Goal: Information Seeking & Learning: Learn about a topic

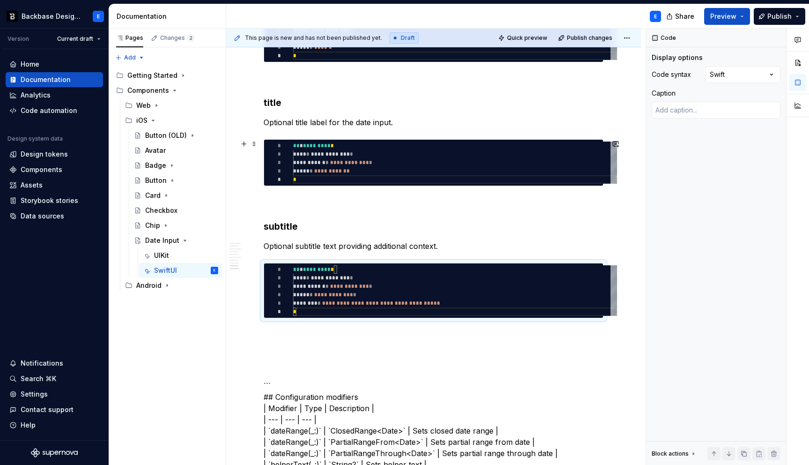
scroll to position [42, 3]
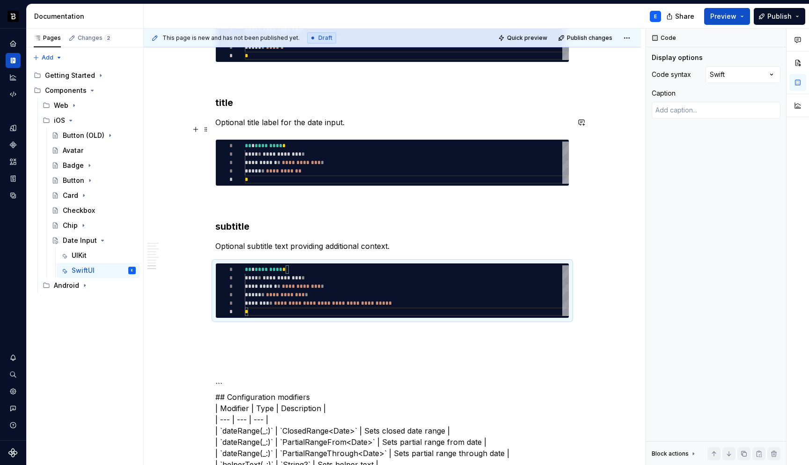
type textarea "*"
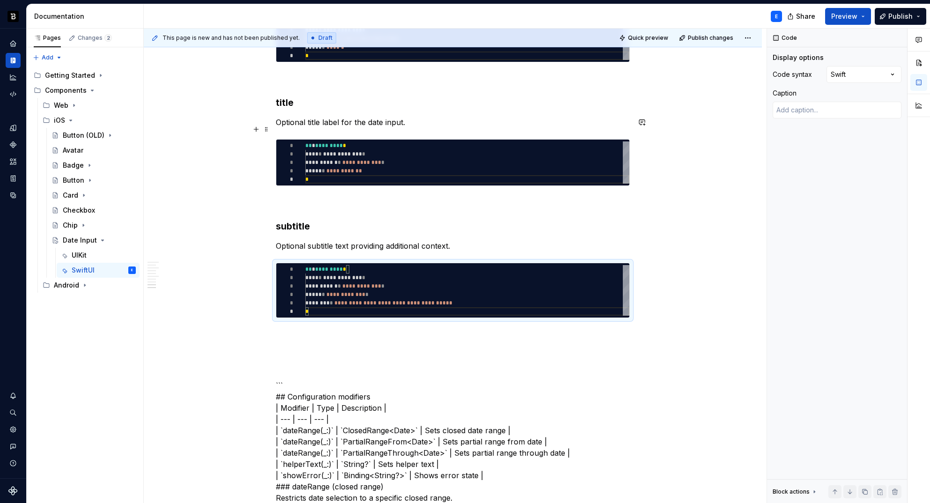
scroll to position [0, 0]
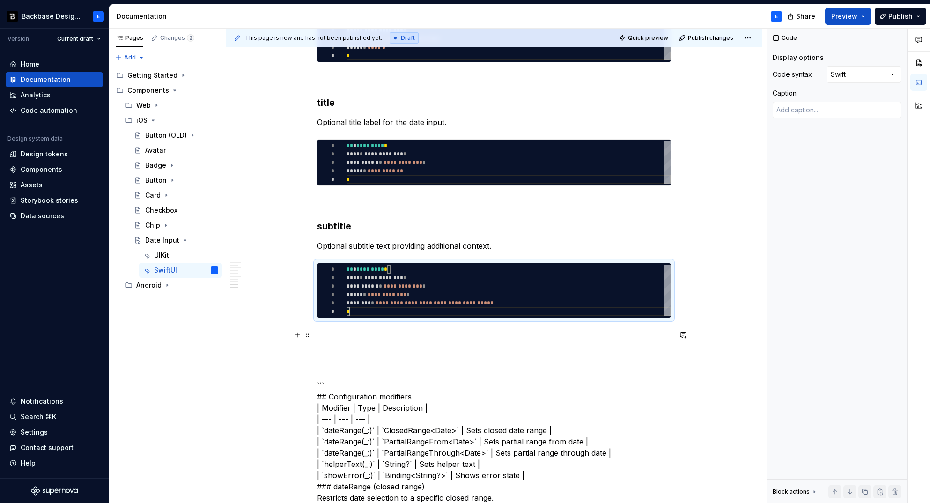
click at [388, 332] on p at bounding box center [494, 334] width 354 height 11
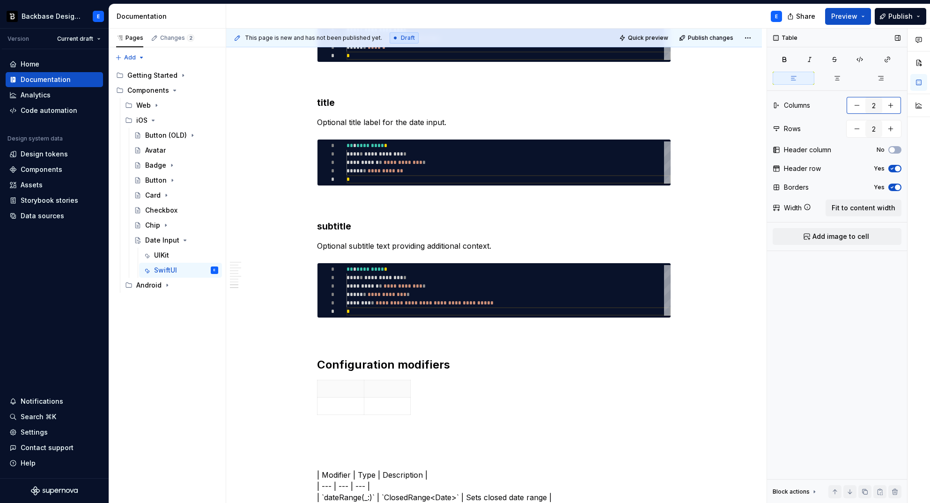
click at [891, 104] on button "button" at bounding box center [890, 105] width 17 height 17
type input "3"
click at [882, 206] on span "Fit to content width" at bounding box center [864, 207] width 64 height 9
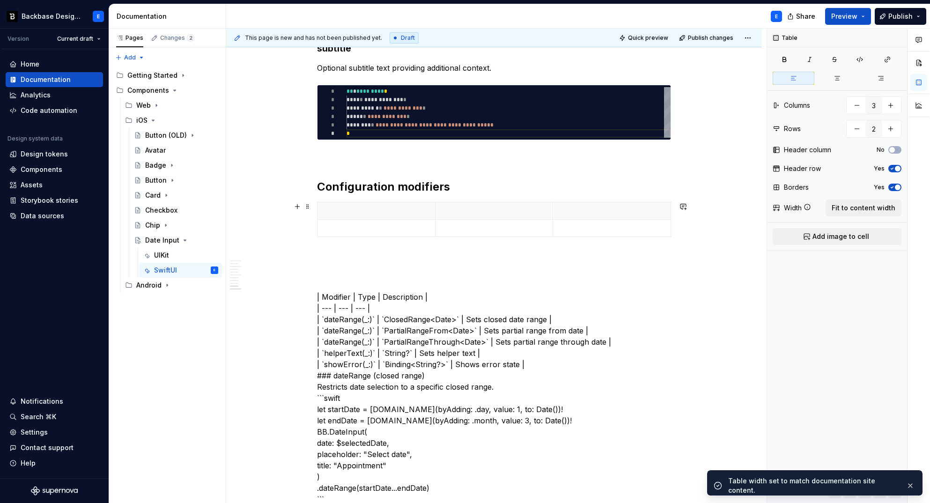
scroll to position [1226, 0]
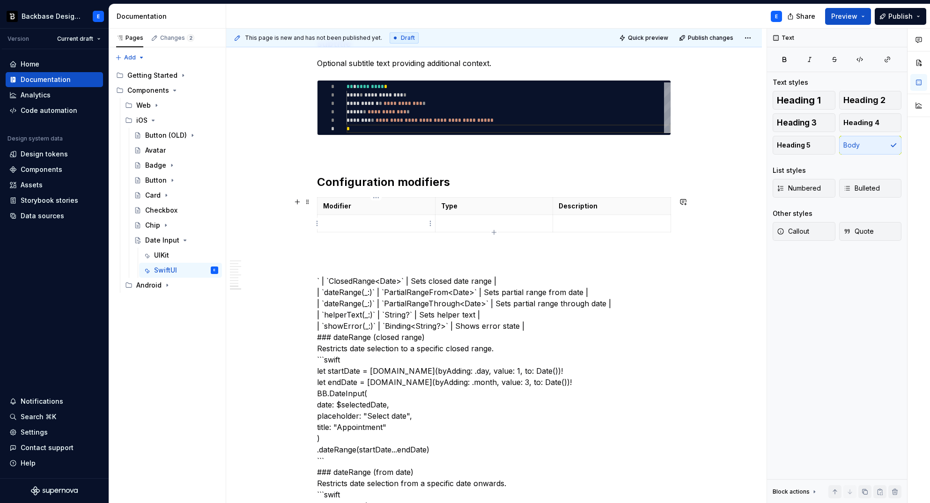
click at [396, 221] on p at bounding box center [376, 223] width 106 height 9
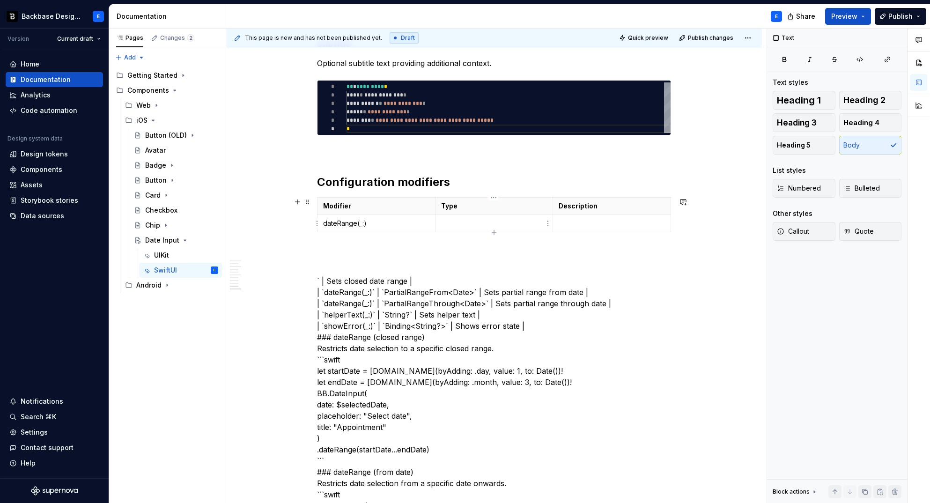
click at [451, 223] on p at bounding box center [494, 223] width 106 height 9
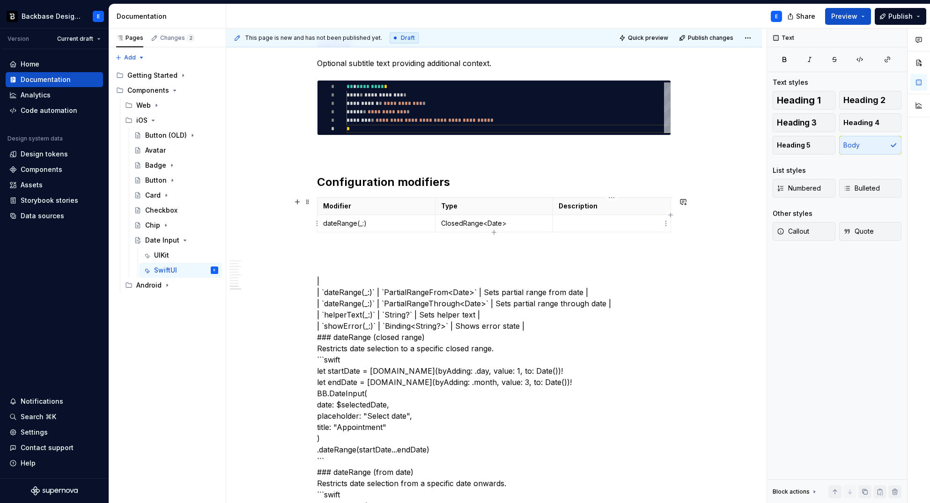
click at [566, 224] on p at bounding box center [612, 223] width 106 height 9
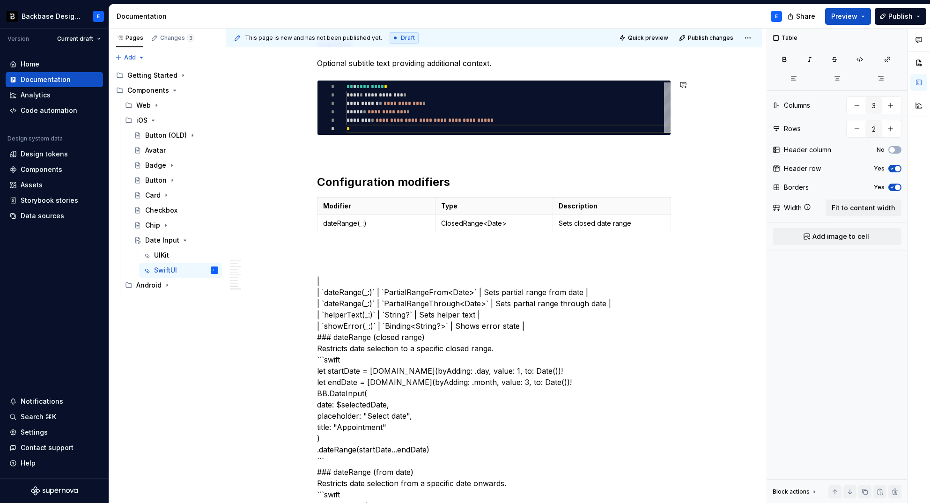
type textarea "*"
click at [396, 224] on p "dateRange(_:)" at bounding box center [376, 223] width 106 height 9
click at [891, 131] on button "button" at bounding box center [890, 128] width 17 height 17
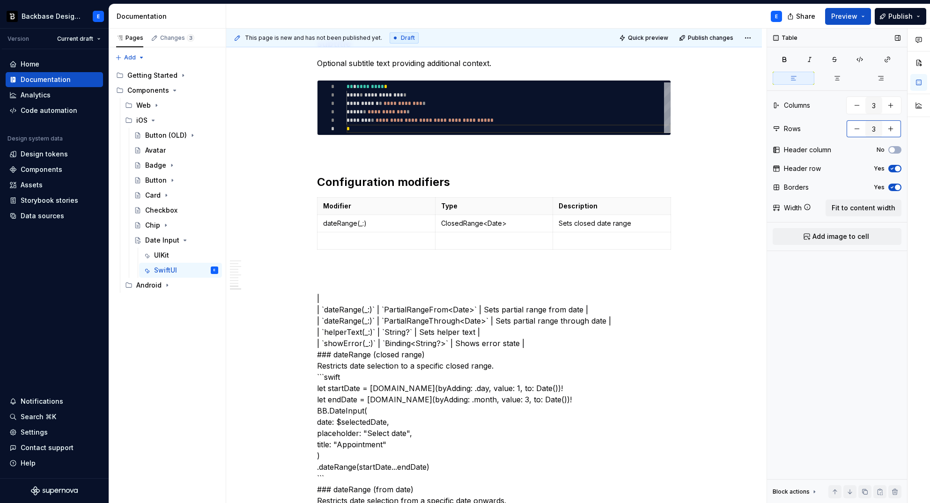
click at [891, 131] on button "button" at bounding box center [890, 128] width 17 height 17
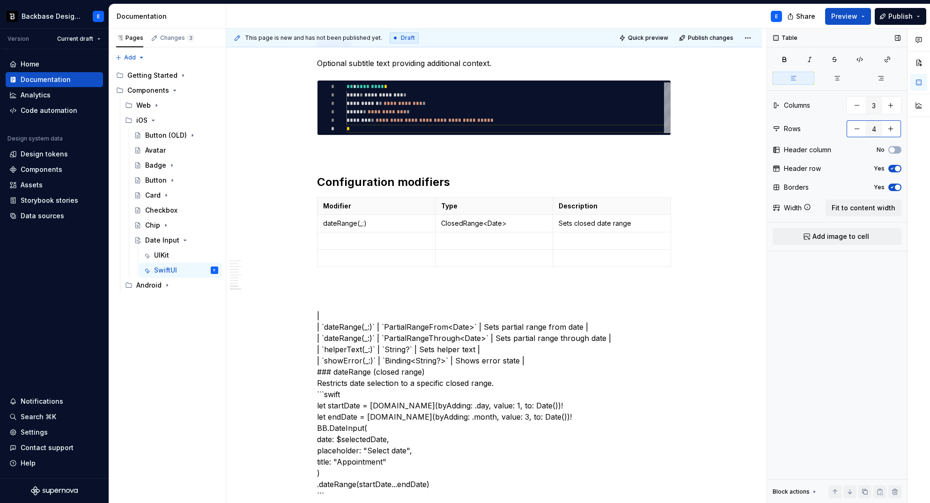
click at [891, 131] on button "button" at bounding box center [890, 128] width 17 height 17
type input "6"
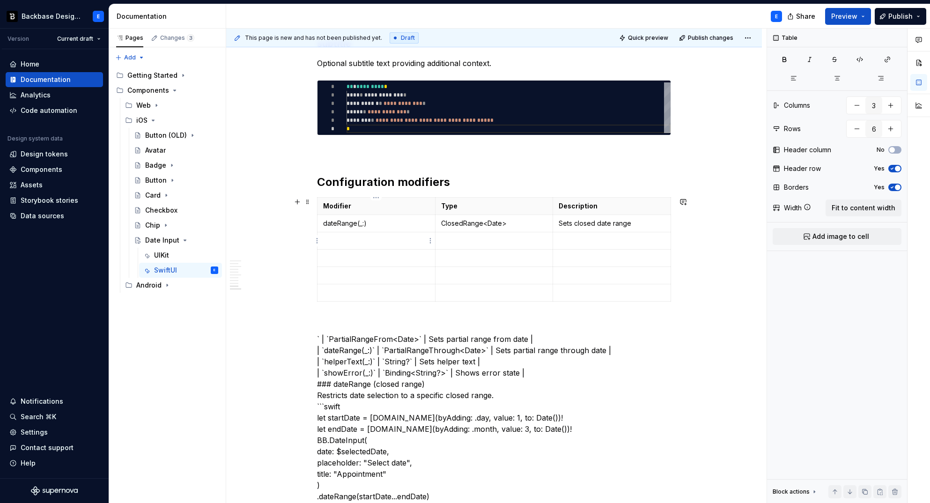
click at [341, 241] on p at bounding box center [376, 240] width 106 height 9
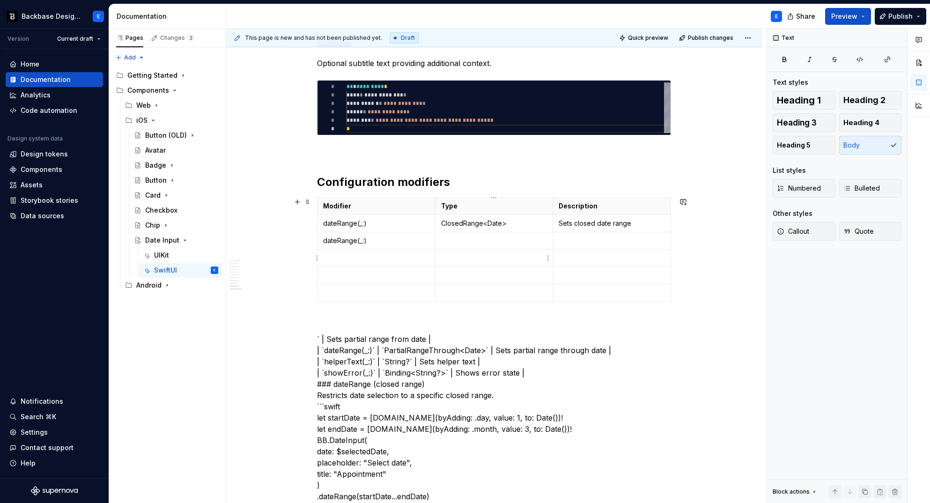
click at [456, 238] on p at bounding box center [494, 240] width 106 height 9
click at [575, 236] on p at bounding box center [612, 240] width 106 height 9
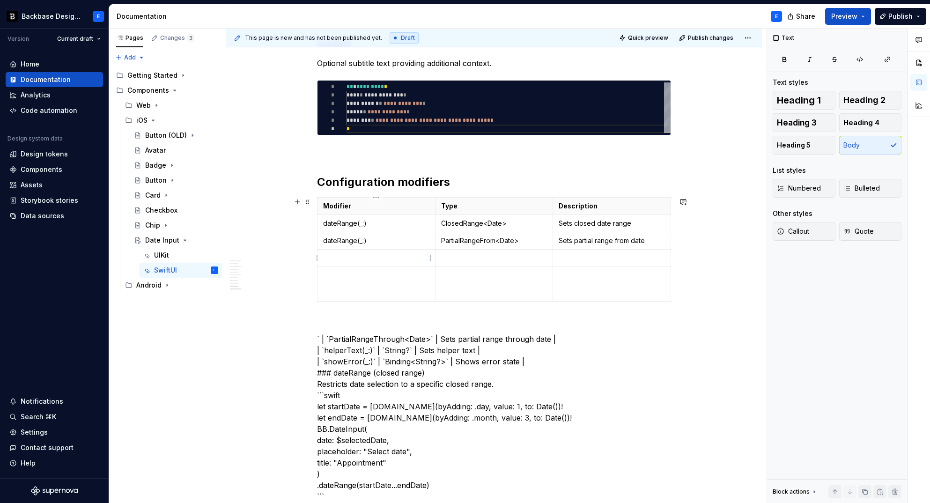
click at [346, 258] on p at bounding box center [376, 257] width 106 height 9
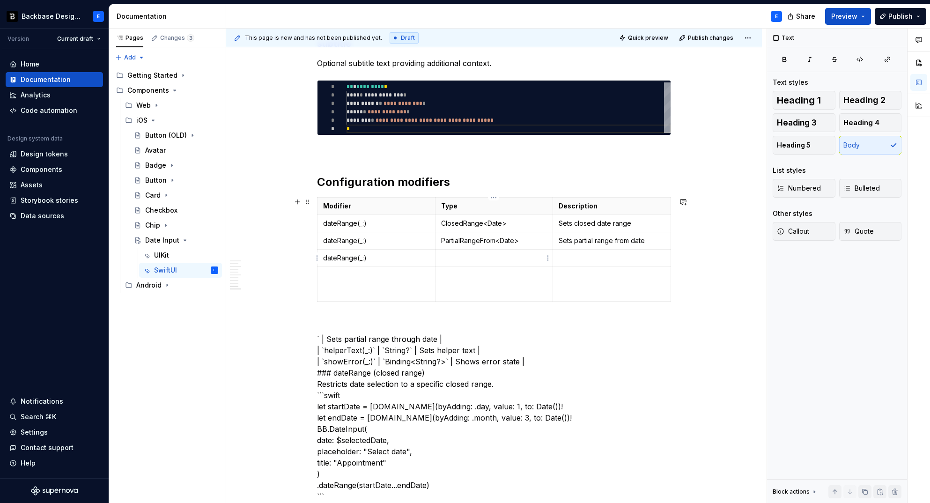
click at [456, 254] on p at bounding box center [494, 257] width 106 height 9
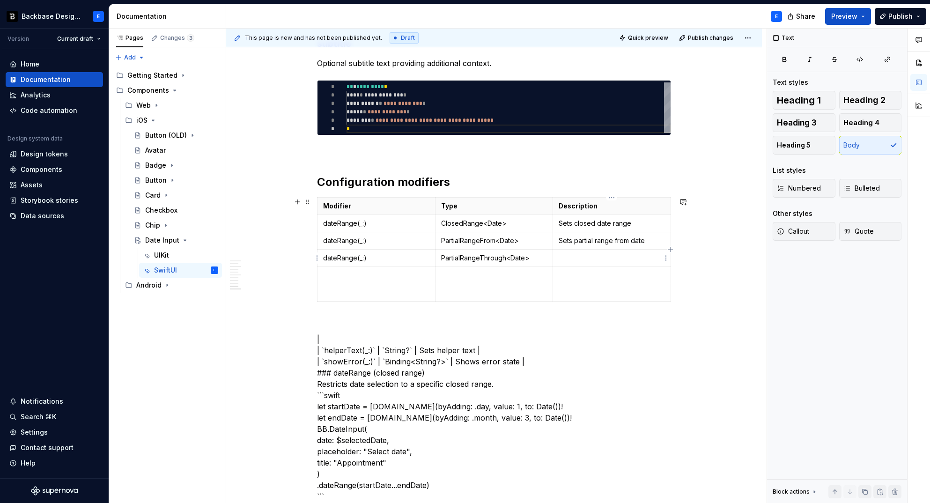
click at [578, 254] on p at bounding box center [612, 257] width 106 height 9
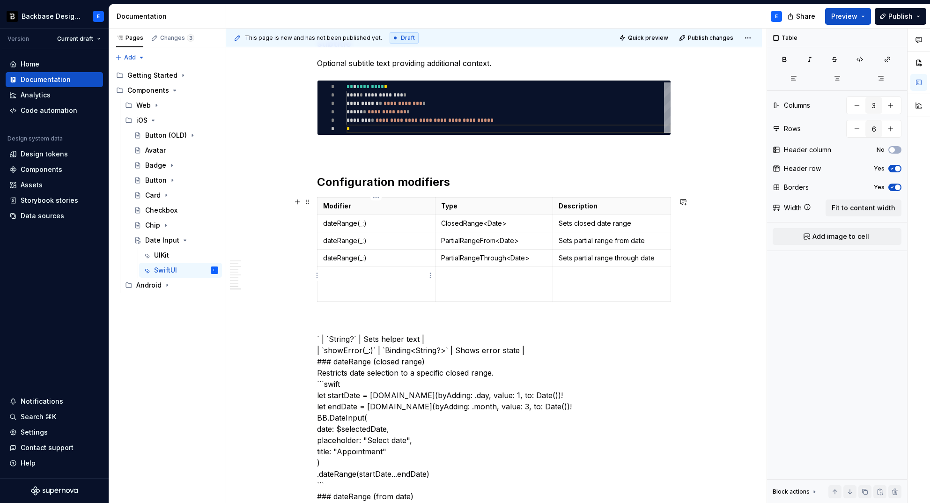
click at [342, 271] on p at bounding box center [376, 275] width 106 height 9
click at [467, 271] on p at bounding box center [494, 275] width 106 height 9
click at [602, 269] on td at bounding box center [612, 275] width 118 height 17
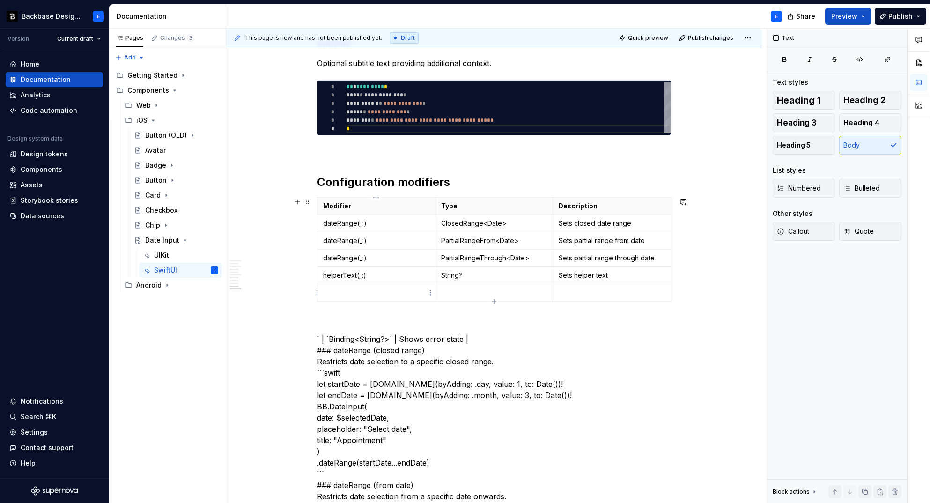
click at [371, 293] on p at bounding box center [376, 292] width 106 height 9
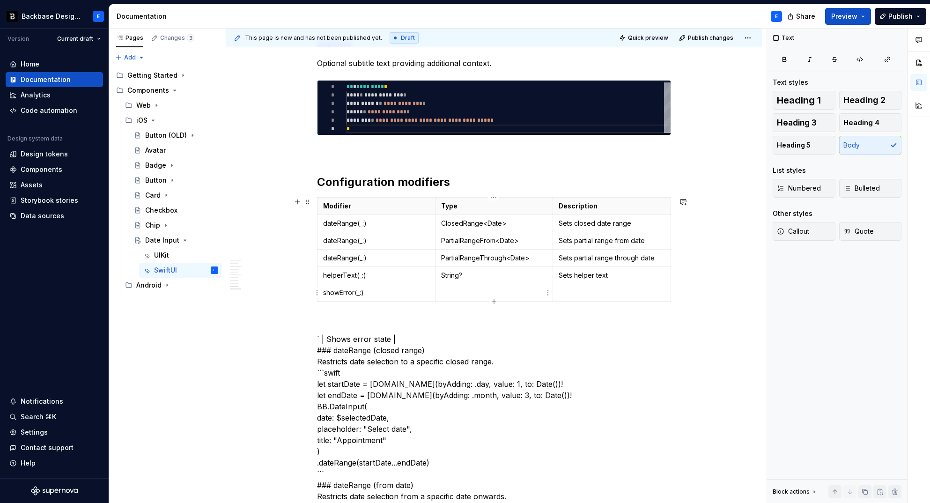
click at [460, 289] on p at bounding box center [494, 292] width 106 height 9
click at [620, 285] on td at bounding box center [612, 292] width 118 height 17
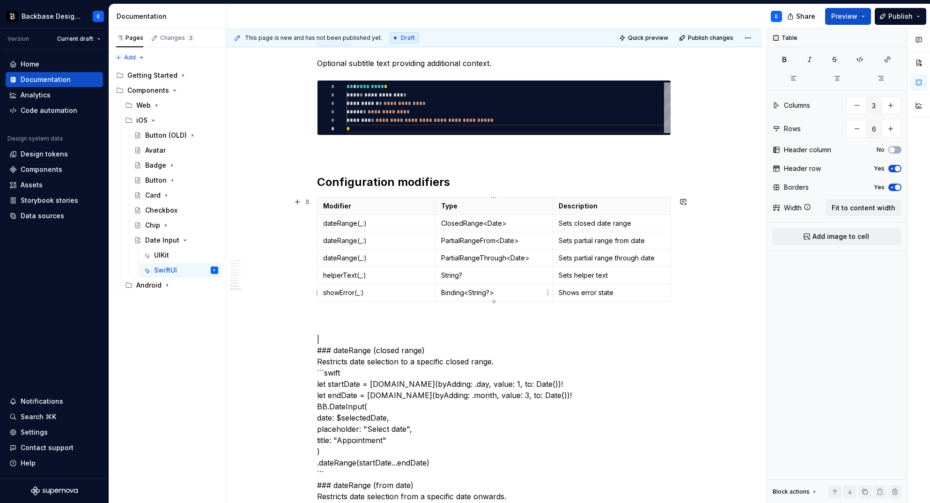
click at [531, 296] on p "Binding<String?>" at bounding box center [494, 292] width 106 height 9
click at [425, 229] on td "dateRange(_:)" at bounding box center [377, 223] width 118 height 17
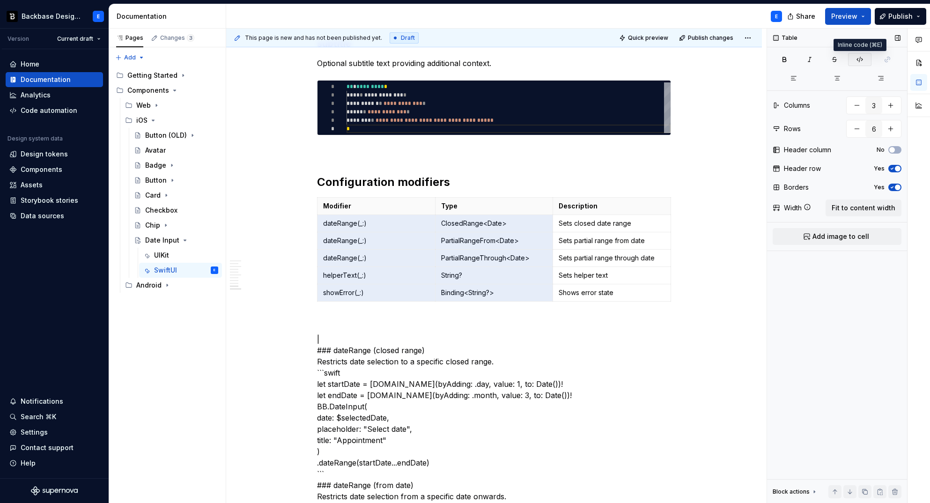
click at [858, 60] on icon "button" at bounding box center [860, 59] width 6 height 5
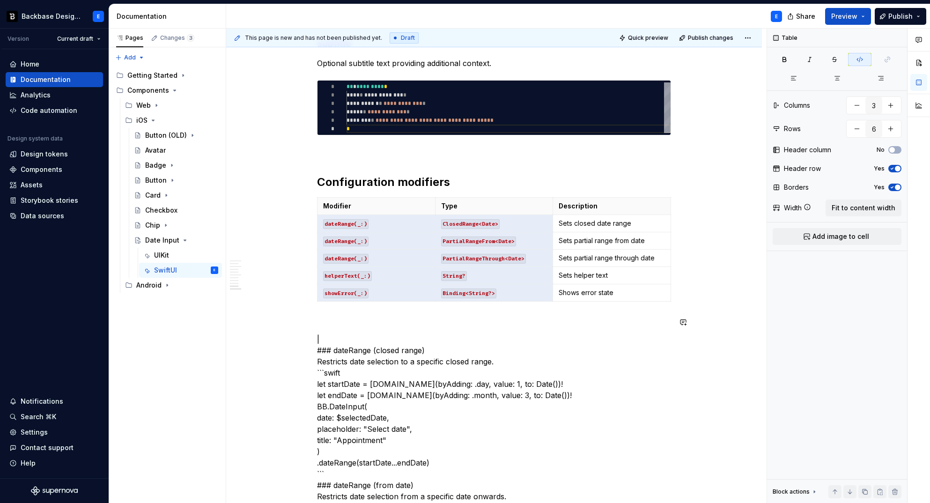
click at [354, 307] on div "**********" at bounding box center [494, 479] width 354 height 2945
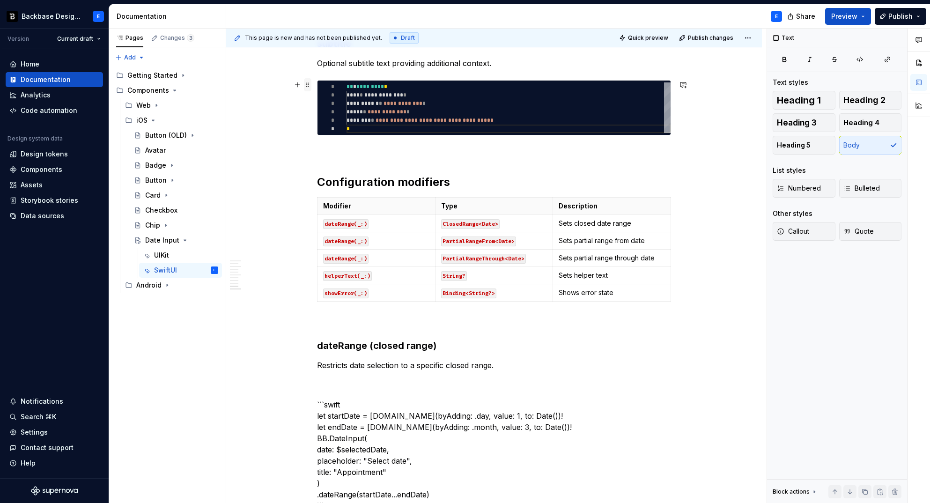
click at [308, 83] on span at bounding box center [307, 84] width 7 height 13
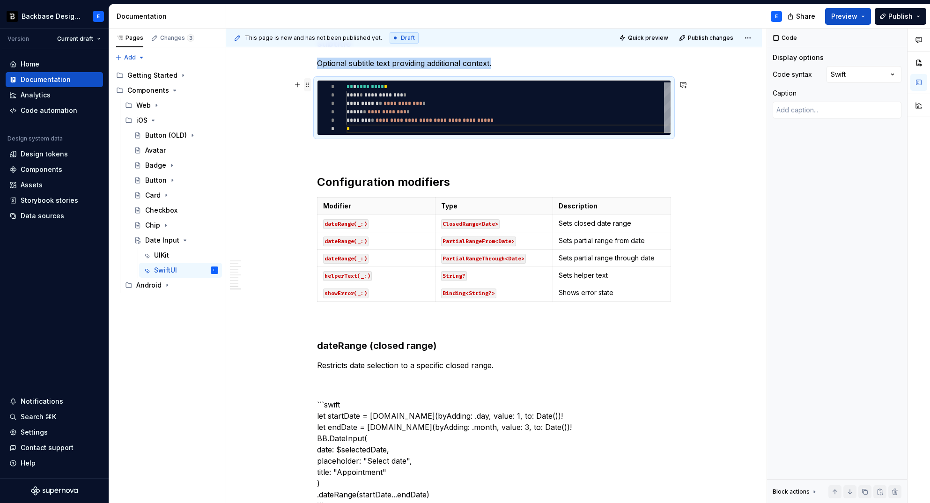
click at [308, 83] on span at bounding box center [307, 84] width 7 height 13
copy p "Optional subtitle text providing additional context."
click at [505, 363] on p "Restricts date selection to a specific closed range." at bounding box center [494, 365] width 354 height 11
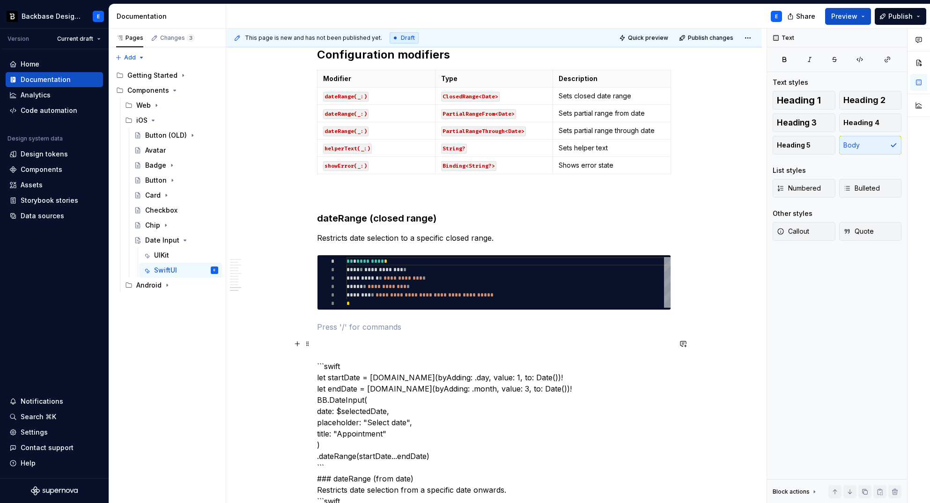
scroll to position [1378, 0]
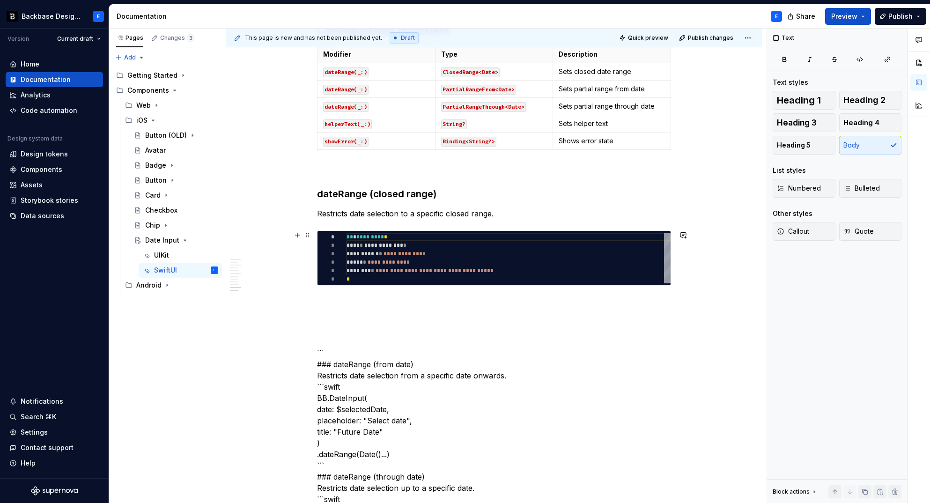
type textarea "*"
type textarea "**********"
click at [378, 252] on div "**********" at bounding box center [509, 258] width 324 height 51
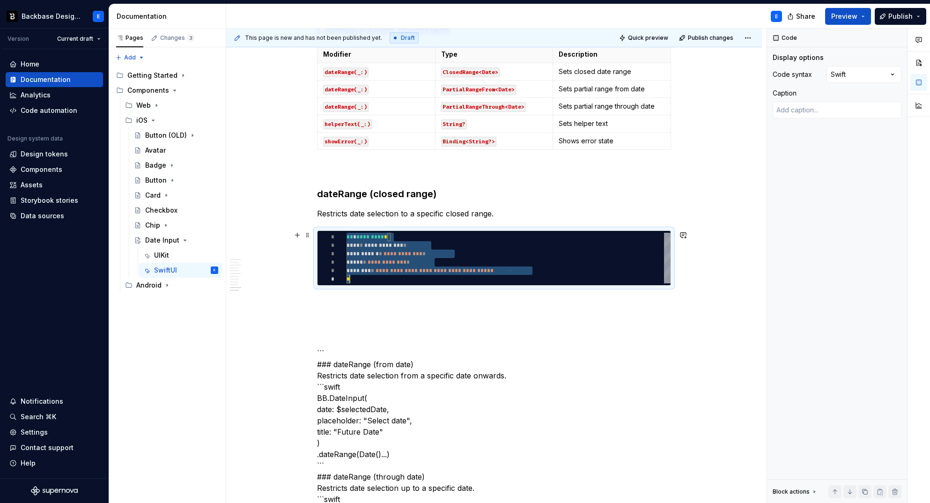
scroll to position [0, 3]
type textarea "*"
type textarea "**********"
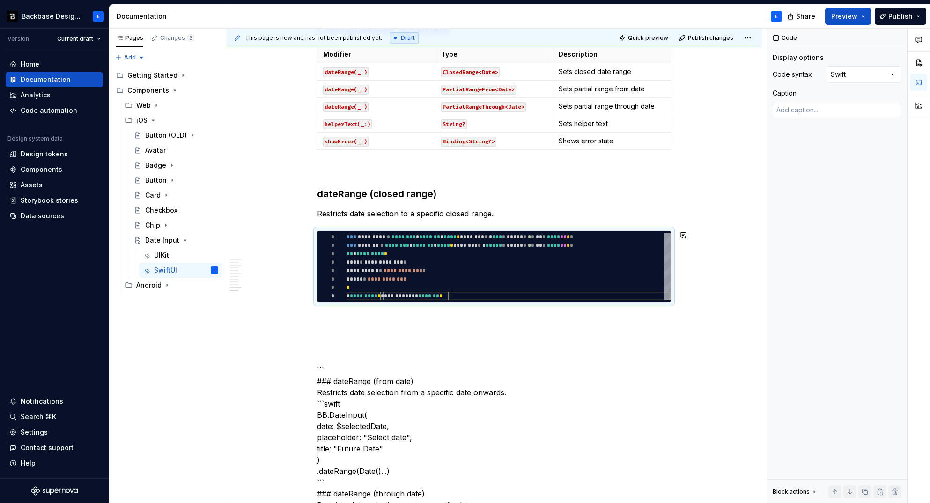
click at [364, 314] on p at bounding box center [494, 319] width 354 height 11
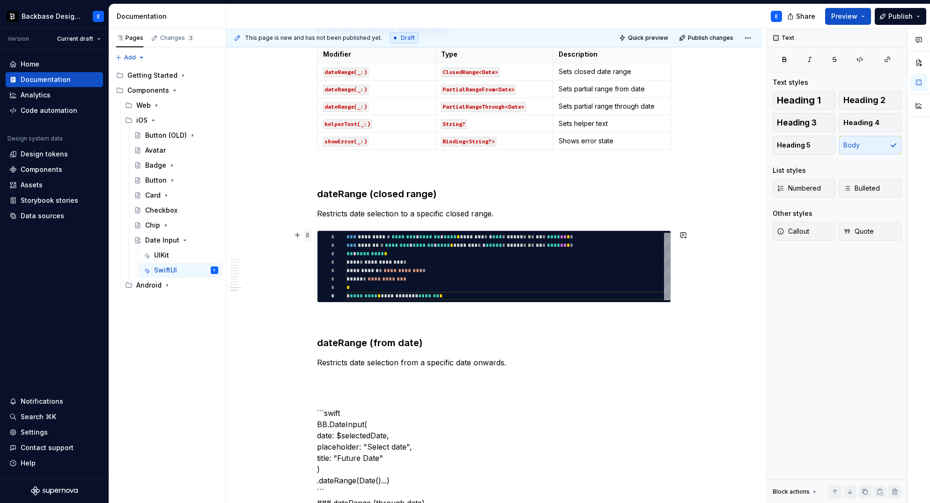
click at [307, 235] on span at bounding box center [307, 235] width 7 height 13
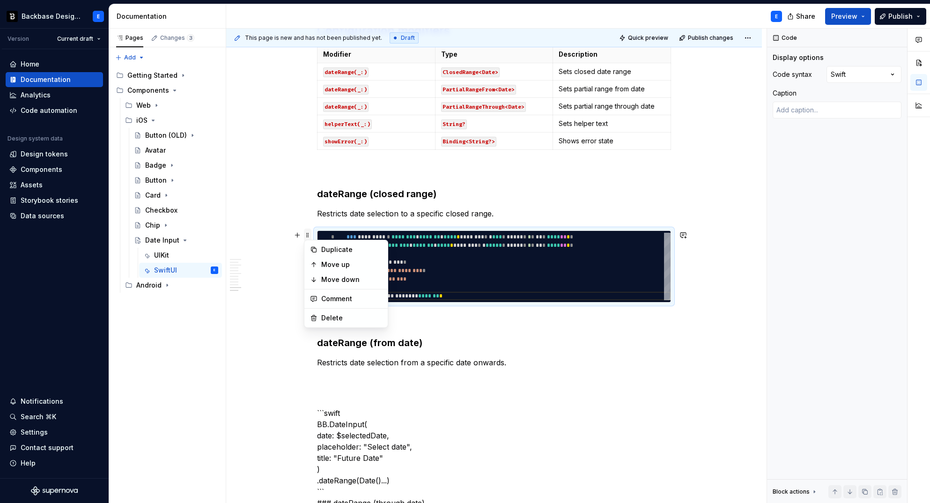
click at [307, 235] on span at bounding box center [307, 235] width 7 height 13
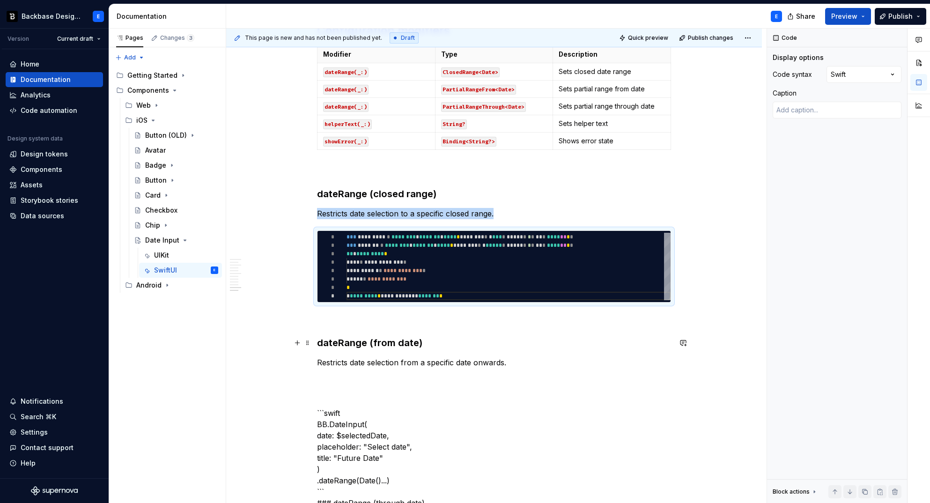
copy p "Restricts date selection to a specific closed range."
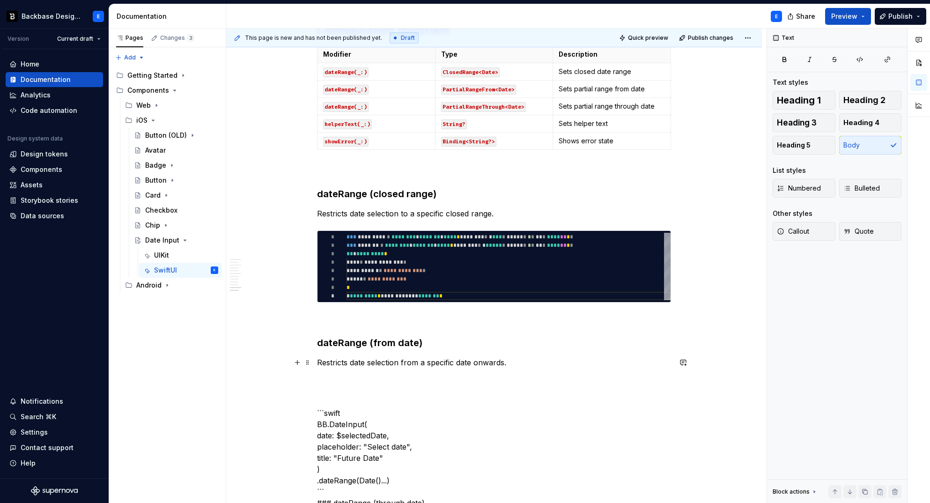
click at [521, 359] on p "Restricts date selection from a specific date onwards." at bounding box center [494, 362] width 354 height 11
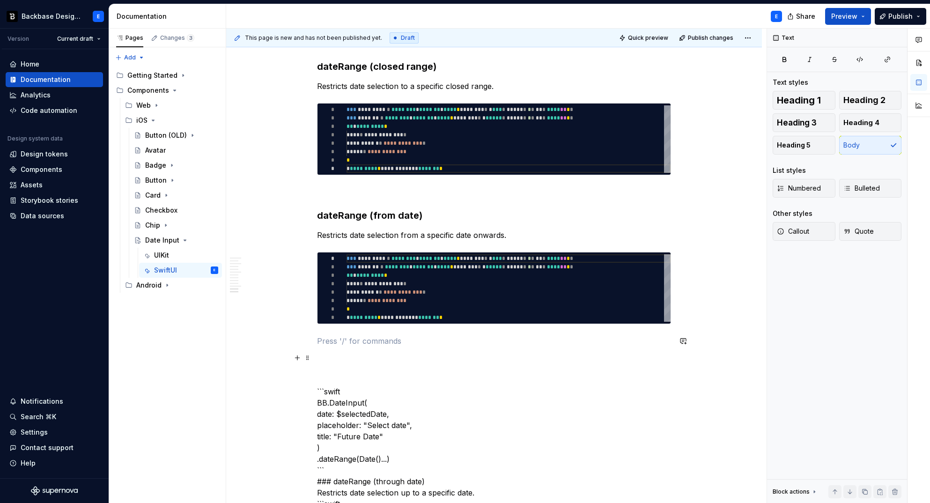
scroll to position [1530, 0]
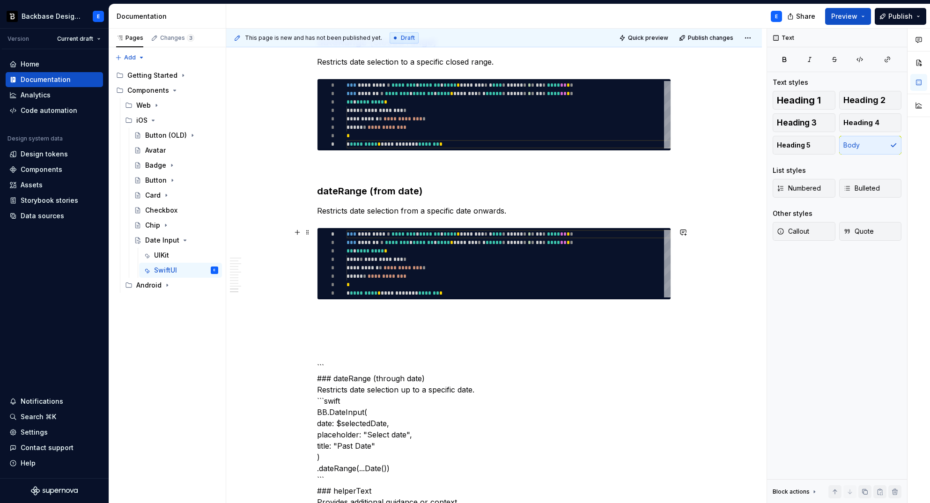
type textarea "*"
type textarea "**********"
click at [414, 278] on div "**********" at bounding box center [509, 263] width 324 height 67
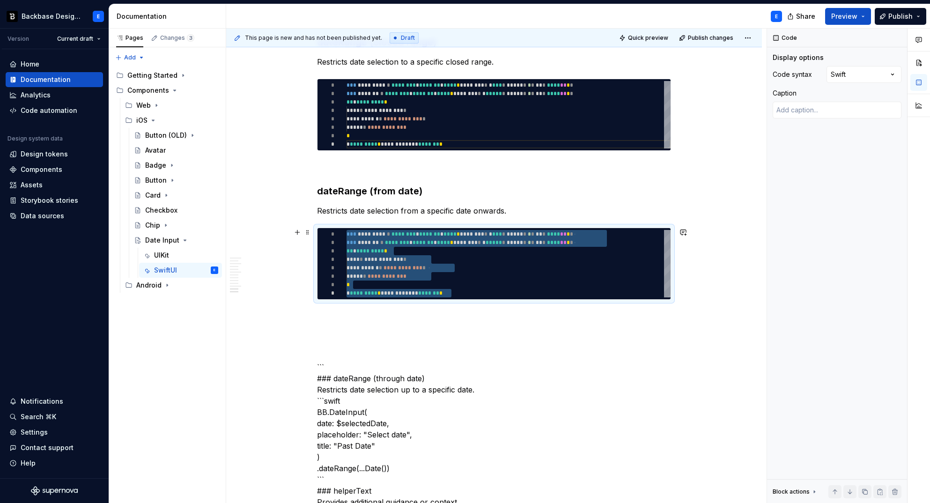
type textarea "*"
type textarea "**********"
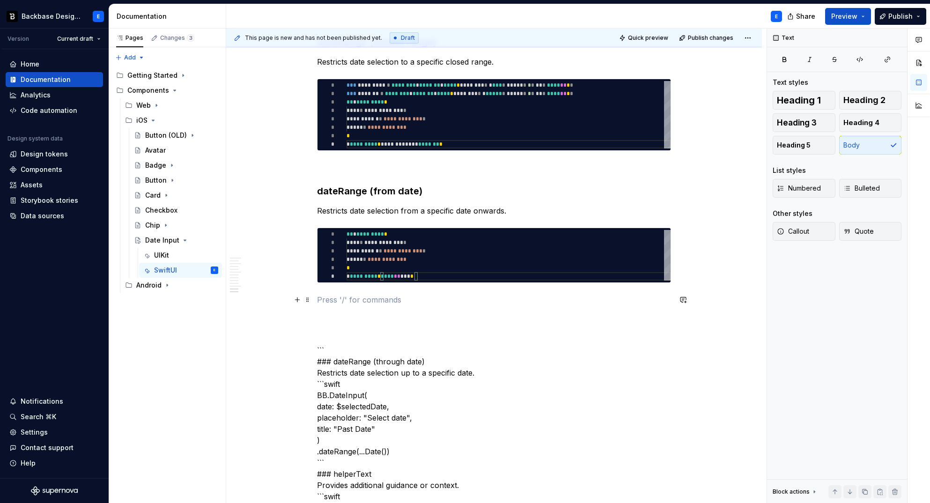
click at [393, 296] on p at bounding box center [494, 299] width 354 height 11
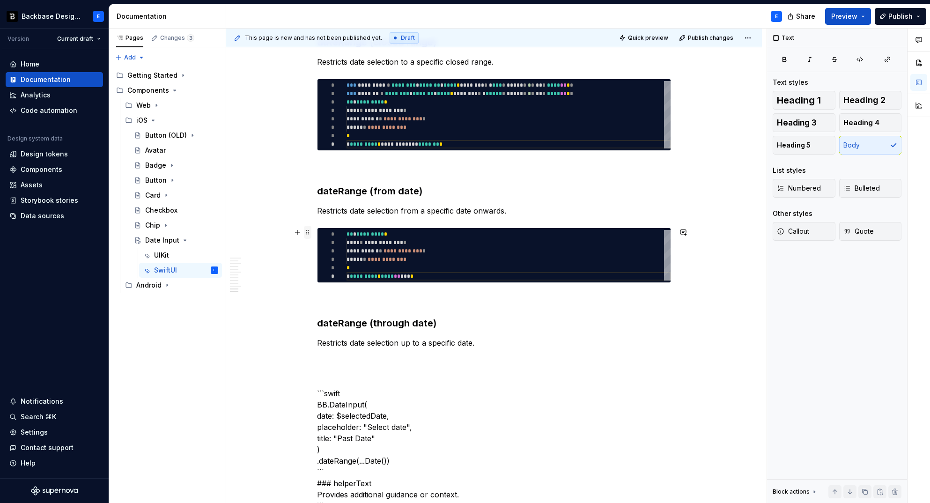
click at [307, 232] on span at bounding box center [307, 232] width 7 height 13
type textarea "*"
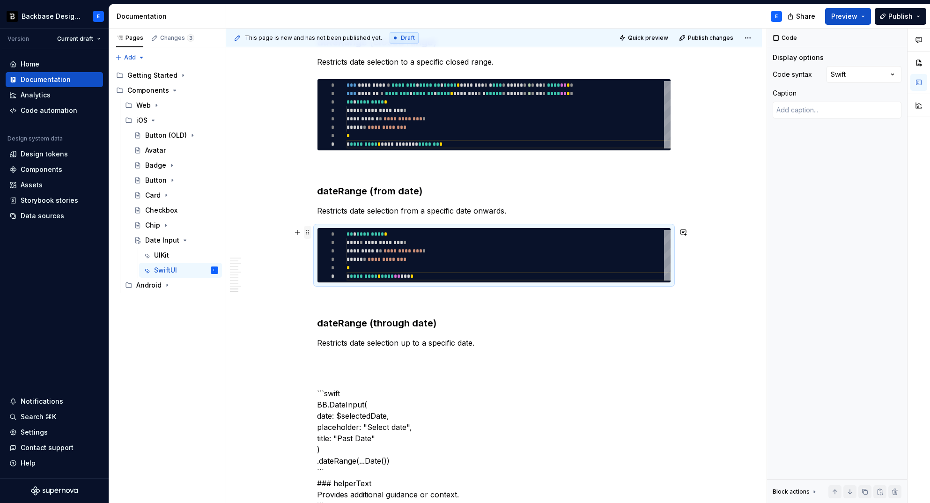
click at [307, 232] on span at bounding box center [307, 232] width 7 height 13
copy p "Restricts date selection from a specific date onwards."
click at [488, 344] on p "Restricts date selection up to a specific date." at bounding box center [494, 342] width 354 height 11
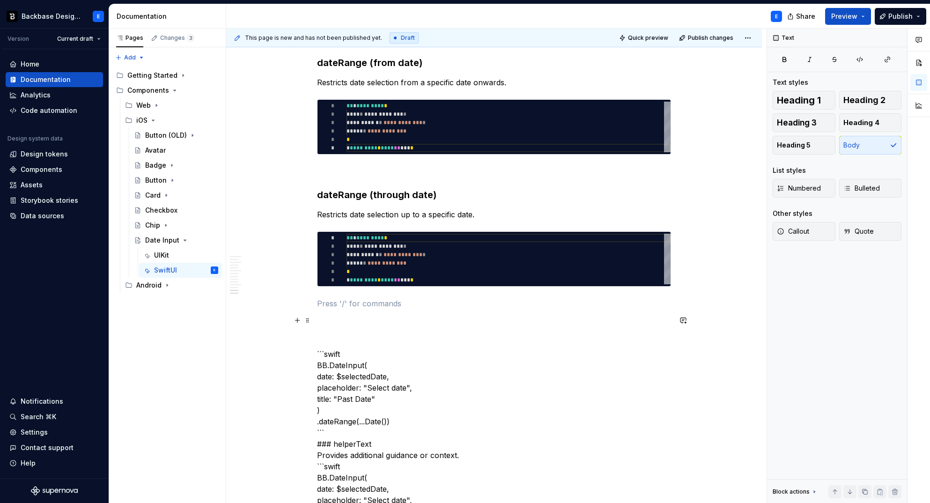
scroll to position [1662, 0]
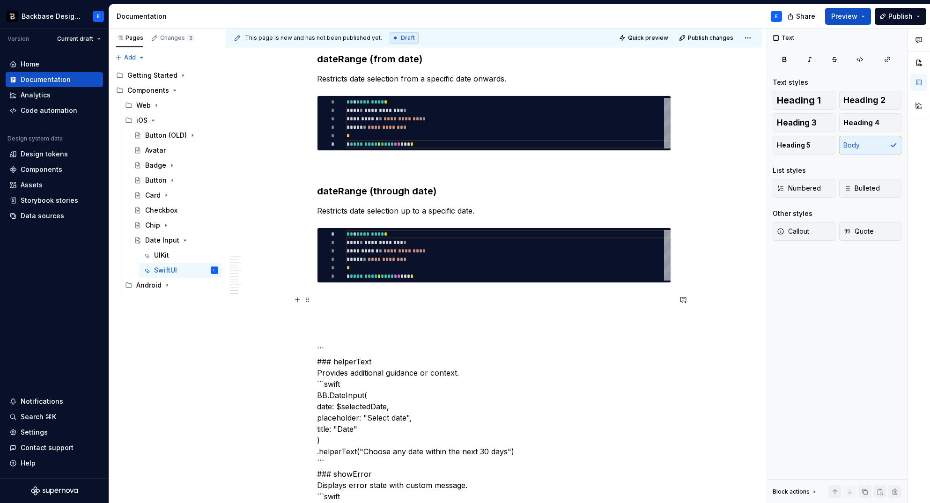
type textarea "**********"
click at [401, 250] on div "**********" at bounding box center [509, 255] width 324 height 51
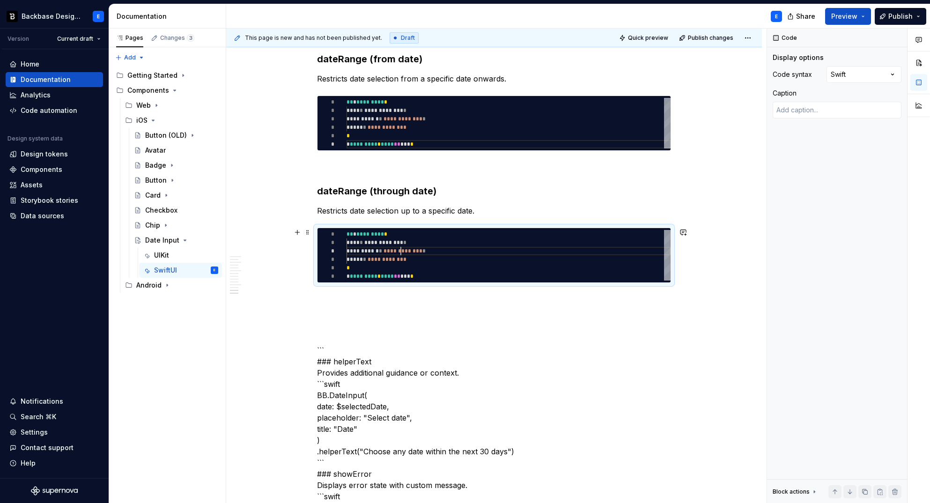
scroll to position [0, 71]
type textarea "*"
type textarea "**********"
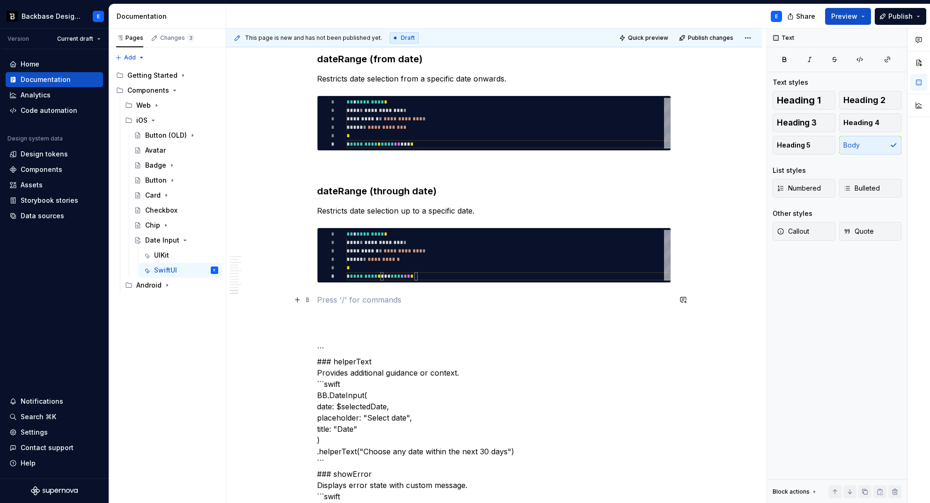
click at [381, 298] on p at bounding box center [494, 299] width 354 height 11
click at [307, 231] on span at bounding box center [307, 232] width 7 height 13
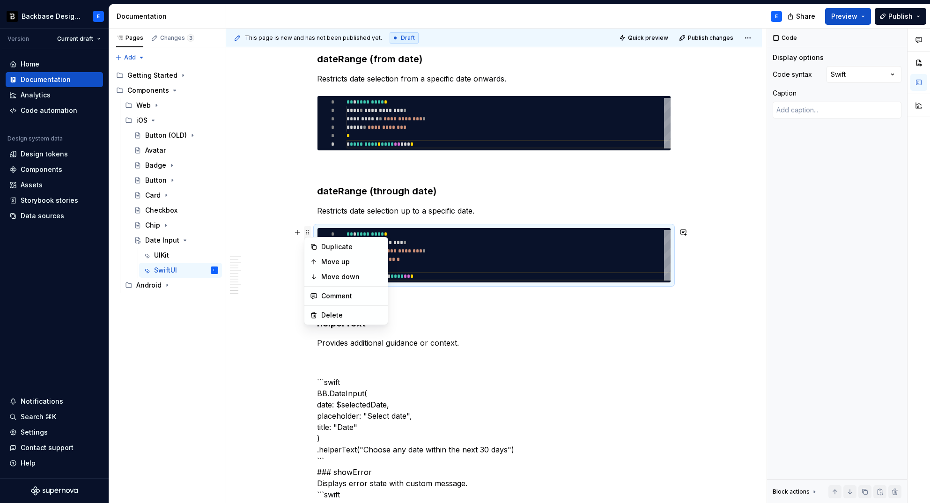
click at [307, 231] on span at bounding box center [307, 232] width 7 height 13
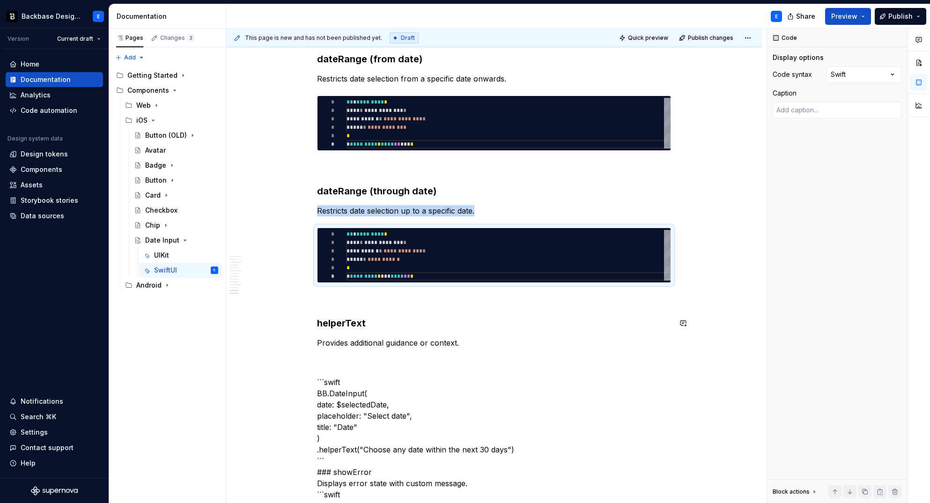
copy p "Restricts date selection up to a specific date."
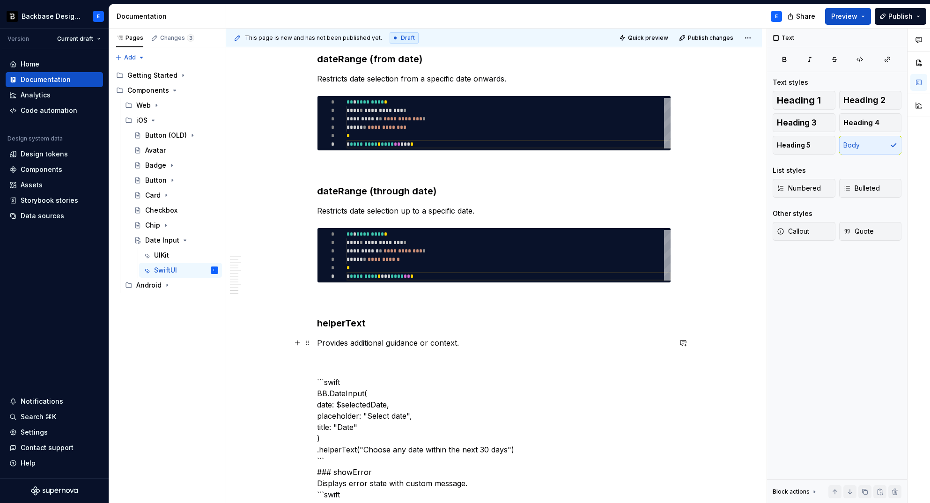
click at [482, 346] on p "Provides additional guidance or context." at bounding box center [494, 342] width 354 height 11
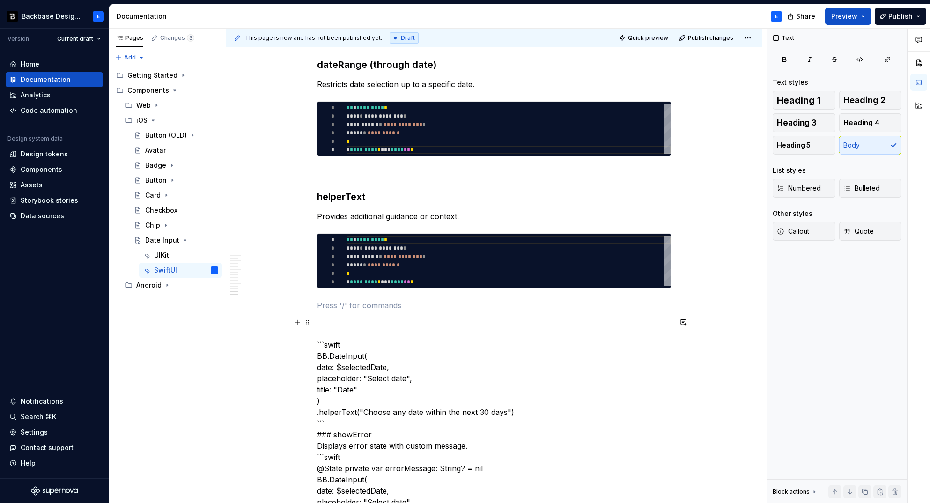
scroll to position [1804, 0]
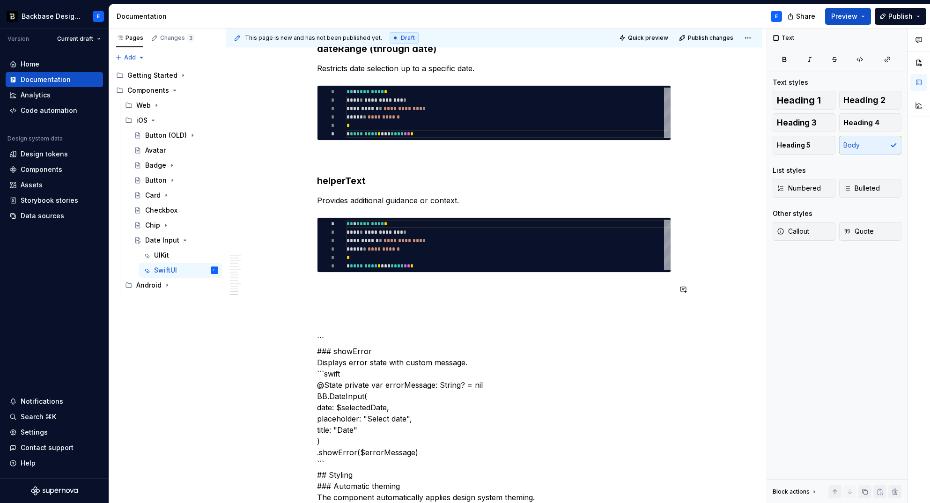
type textarea "*"
type textarea "**********"
click at [380, 238] on div "**********" at bounding box center [509, 245] width 324 height 51
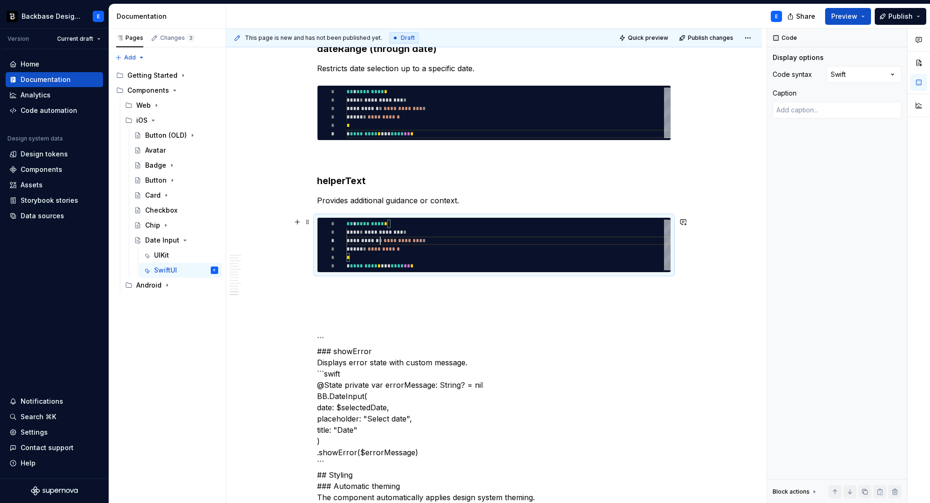
scroll to position [0, 71]
type textarea "*"
type textarea "**********"
click at [368, 289] on p at bounding box center [494, 289] width 354 height 11
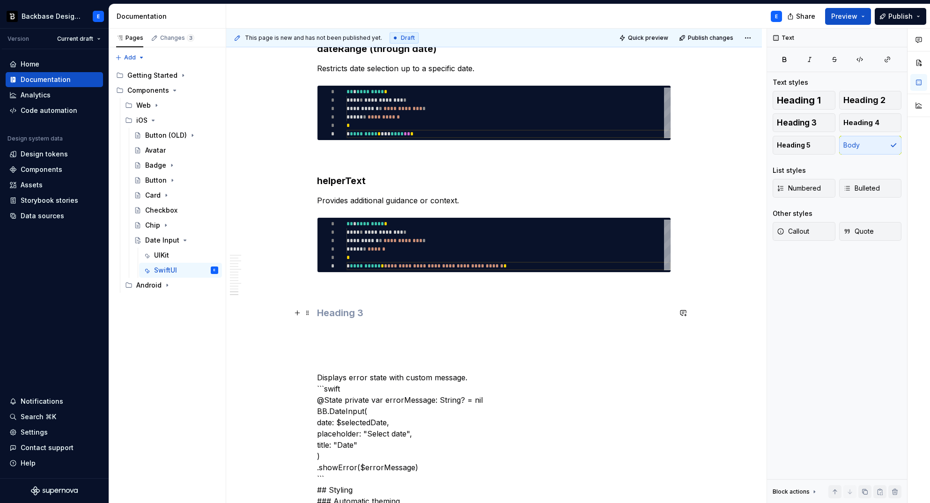
click at [348, 313] on h3 at bounding box center [494, 312] width 354 height 13
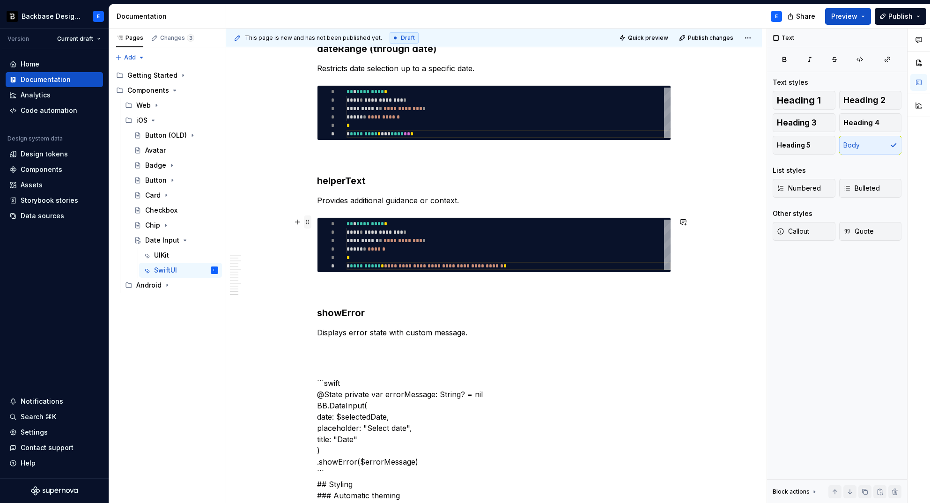
click at [307, 222] on span at bounding box center [307, 221] width 7 height 13
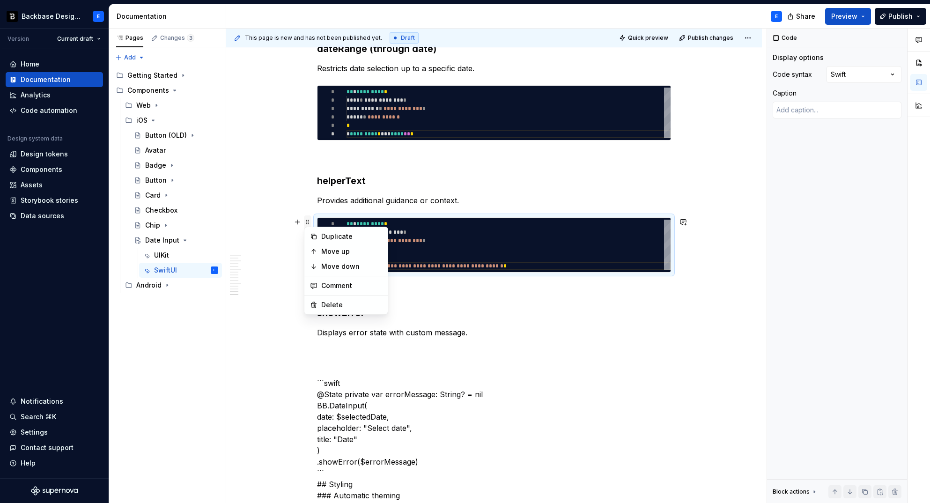
click at [307, 222] on span at bounding box center [307, 221] width 7 height 13
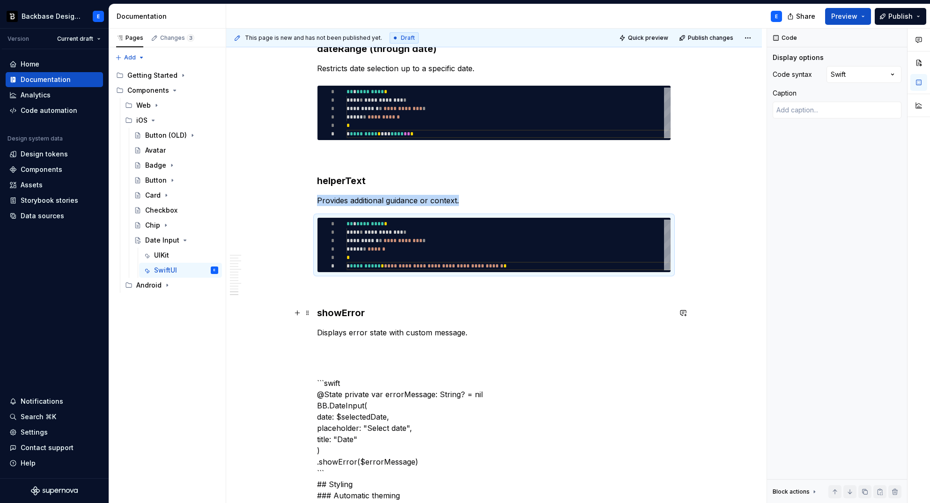
copy p "Provides additional guidance or context."
click at [486, 331] on p "Displays error state with custom message." at bounding box center [494, 332] width 354 height 11
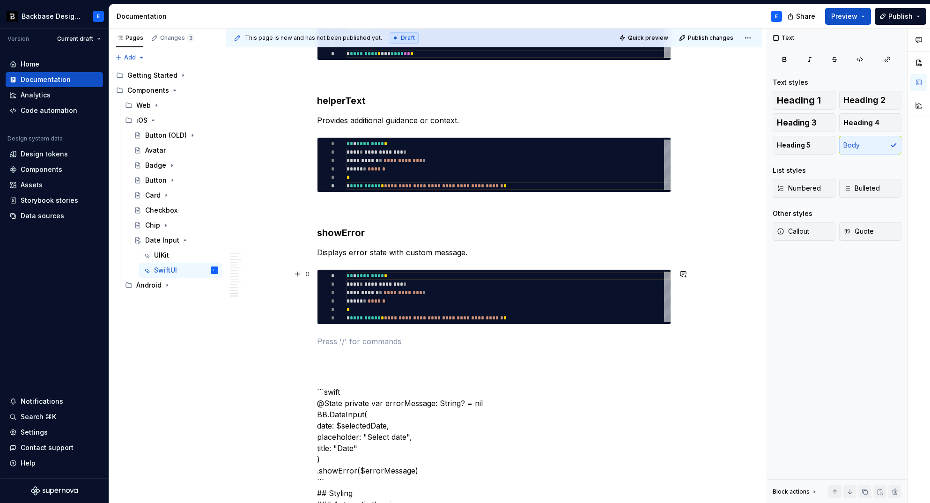
scroll to position [1923, 0]
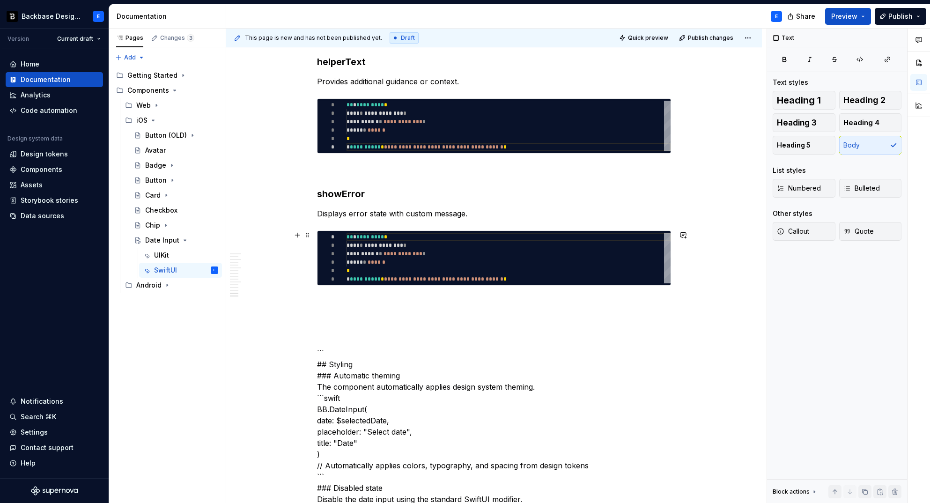
click at [398, 253] on div "**********" at bounding box center [509, 258] width 324 height 51
type textarea "*"
type textarea "**********"
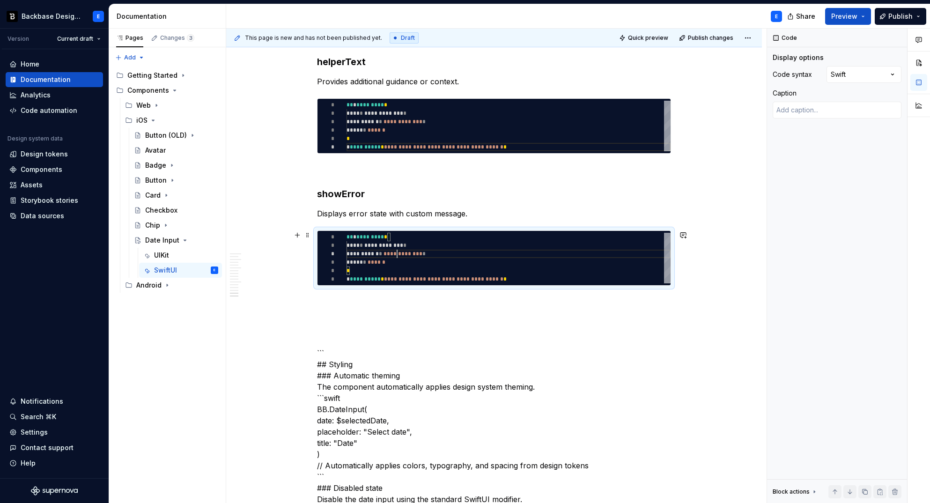
scroll to position [0, 182]
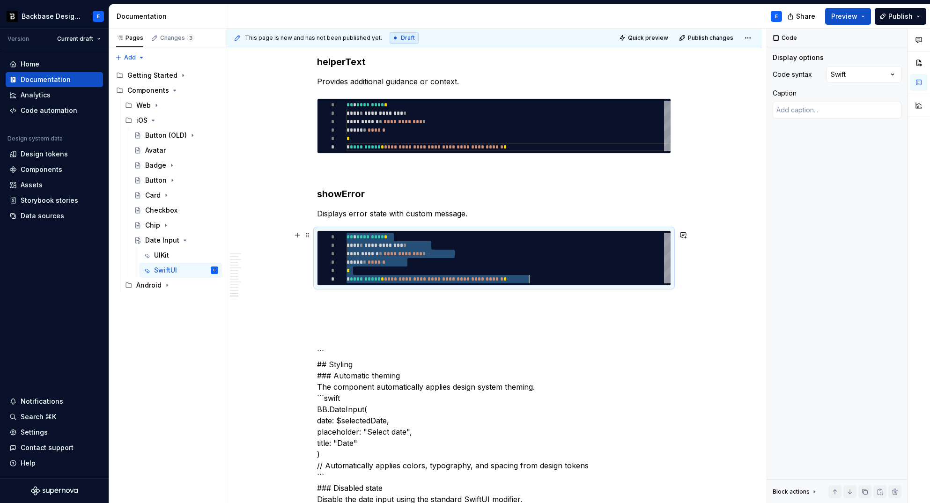
type textarea "*"
type textarea "**********"
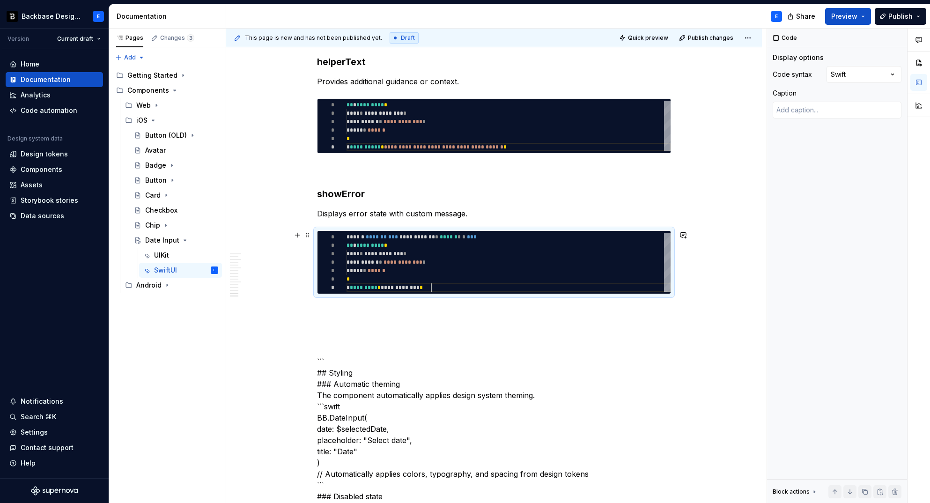
scroll to position [51, 85]
click at [366, 306] on p at bounding box center [494, 310] width 354 height 11
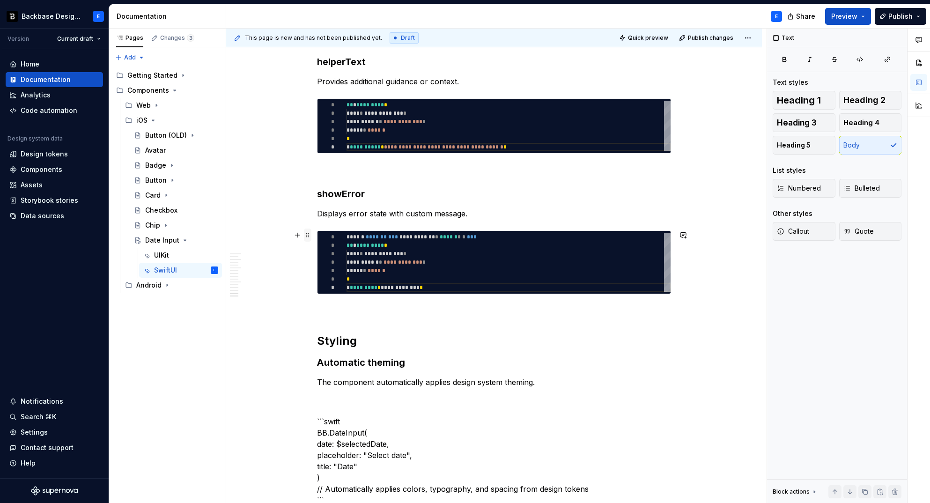
click at [307, 237] on span at bounding box center [307, 235] width 7 height 13
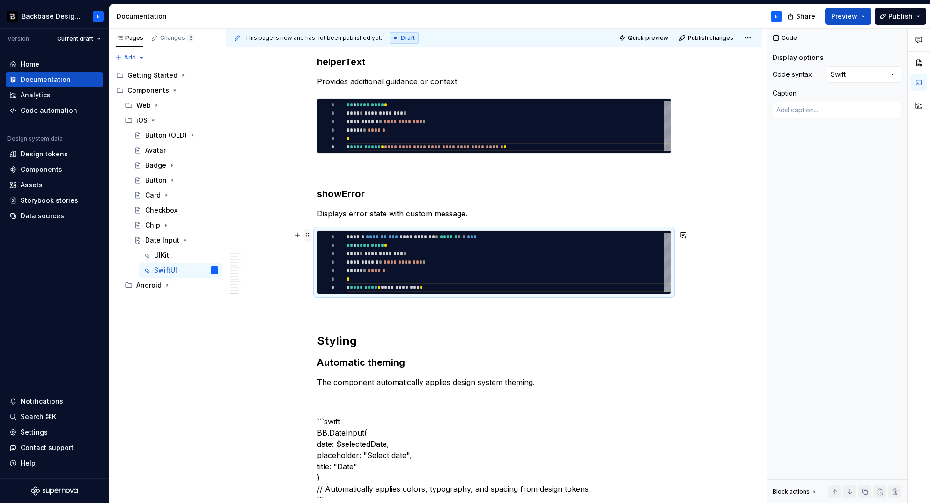
click at [307, 237] on span at bounding box center [307, 235] width 7 height 13
copy p "Displays error state with custom message."
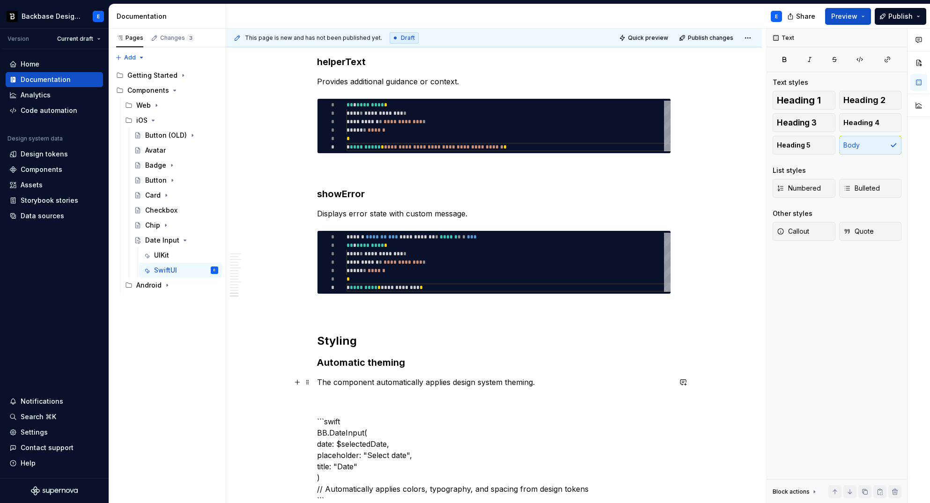
click at [541, 383] on p "The component automatically applies design system theming." at bounding box center [494, 382] width 354 height 11
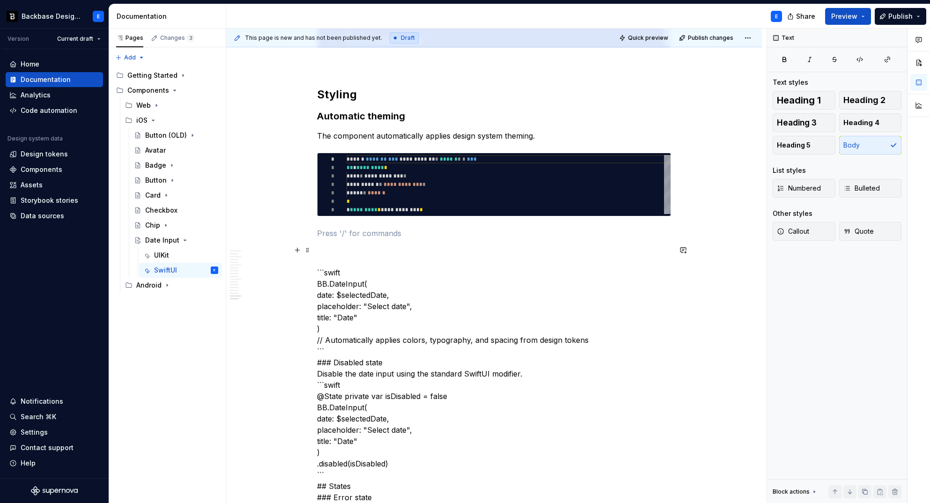
scroll to position [2173, 0]
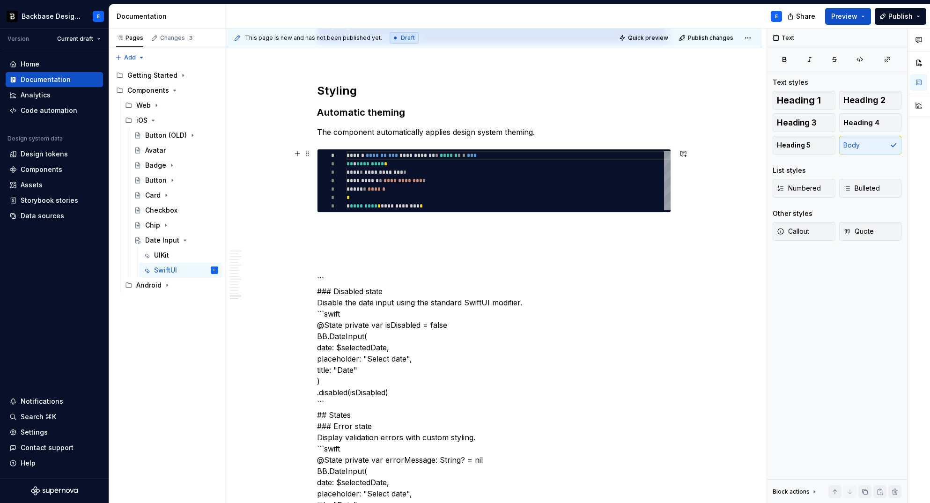
type textarea "*"
type textarea "**********"
click at [374, 179] on div "**********" at bounding box center [509, 180] width 324 height 59
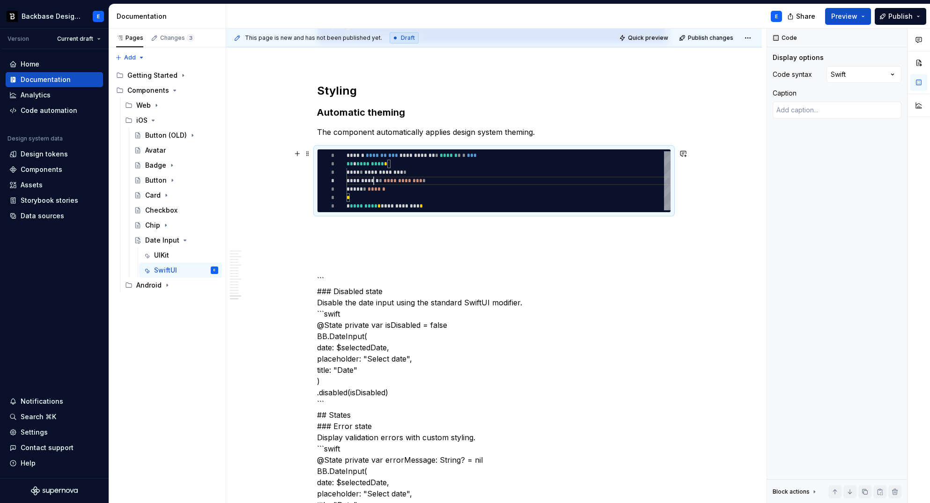
scroll to position [0, 85]
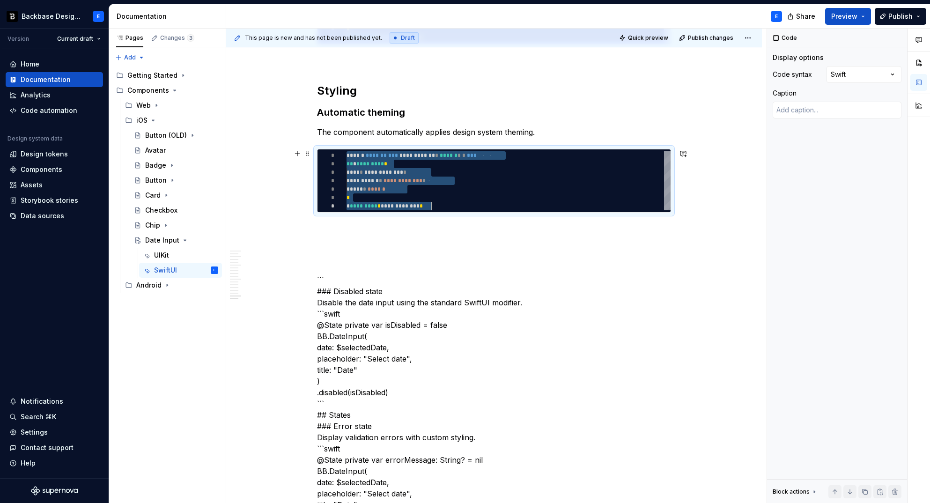
type textarea "*"
type textarea "**********"
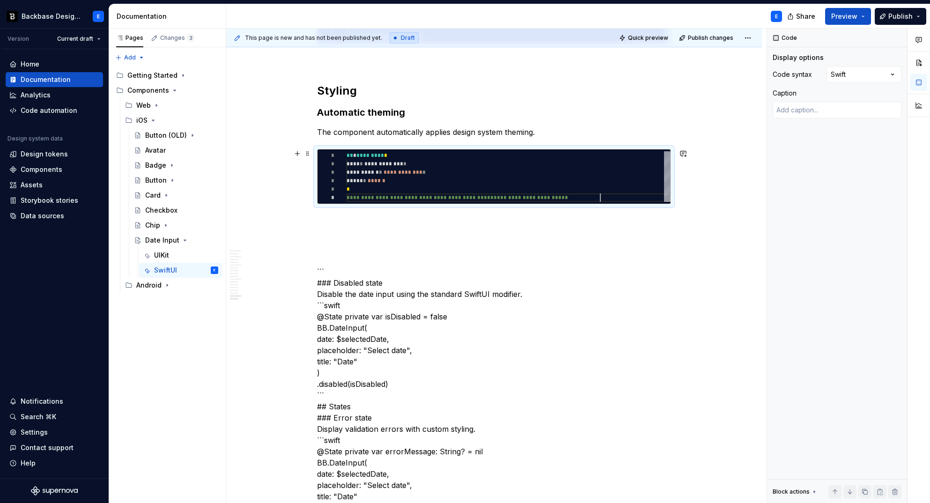
scroll to position [42, 253]
click at [356, 215] on p at bounding box center [494, 220] width 354 height 11
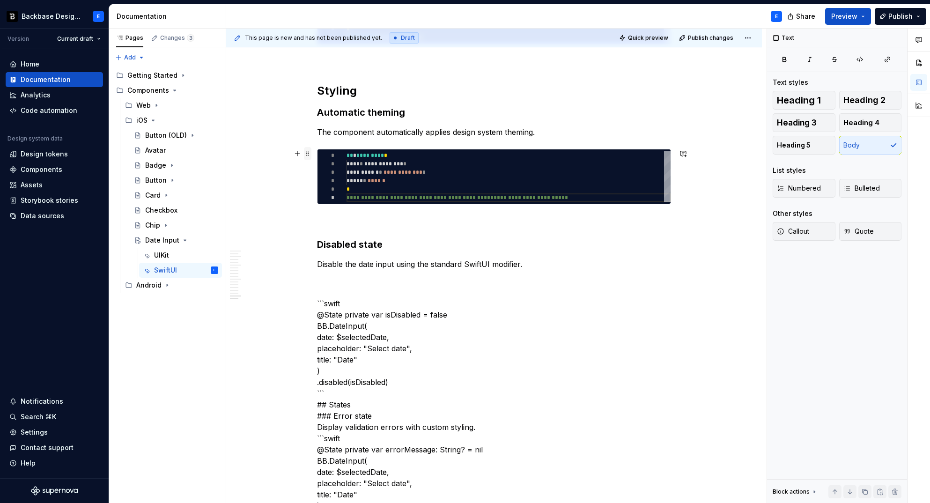
click at [307, 152] on span at bounding box center [307, 153] width 7 height 13
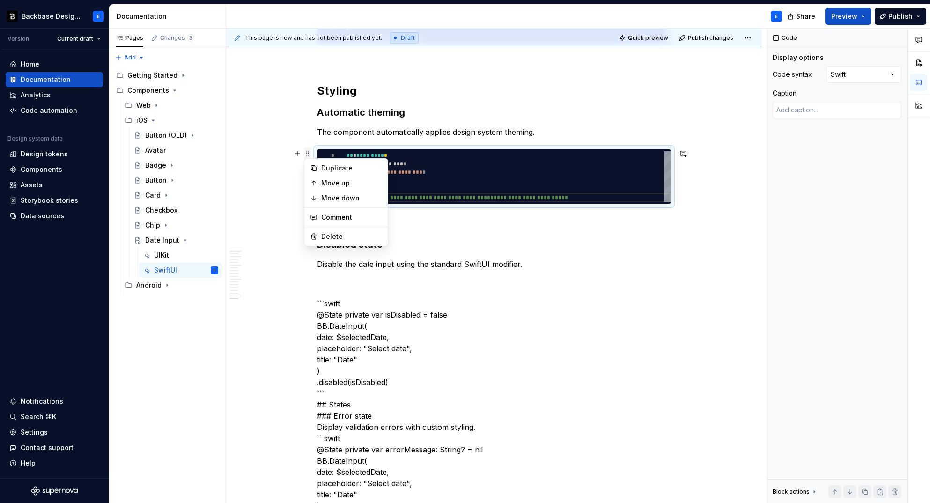
click at [307, 152] on span at bounding box center [307, 153] width 7 height 13
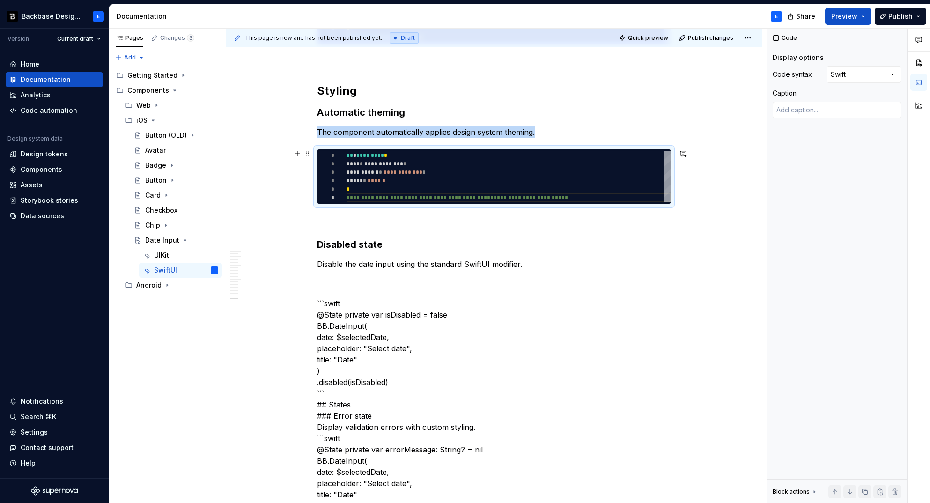
copy p "The component automatically applies design system theming."
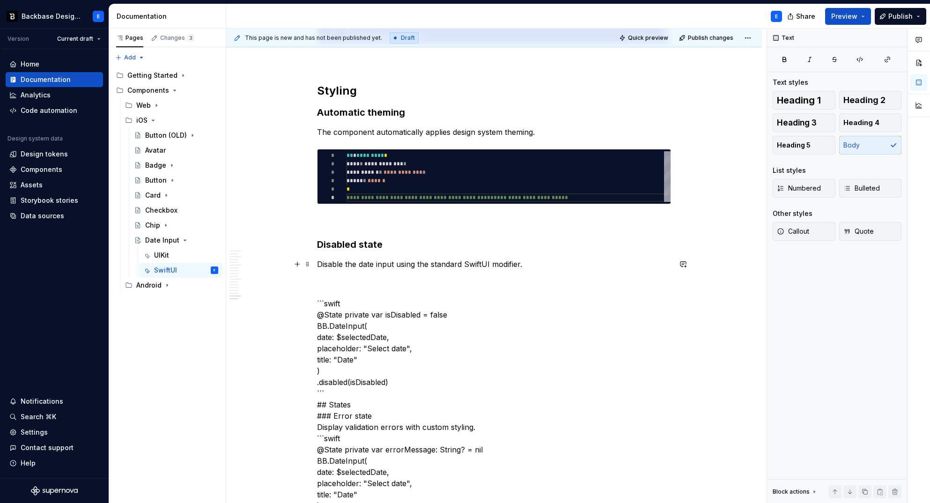
click at [530, 262] on p "Disable the date input using the standard SwiftUI modifier." at bounding box center [494, 264] width 354 height 11
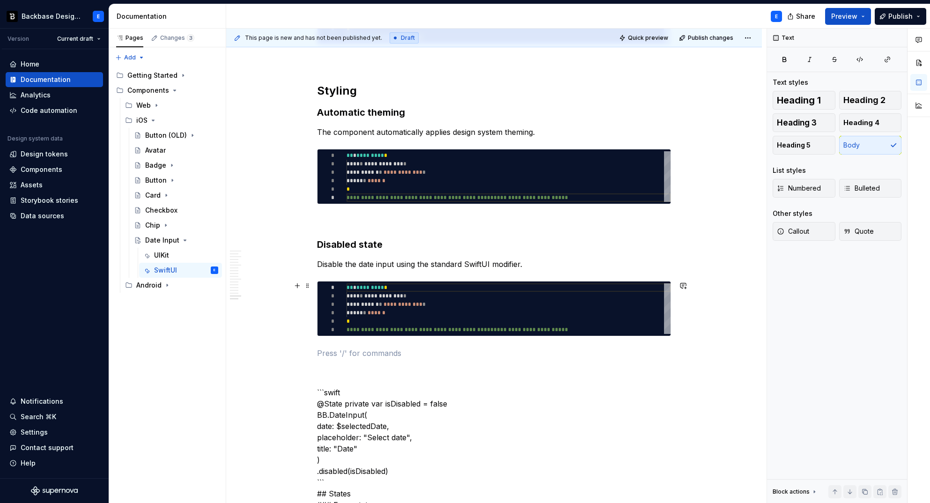
scroll to position [2301, 0]
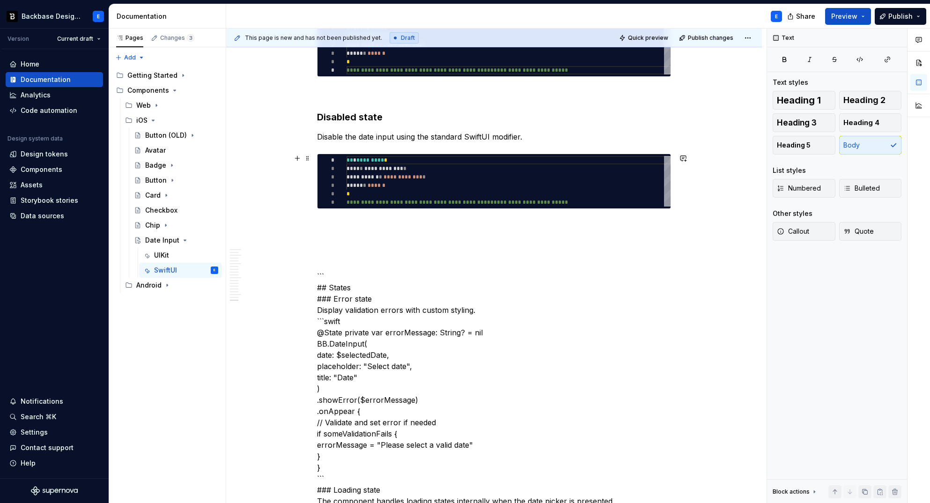
type textarea "*"
type textarea "**********"
click at [409, 186] on div "**********" at bounding box center [509, 181] width 324 height 51
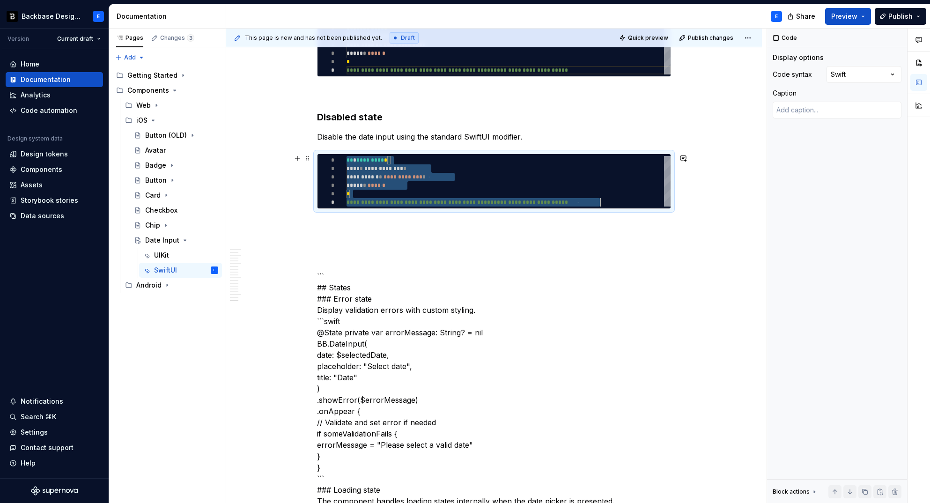
scroll to position [0, 253]
type textarea "*"
type textarea "**********"
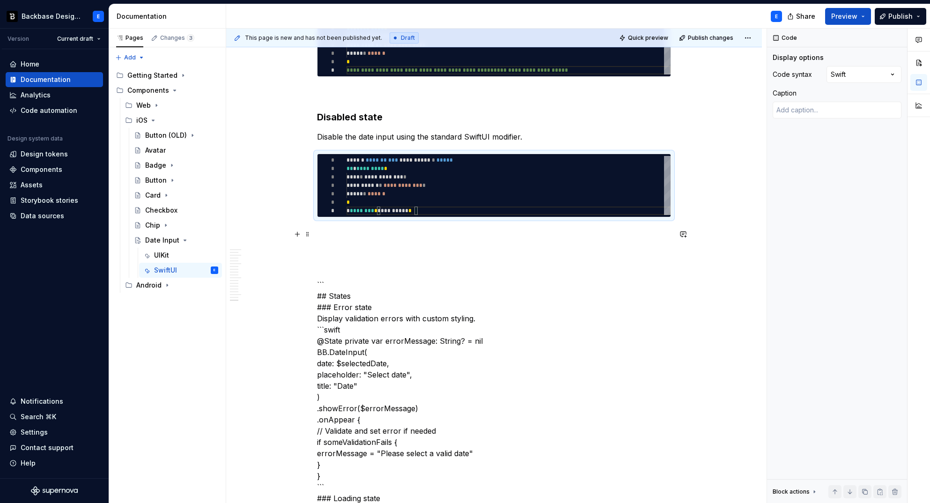
click at [386, 236] on p at bounding box center [494, 234] width 354 height 11
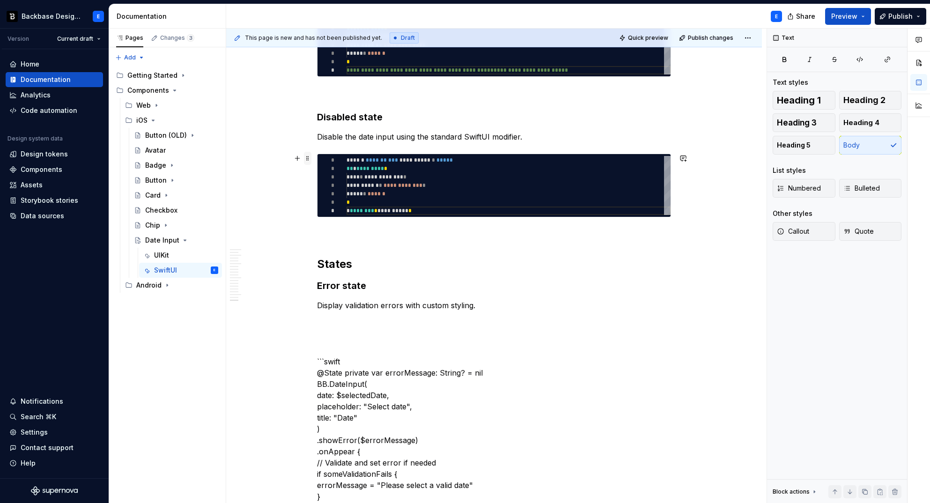
click at [307, 157] on span at bounding box center [307, 158] width 7 height 13
type textarea "*"
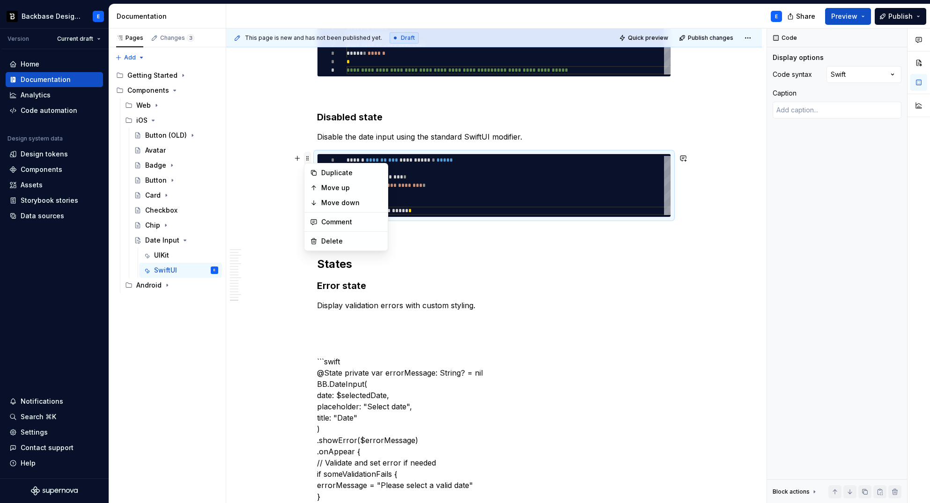
click at [307, 157] on span at bounding box center [307, 158] width 7 height 13
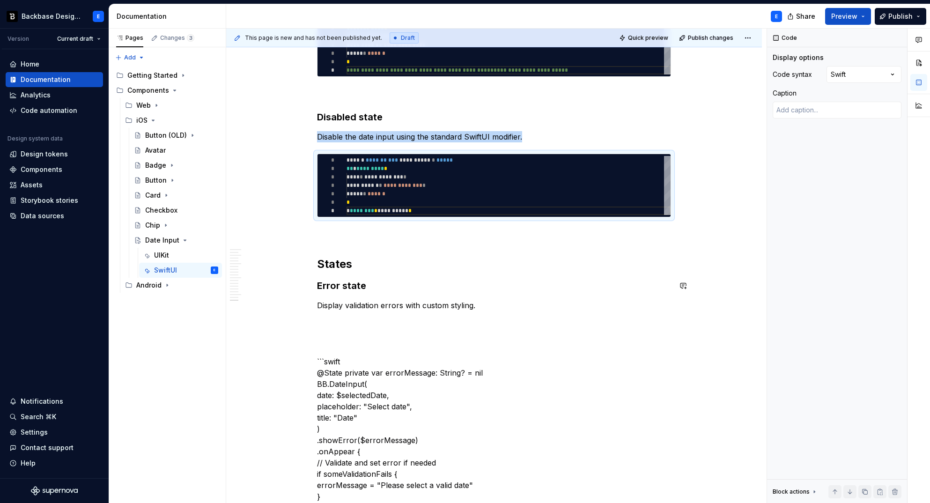
copy p "Disable the date input using the standard SwiftUI modifier."
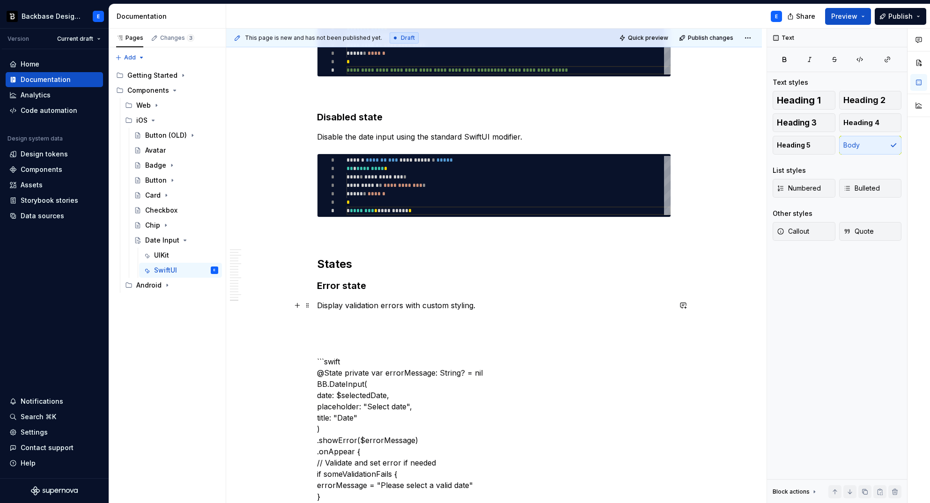
click at [499, 305] on p "Display validation errors with custom styling." at bounding box center [494, 305] width 354 height 11
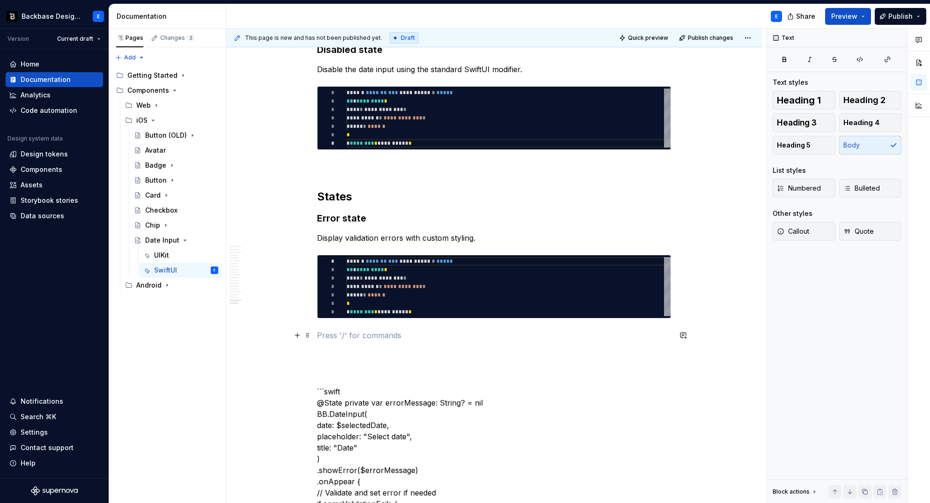
scroll to position [2423, 0]
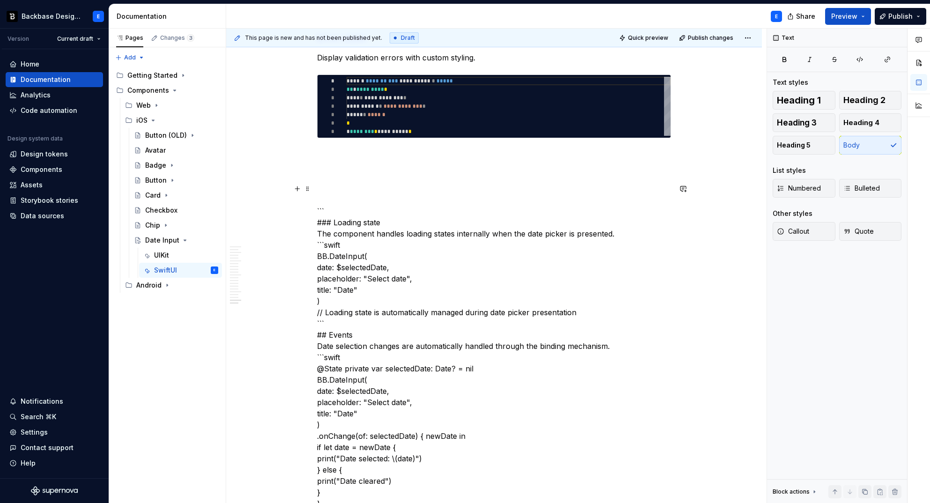
scroll to position [2542, 0]
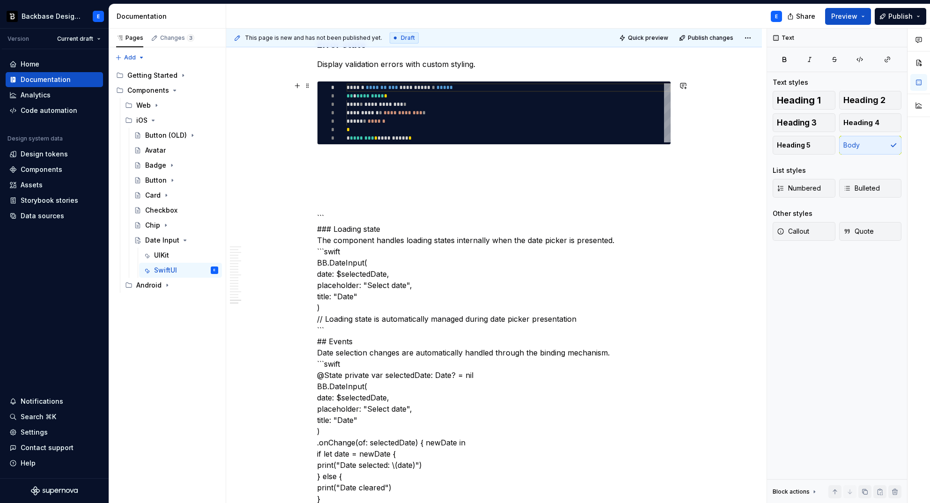
click at [390, 124] on div "**********" at bounding box center [509, 112] width 324 height 59
type textarea "**********"
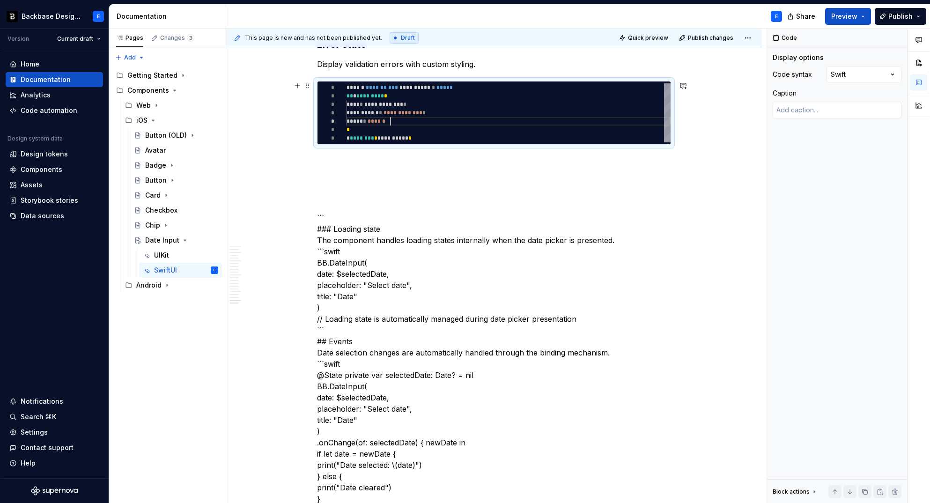
scroll to position [0, 71]
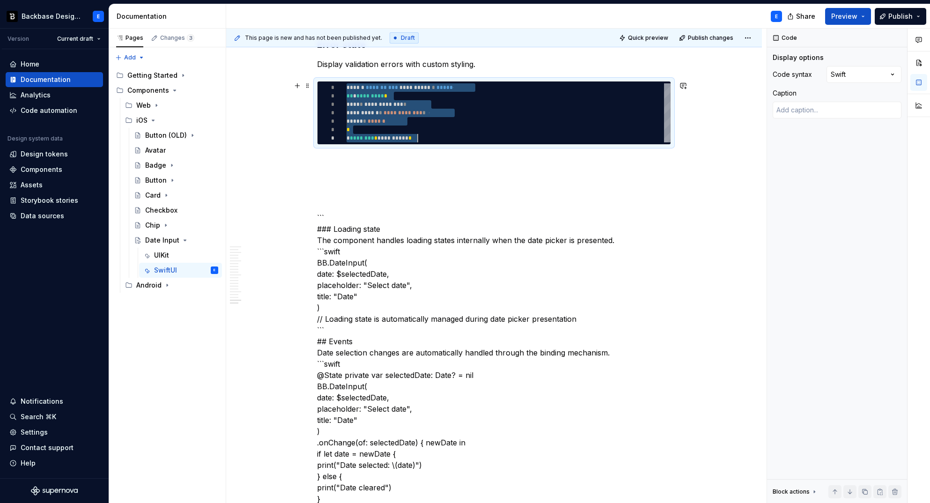
type textarea "*"
type textarea "**********"
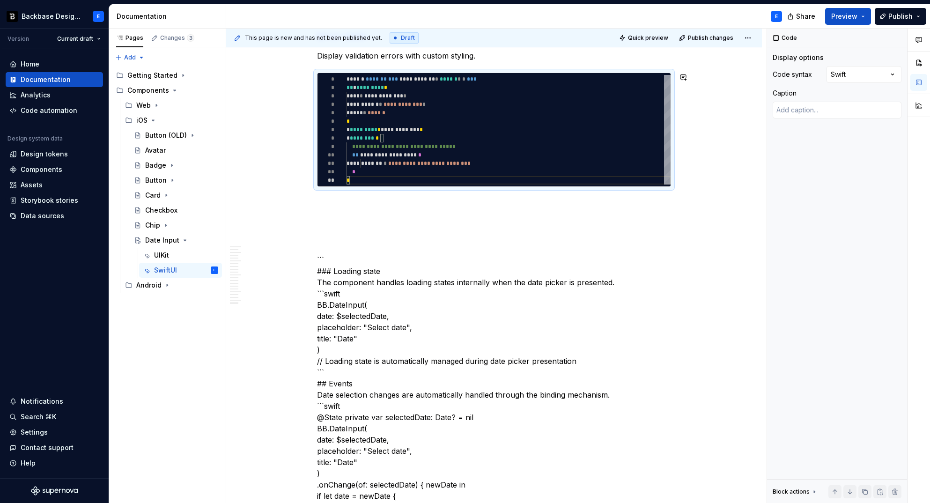
scroll to position [2551, 0]
click at [379, 202] on p at bounding box center [494, 203] width 354 height 11
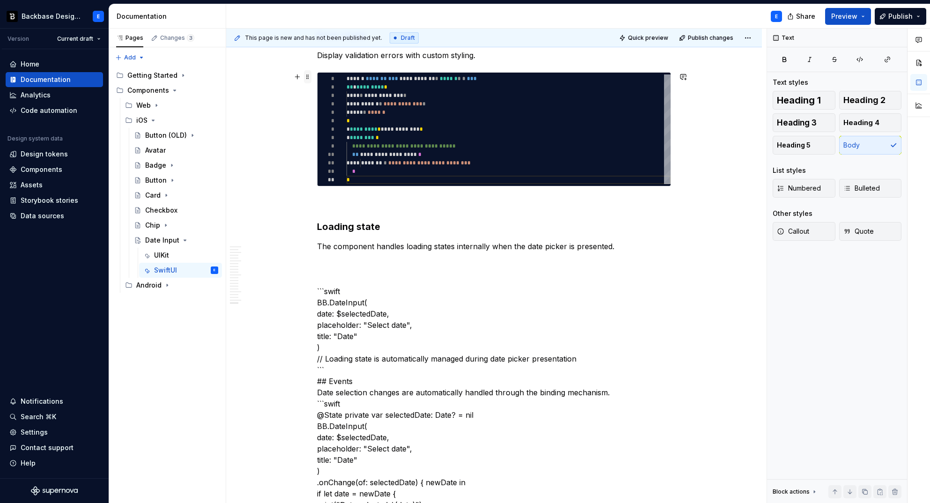
click at [307, 78] on span at bounding box center [307, 76] width 7 height 13
type textarea "*"
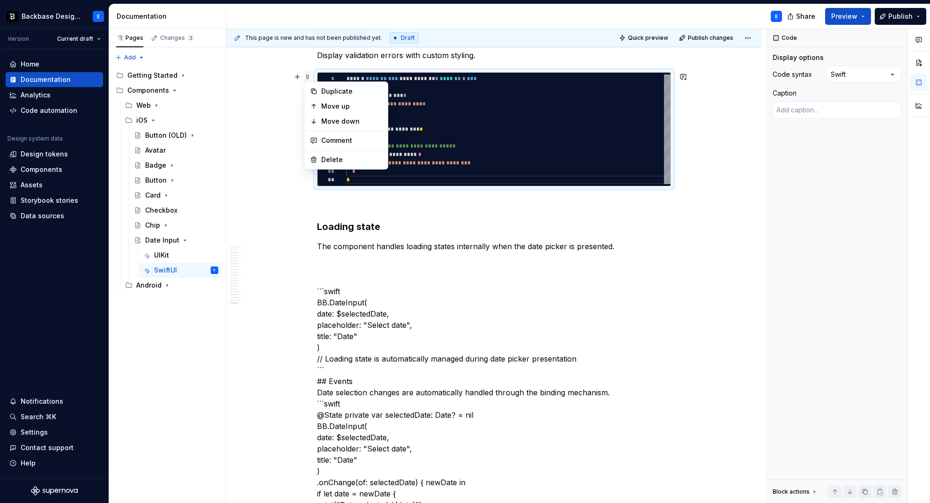
click at [307, 78] on span at bounding box center [307, 76] width 7 height 13
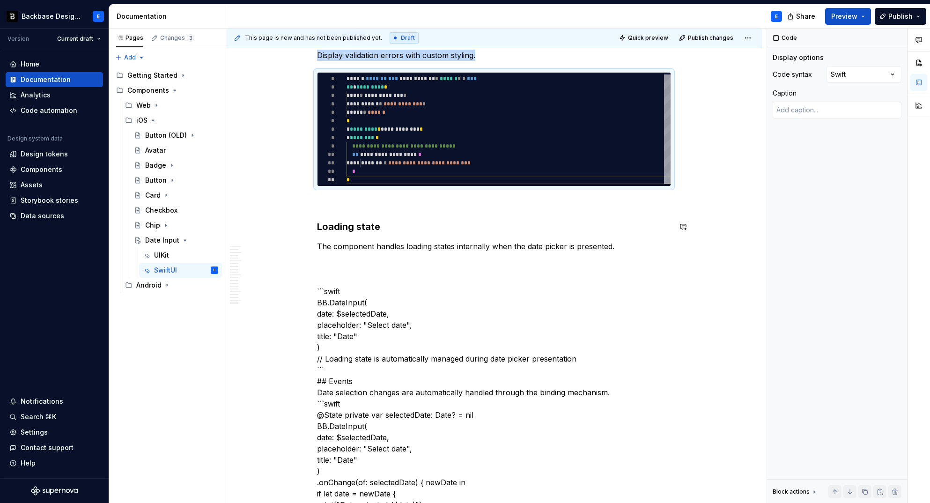
copy p "Display validation errors with custom styling."
click at [618, 248] on p "The component handles loading states internally when the date picker is present…" at bounding box center [494, 246] width 354 height 11
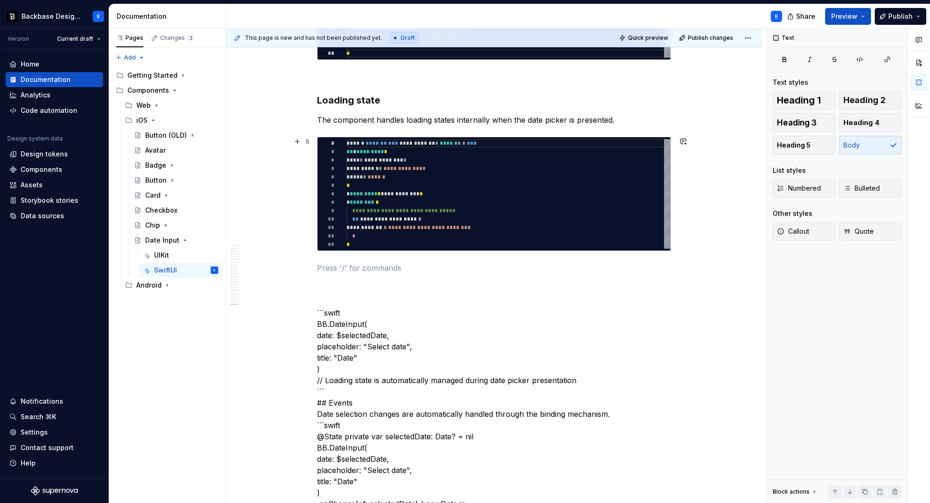
scroll to position [2682, 0]
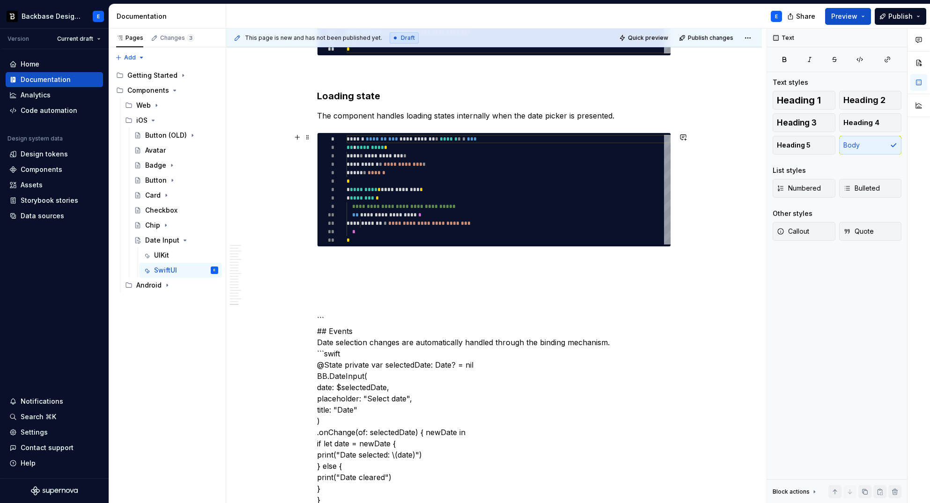
type textarea "**********"
type textarea "*"
click at [396, 186] on div "**********" at bounding box center [509, 190] width 324 height 110
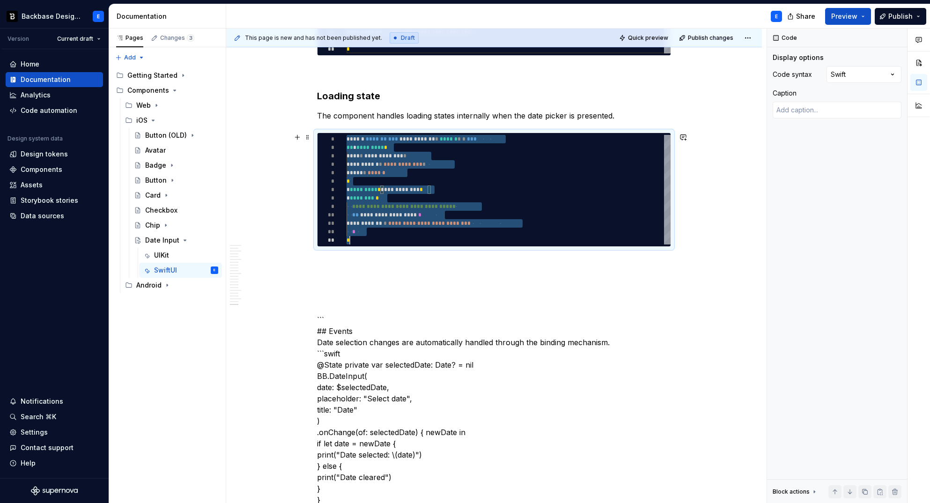
type textarea "**********"
type textarea "*"
type textarea "**********"
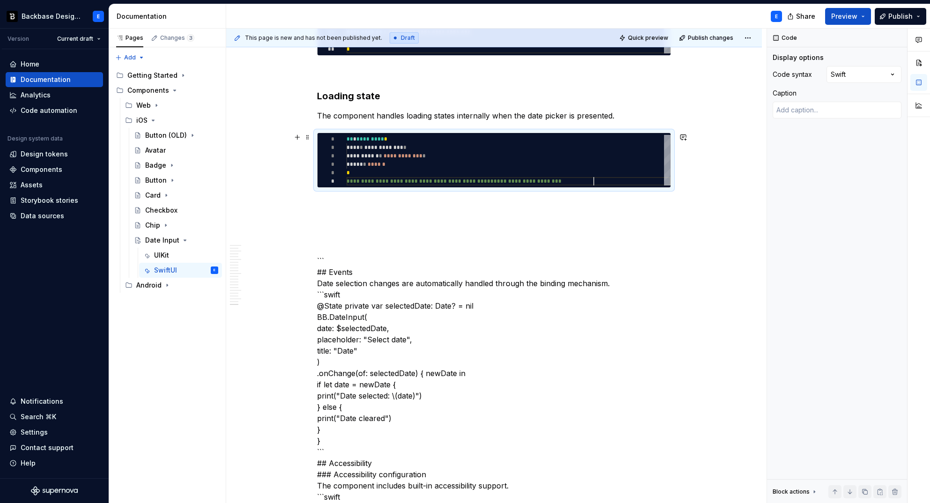
scroll to position [42, 246]
click at [385, 200] on p at bounding box center [494, 204] width 354 height 11
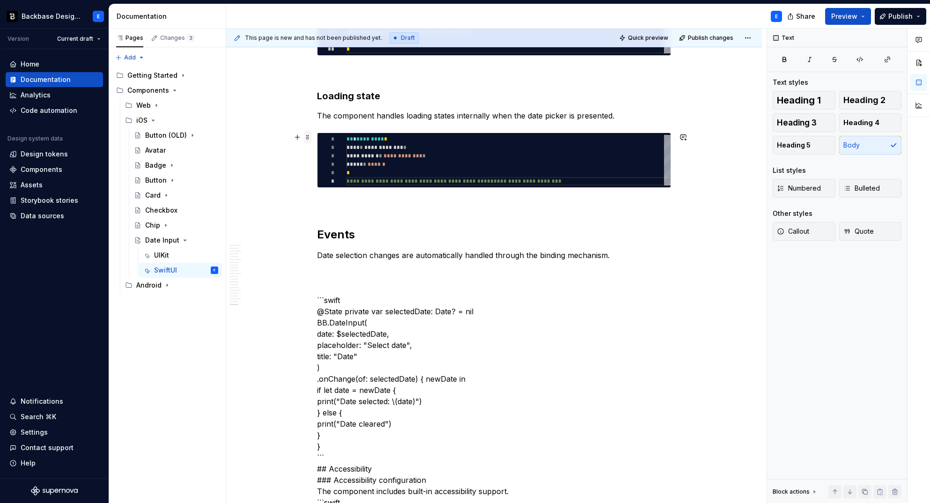
click at [306, 138] on span at bounding box center [307, 137] width 7 height 13
type textarea "*"
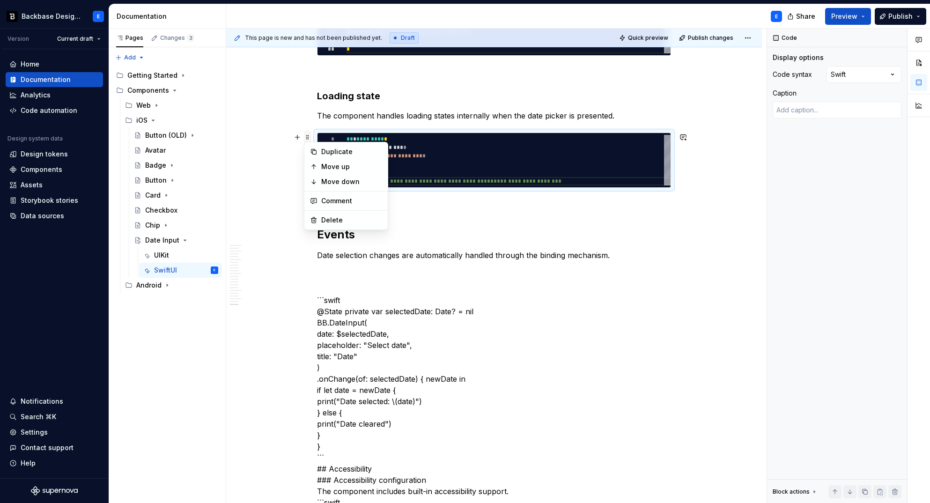
click at [306, 138] on span at bounding box center [307, 137] width 7 height 13
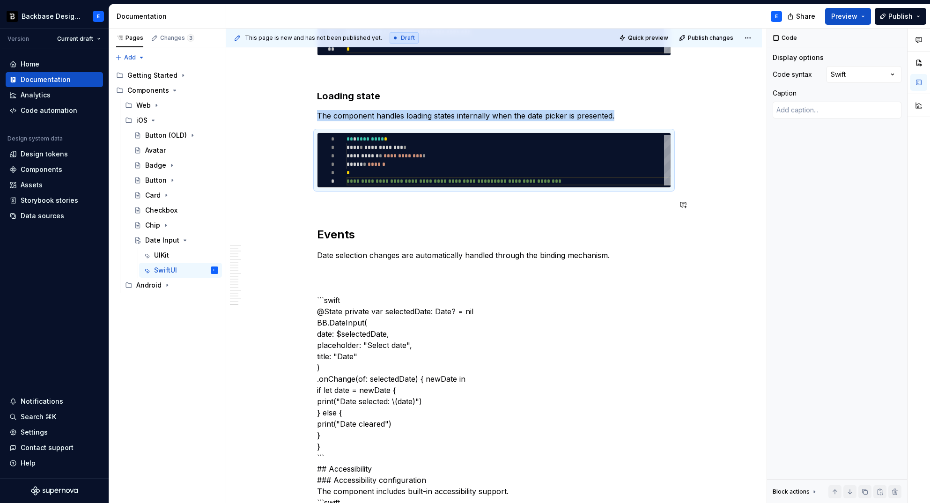
copy p "The component handles loading states internally when the date picker is present…"
click at [623, 260] on p "Date selection changes are automatically handled through the binding mechanism." at bounding box center [494, 255] width 354 height 11
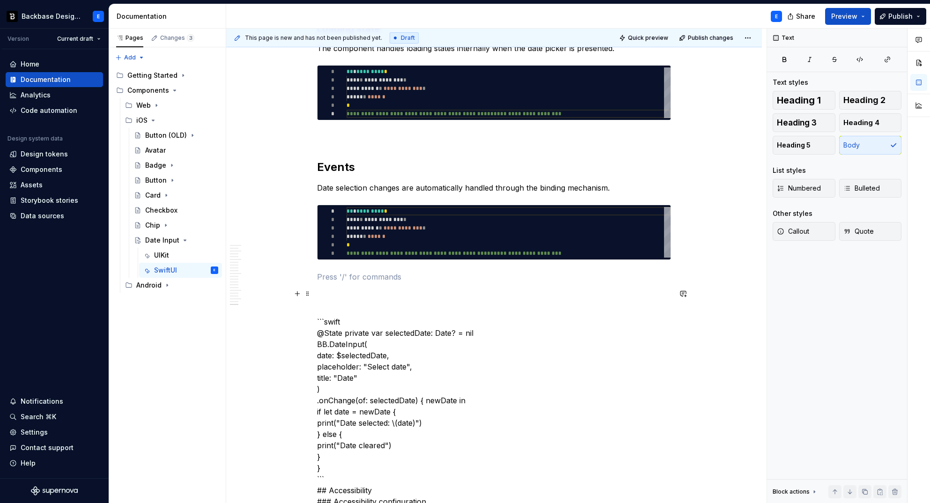
scroll to position [2755, 0]
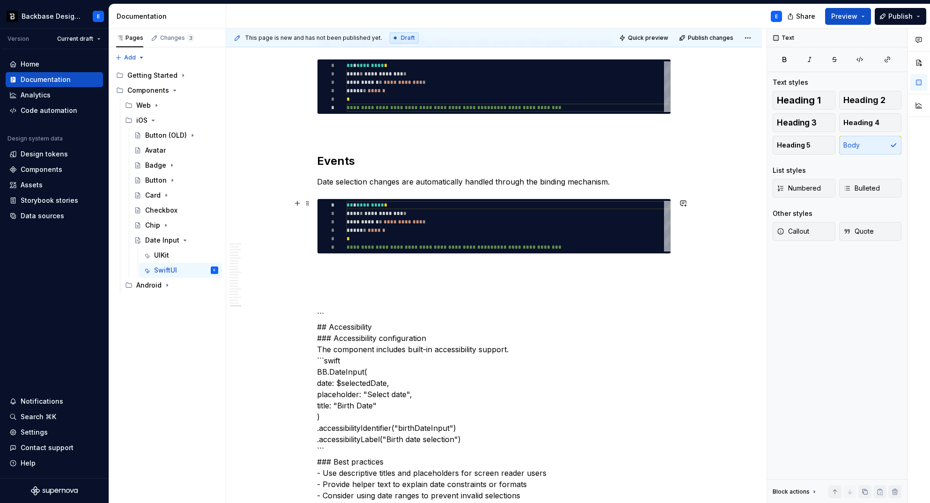
click at [391, 202] on div "**********" at bounding box center [509, 226] width 324 height 51
type textarea "**********"
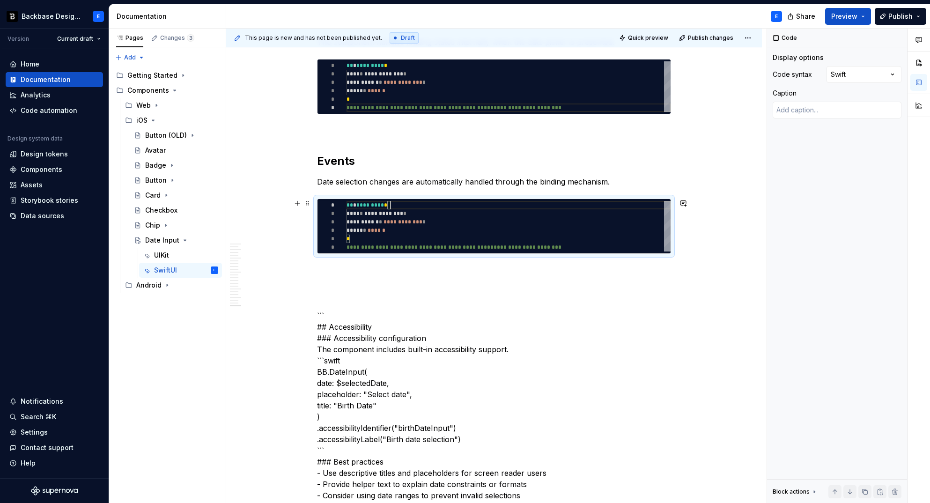
scroll to position [0, 246]
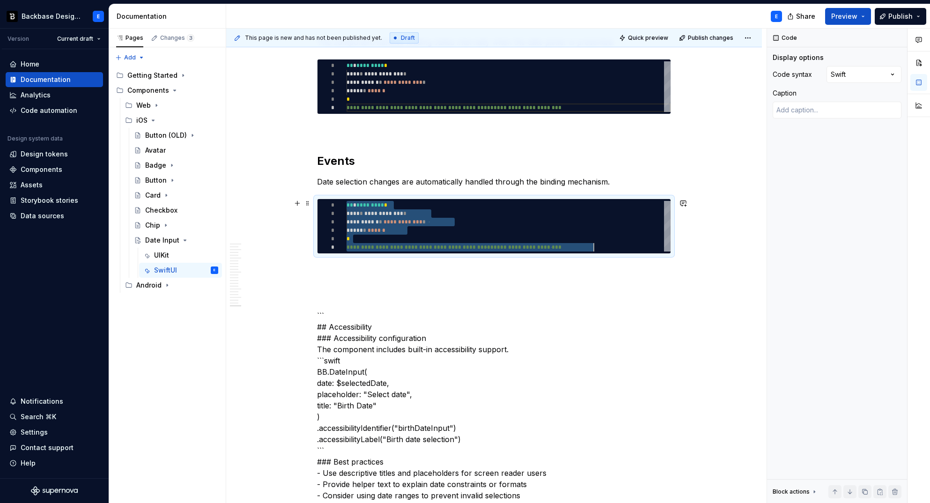
type textarea "*"
type textarea "**********"
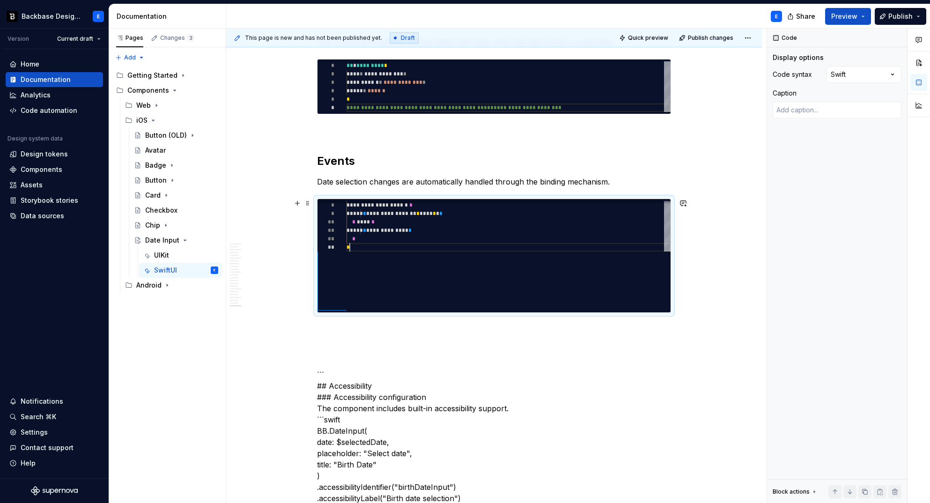
scroll to position [17, 3]
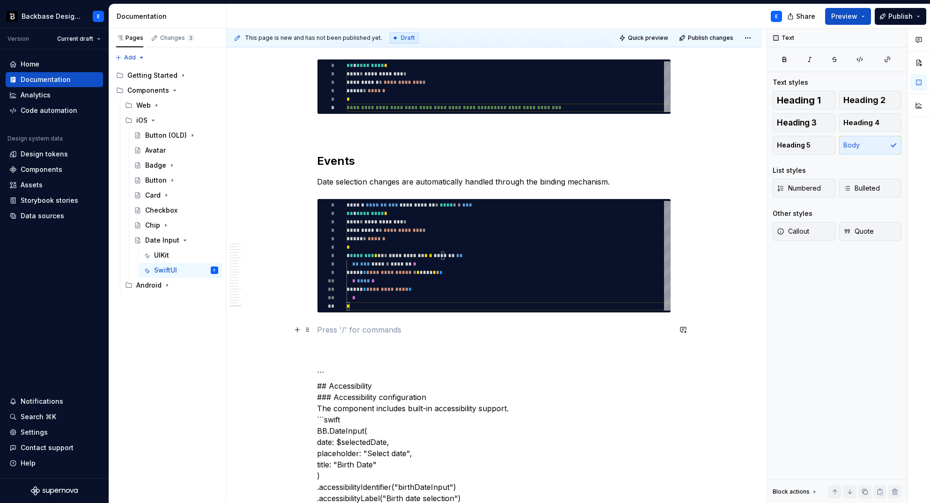
click at [383, 329] on p at bounding box center [494, 329] width 354 height 11
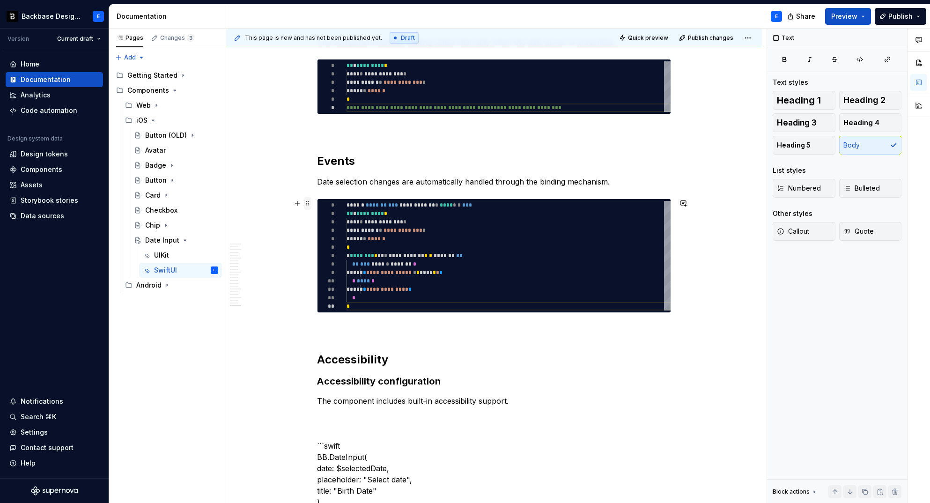
click at [306, 200] on span at bounding box center [307, 203] width 7 height 13
type textarea "*"
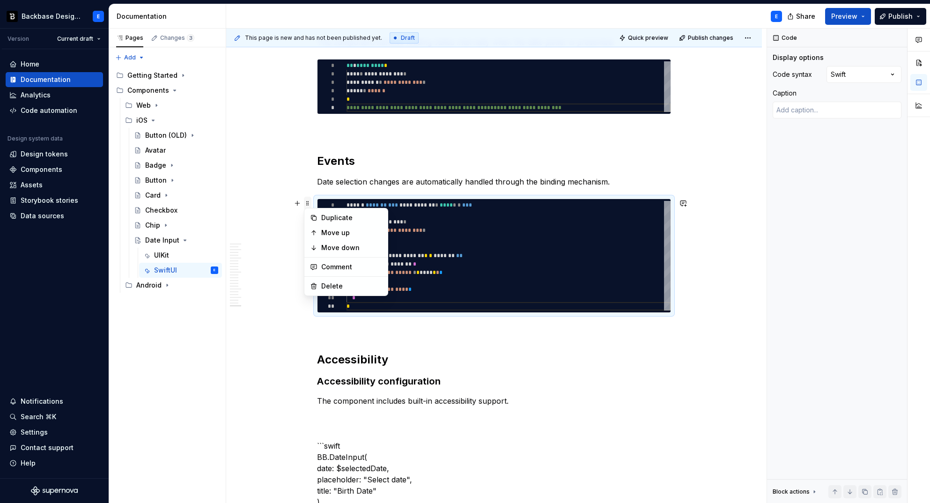
click at [306, 200] on span at bounding box center [307, 203] width 7 height 13
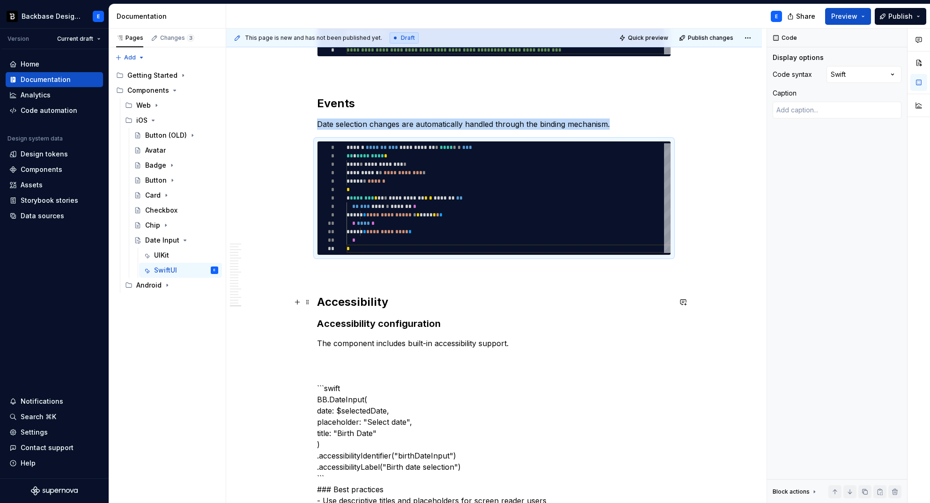
scroll to position [2824, 0]
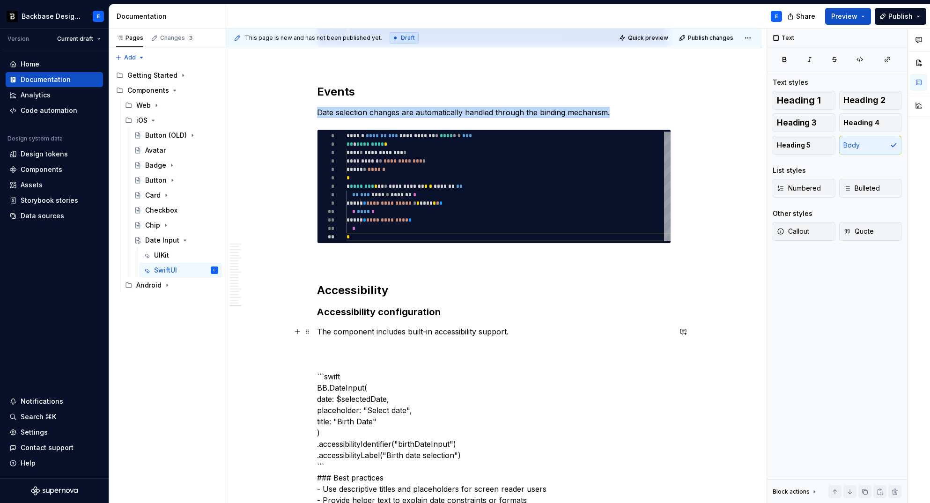
click at [522, 334] on p "The component includes built-in accessibility support." at bounding box center [494, 331] width 354 height 11
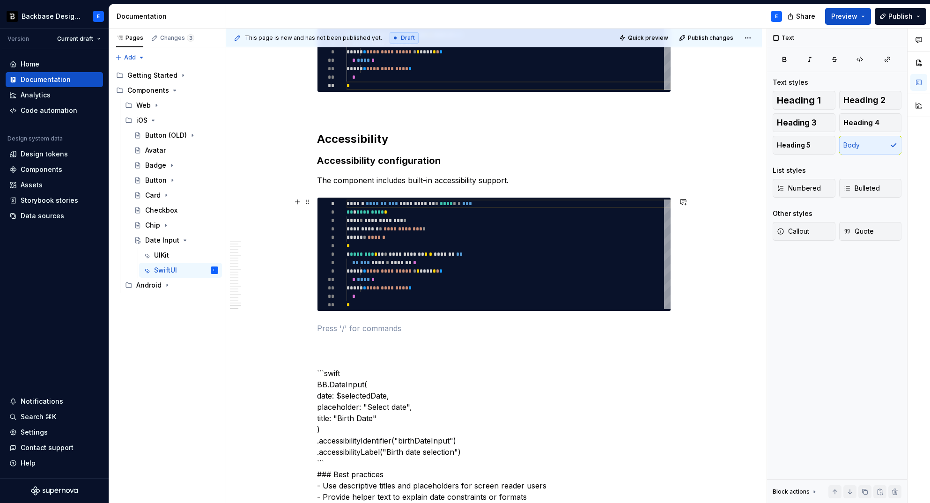
scroll to position [2980, 0]
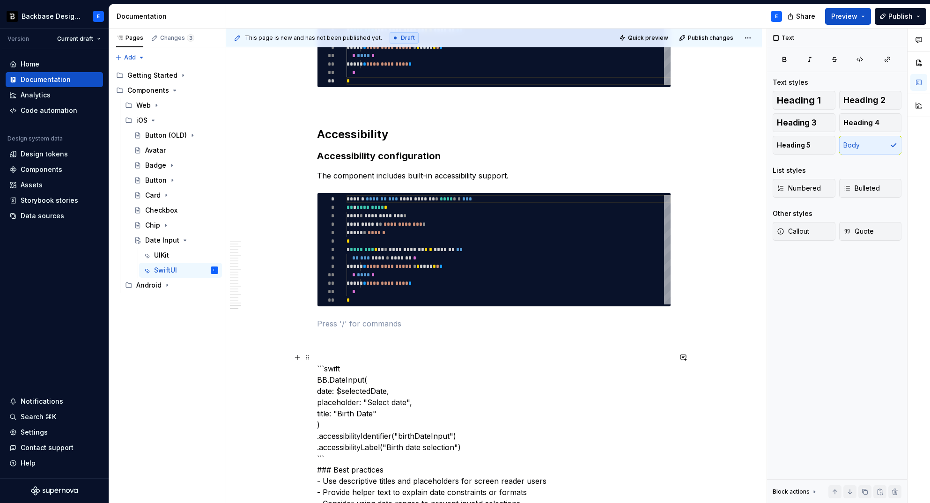
click at [383, 370] on p "```swift BB.DateInput( date: $selectedDate, placeholder: "Select date", title: …" at bounding box center [494, 470] width 354 height 236
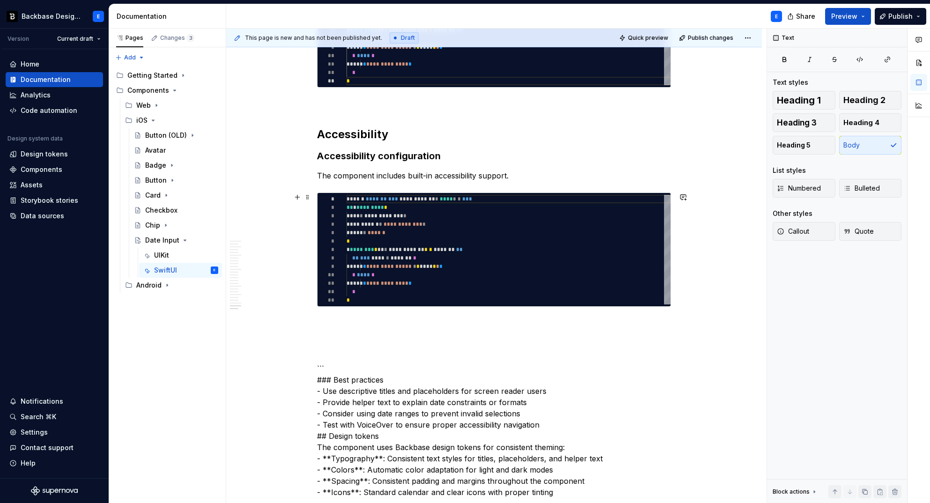
type textarea "**********"
click at [388, 261] on div "**********" at bounding box center [509, 250] width 324 height 110
type textarea "*"
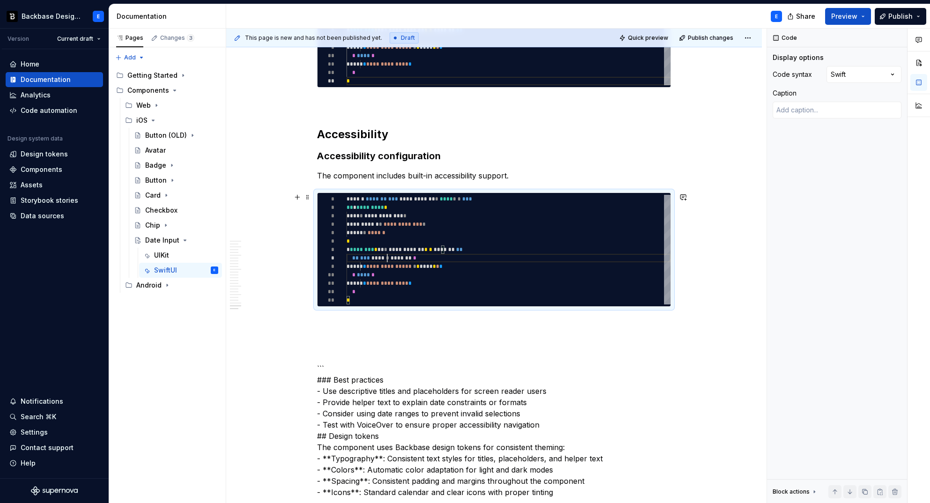
type textarea "**********"
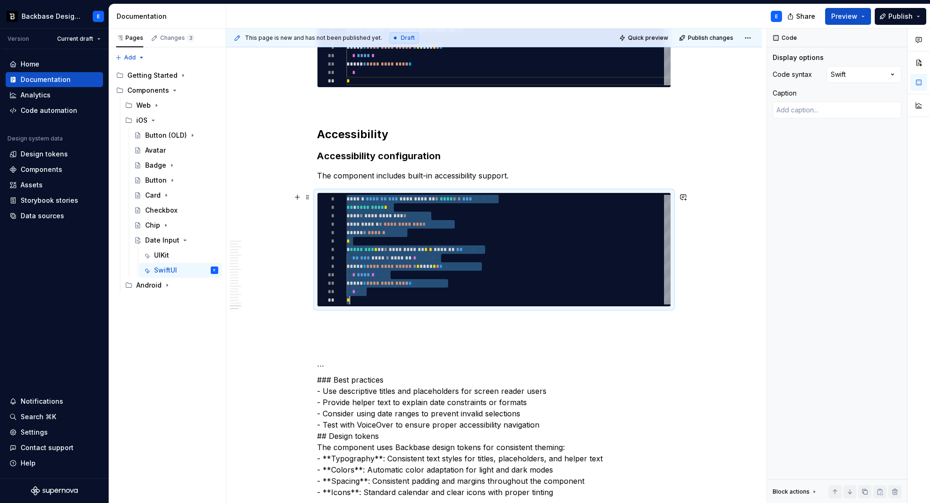
type textarea "*"
type textarea "**********"
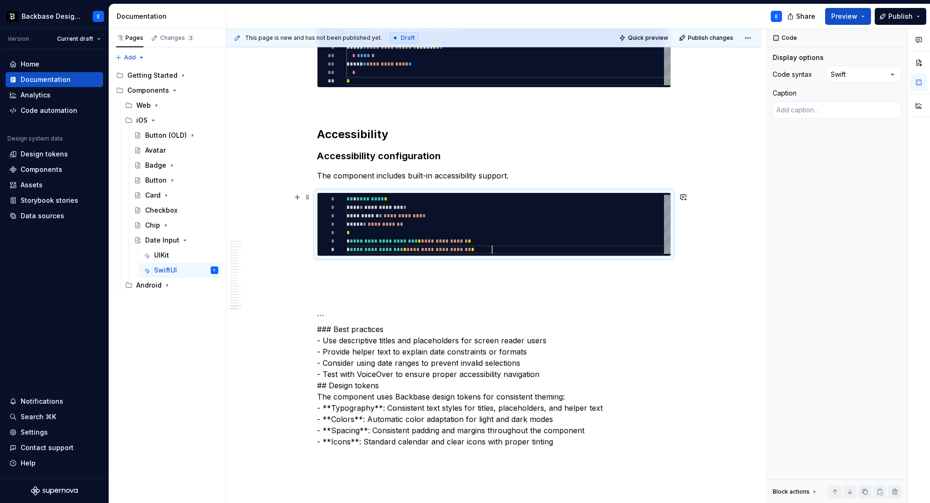
scroll to position [51, 145]
click at [383, 267] on p at bounding box center [494, 272] width 354 height 11
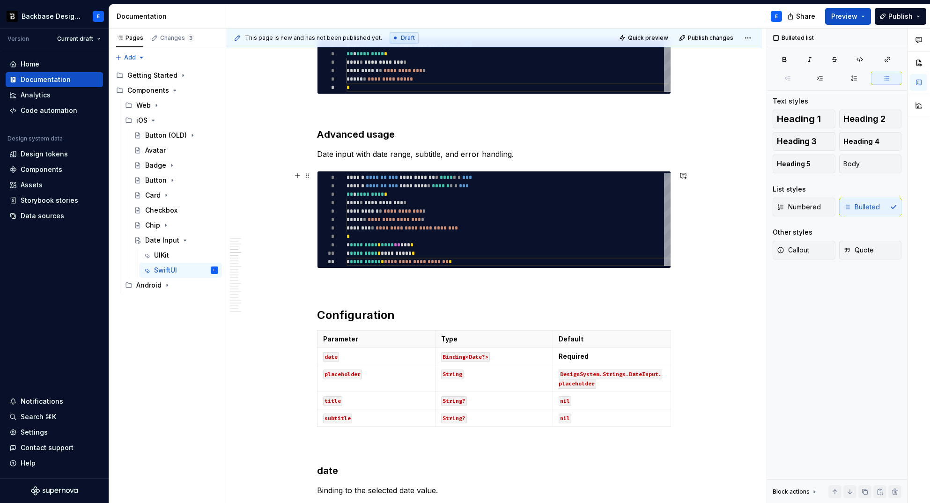
scroll to position [0, 0]
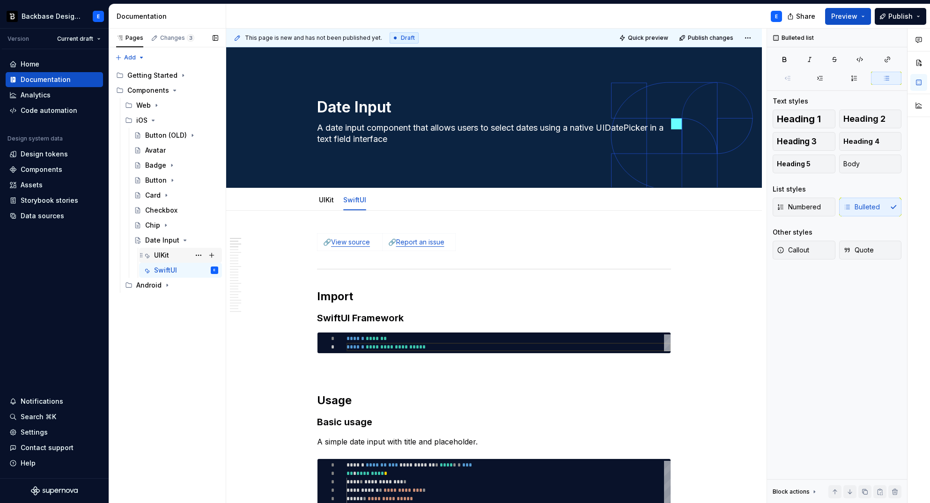
click at [169, 256] on div "UIKit" at bounding box center [161, 255] width 15 height 9
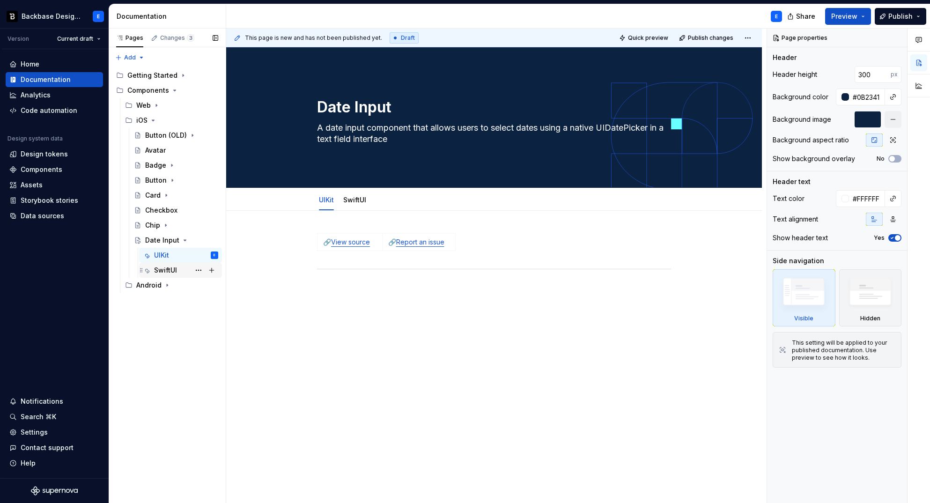
click at [168, 267] on div "SwiftUI" at bounding box center [165, 270] width 23 height 9
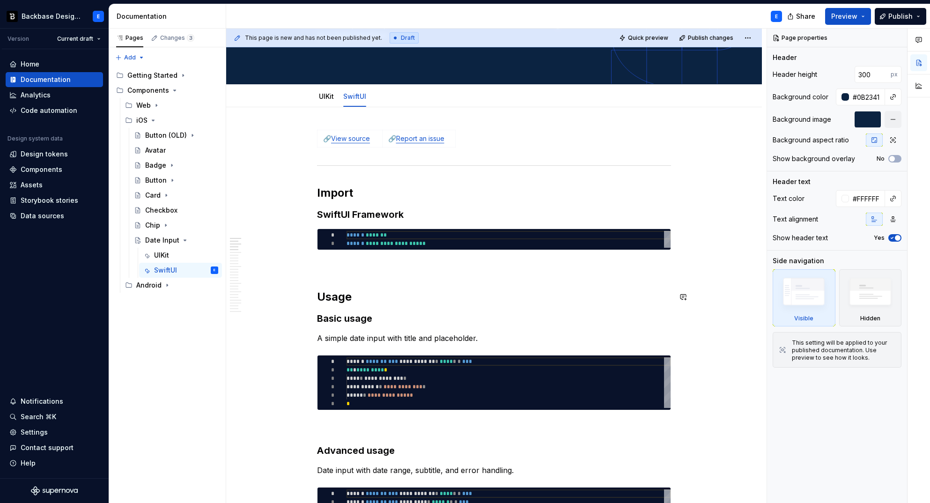
scroll to position [171, 0]
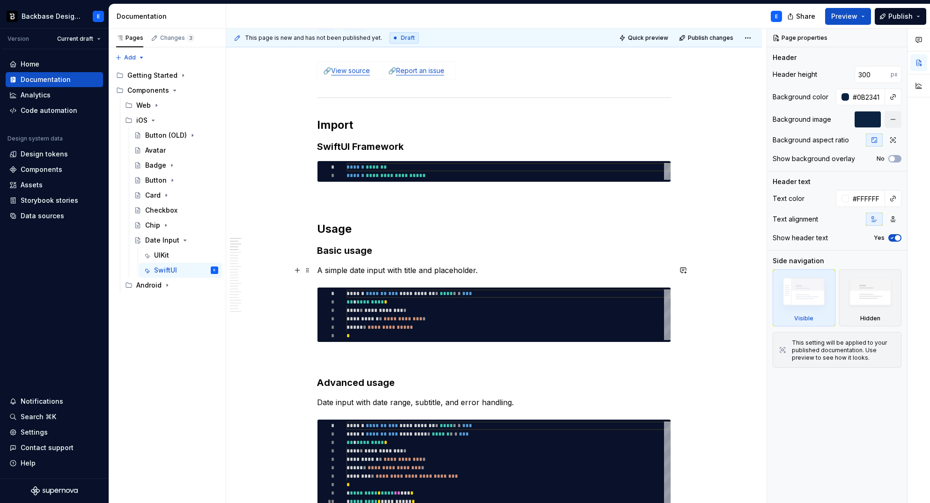
type textarea "*"
click at [497, 267] on p "A simple date input with title and placeholder." at bounding box center [494, 270] width 354 height 11
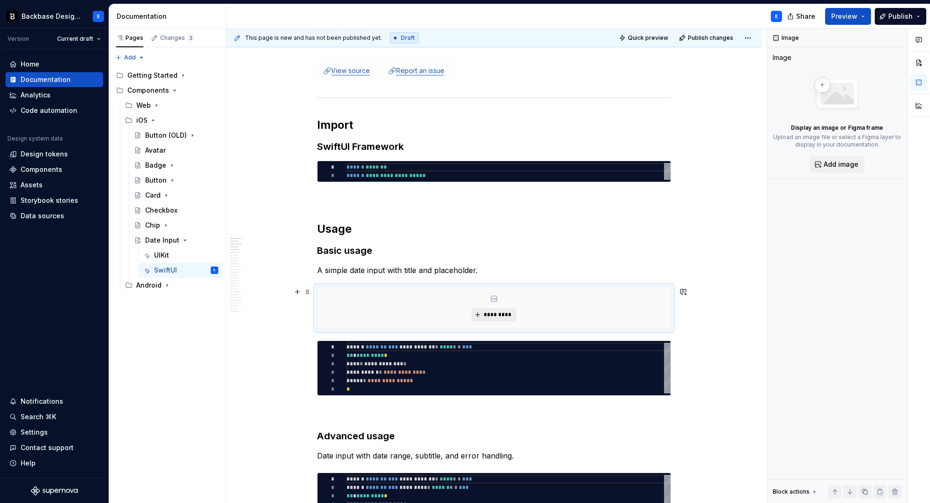
click at [496, 308] on button "*********" at bounding box center [494, 314] width 44 height 13
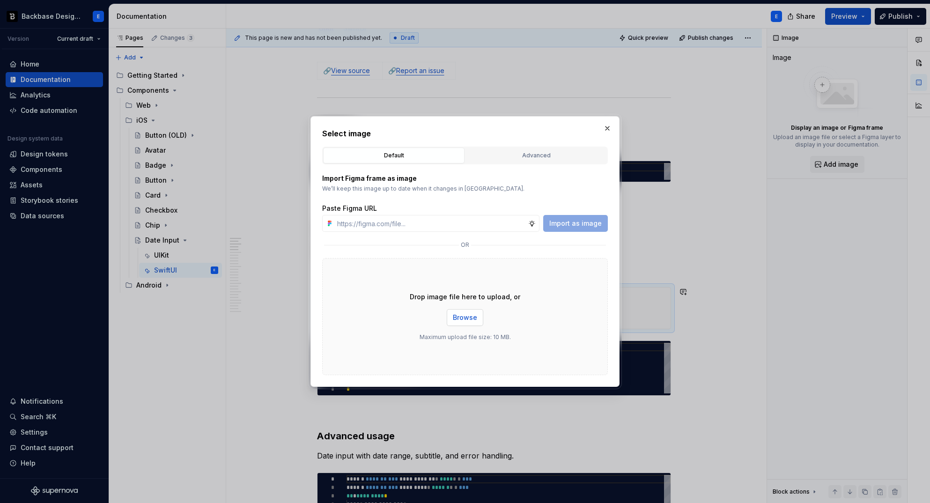
click at [468, 322] on button "Browse" at bounding box center [465, 317] width 37 height 17
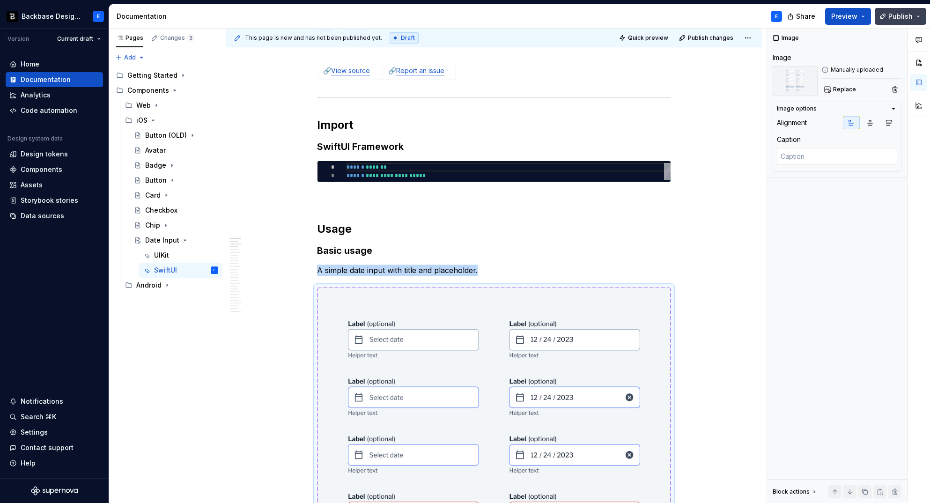
click at [887, 13] on button "Publish" at bounding box center [901, 16] width 52 height 17
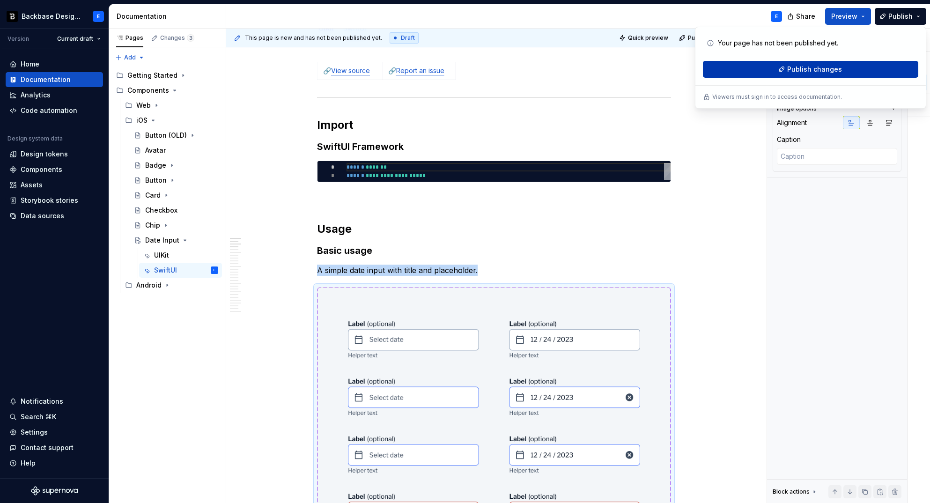
click at [813, 65] on span "Publish changes" at bounding box center [814, 69] width 55 height 9
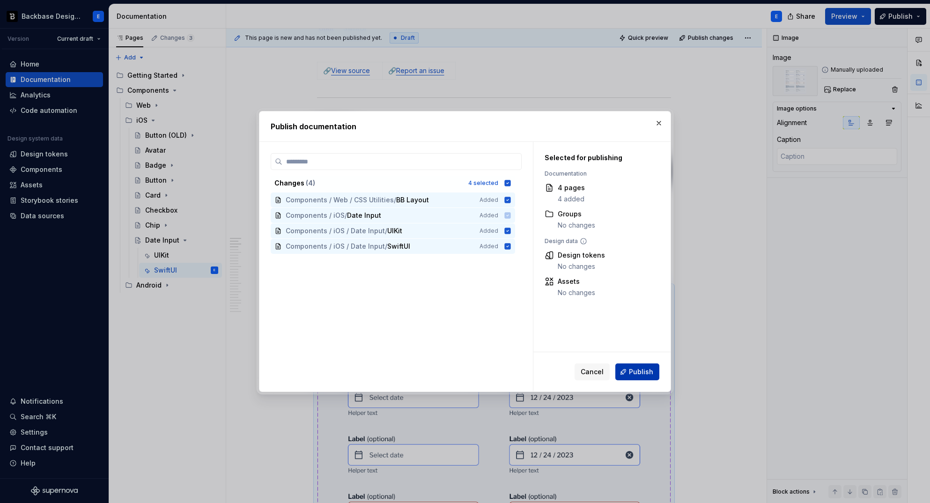
click at [643, 368] on span "Publish" at bounding box center [641, 371] width 24 height 9
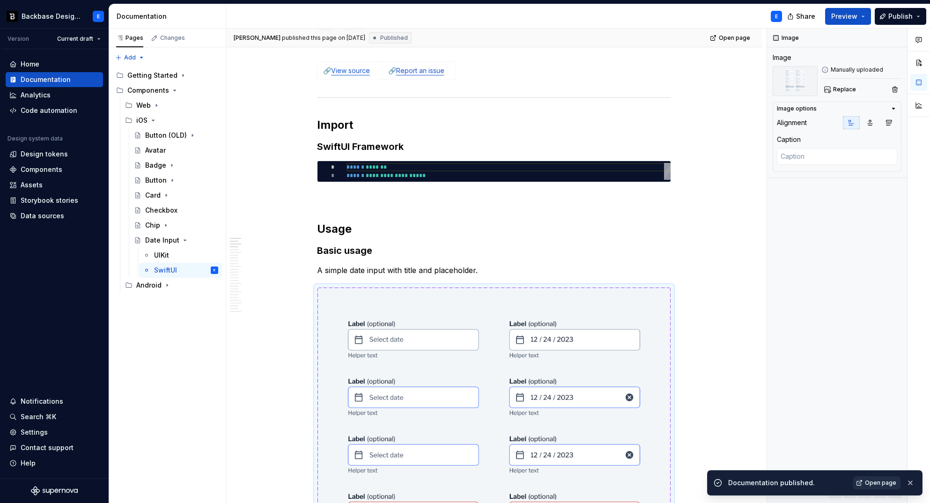
click at [876, 483] on span "Open page" at bounding box center [880, 482] width 31 height 7
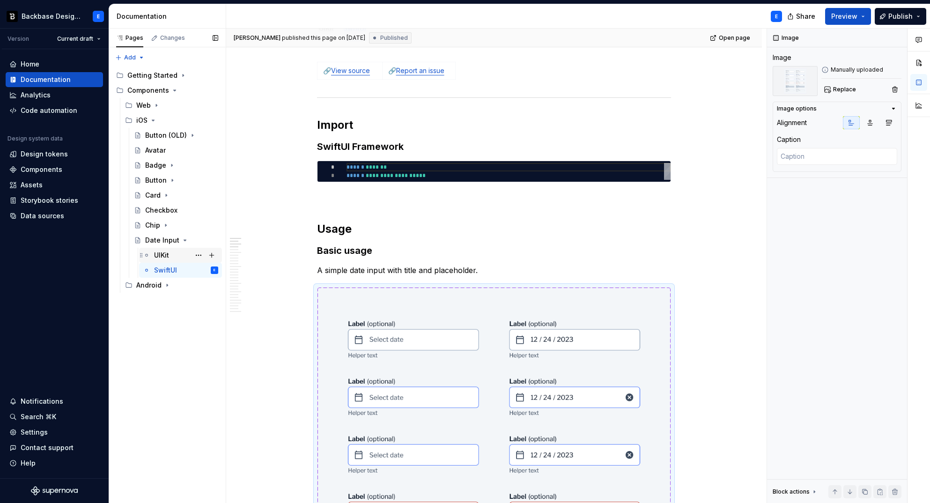
click at [179, 258] on div "UIKit" at bounding box center [186, 255] width 64 height 13
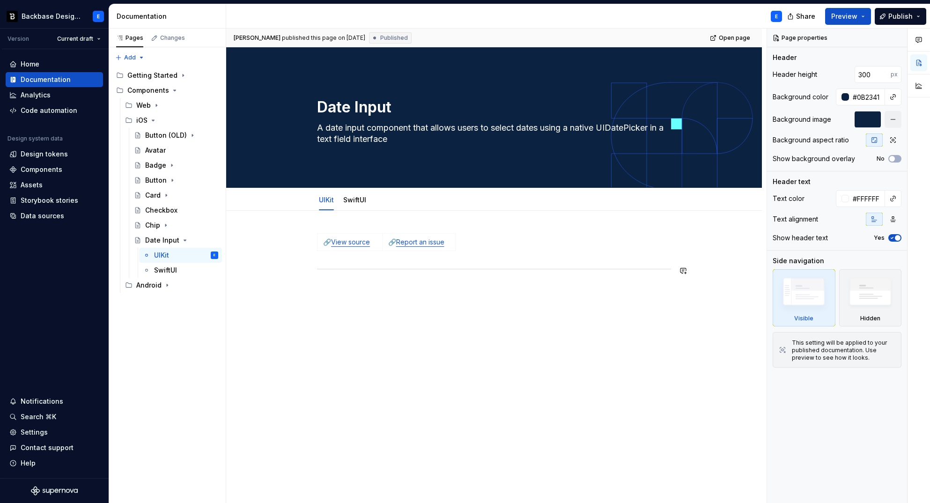
click at [386, 304] on div "🔗 View source 🔗 Report an issue" at bounding box center [494, 322] width 536 height 223
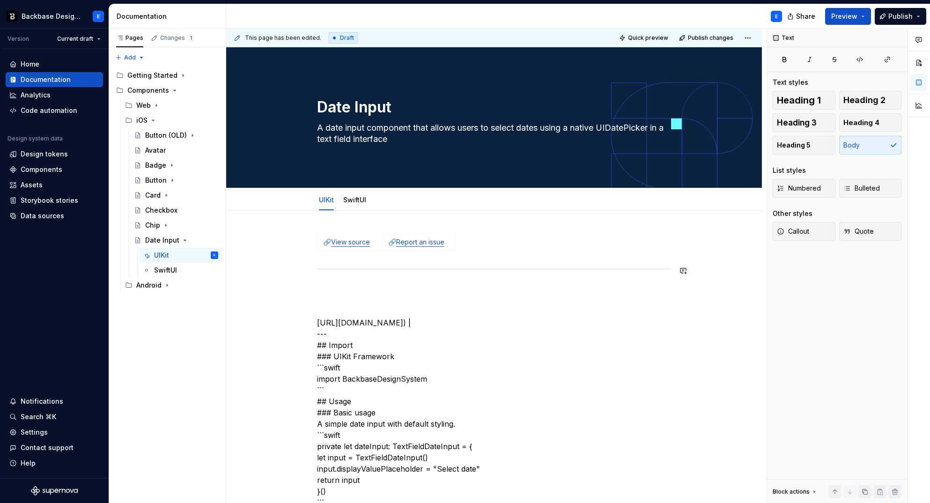
type textarea "*"
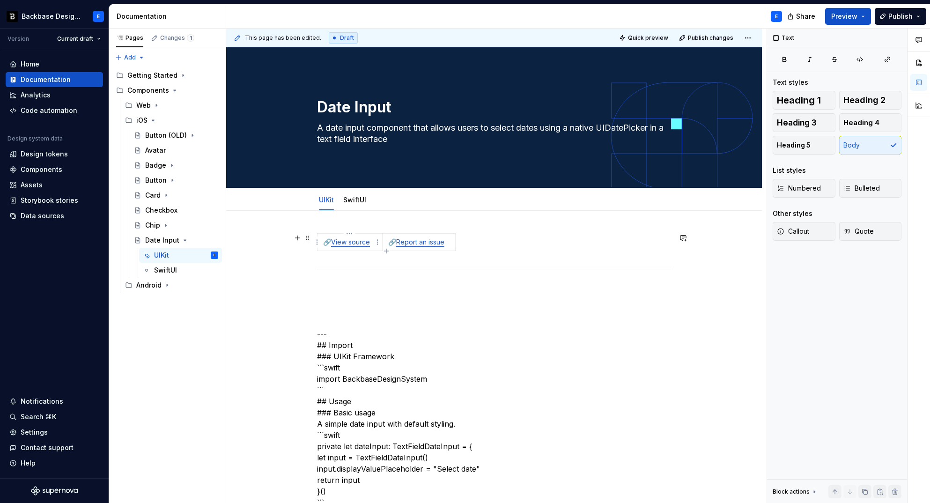
click at [350, 241] on link "View source" at bounding box center [350, 242] width 39 height 8
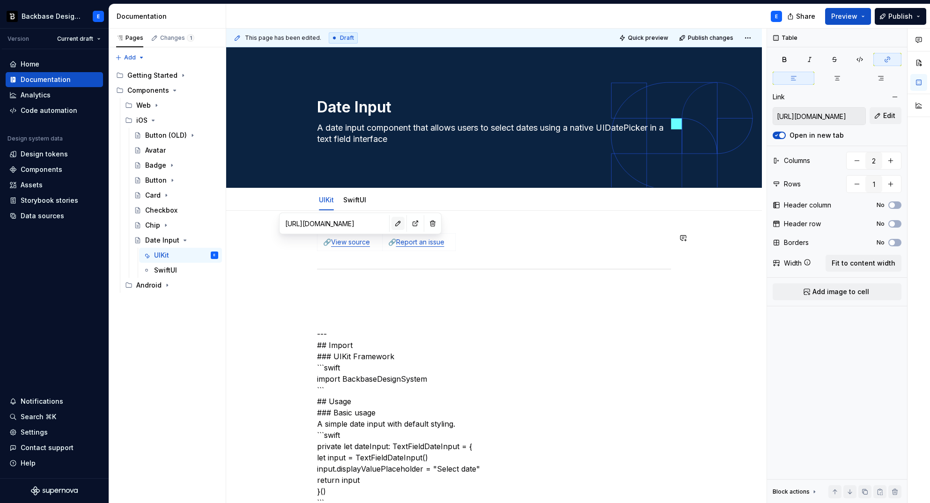
click at [392, 224] on button "button" at bounding box center [398, 223] width 13 height 13
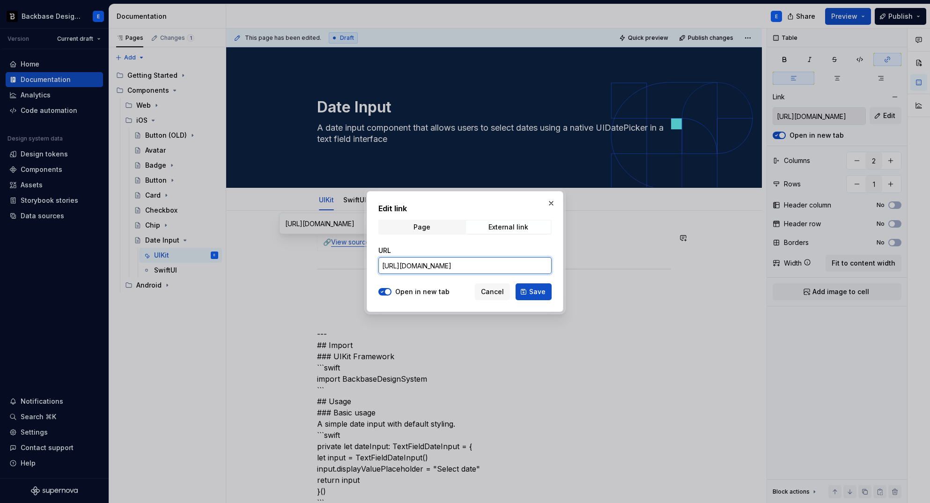
click at [466, 267] on input "[URL][DOMAIN_NAME]" at bounding box center [464, 265] width 173 height 17
paste input "TextFieldDateInput"
type input "[URL][DOMAIN_NAME]"
click at [536, 296] on span "Save" at bounding box center [537, 291] width 16 height 9
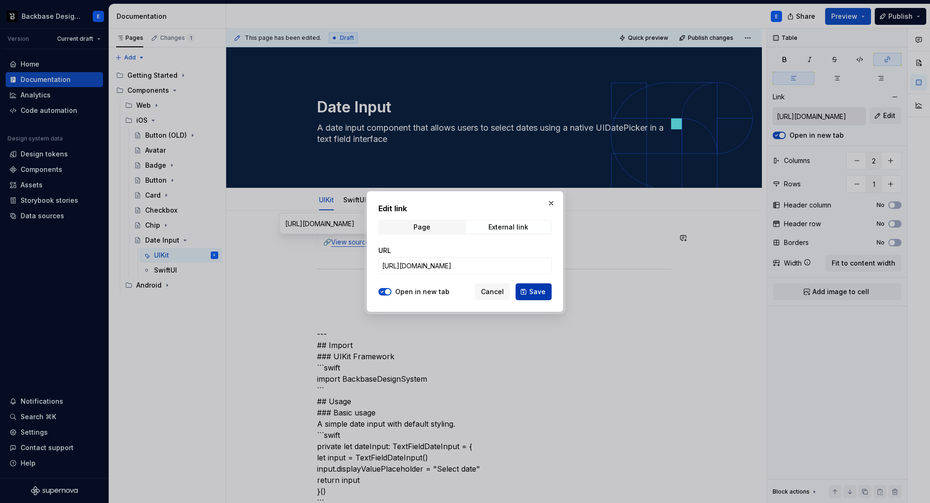
type input "[URL][DOMAIN_NAME]"
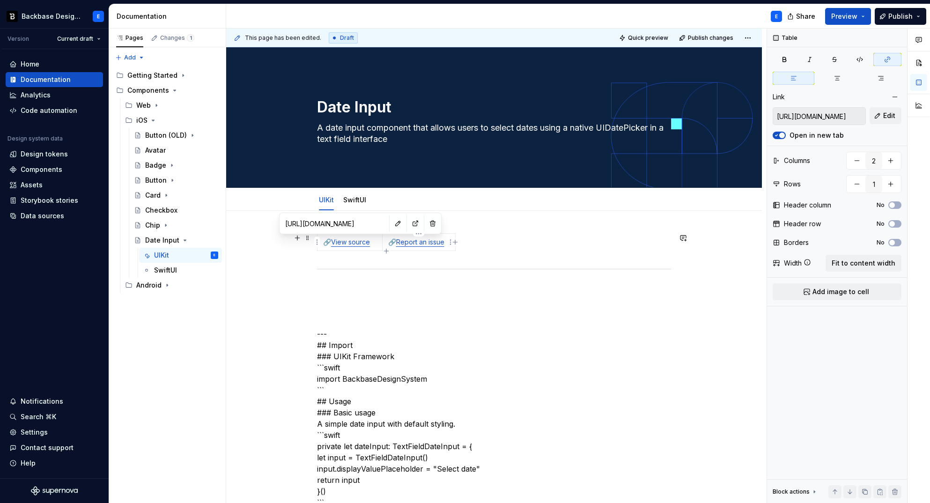
type input "[URL][DOMAIN_NAME]"
click at [436, 241] on link "Report an issue" at bounding box center [420, 242] width 48 height 8
click at [476, 222] on button "button" at bounding box center [482, 223] width 13 height 13
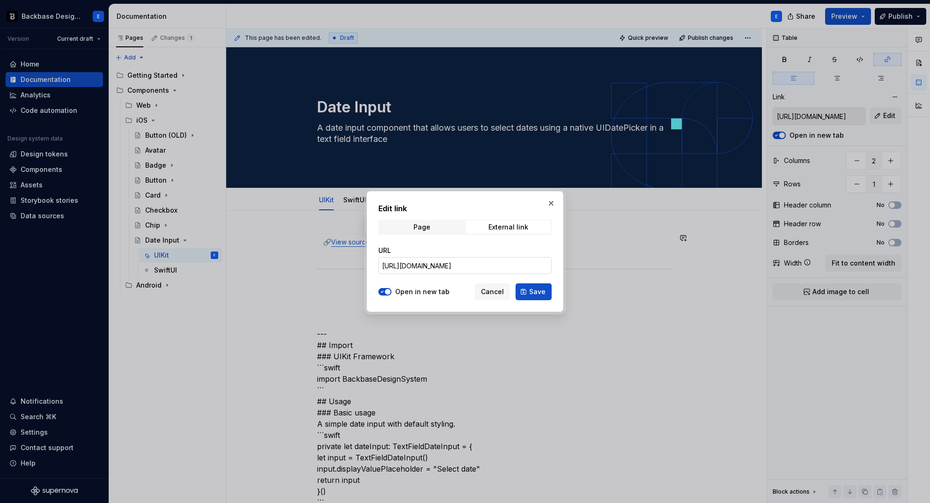
click at [497, 267] on input "[URL][DOMAIN_NAME]" at bounding box center [464, 265] width 173 height 17
paste input "TextFieldDateInput"
type input "[URL][DOMAIN_NAME]"
click at [524, 290] on button "Save" at bounding box center [534, 291] width 36 height 17
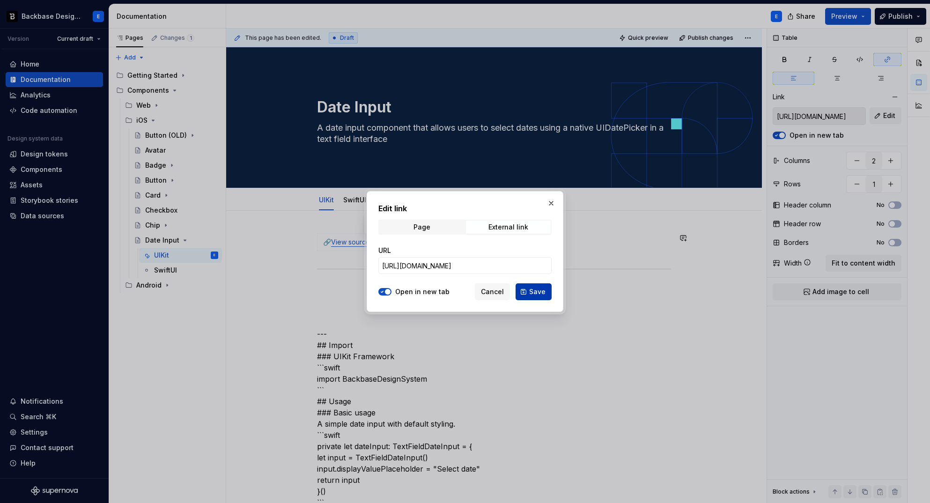
type input "[URL][DOMAIN_NAME]"
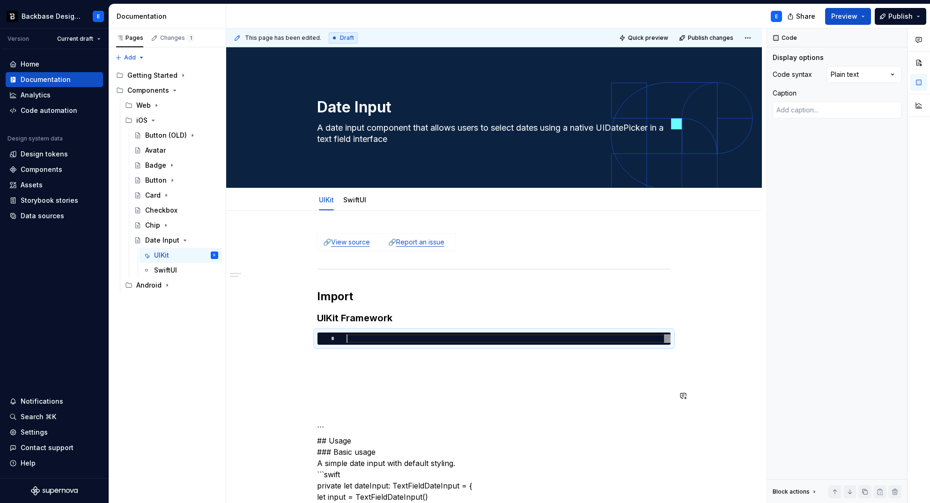
type textarea "*"
type textarea "**********"
click at [888, 71] on div "Comments Open comments No comments yet Select ‘Comment’ from the block context …" at bounding box center [848, 266] width 163 height 475
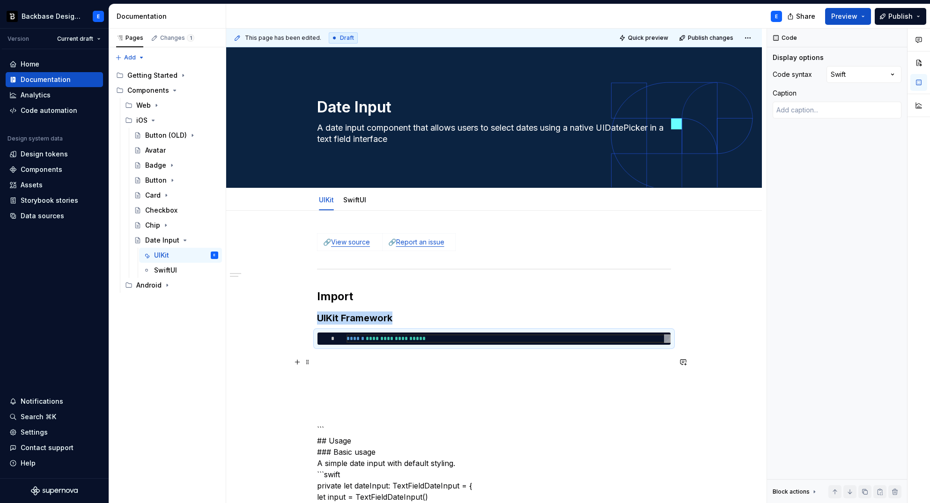
click at [367, 358] on p at bounding box center [494, 361] width 354 height 11
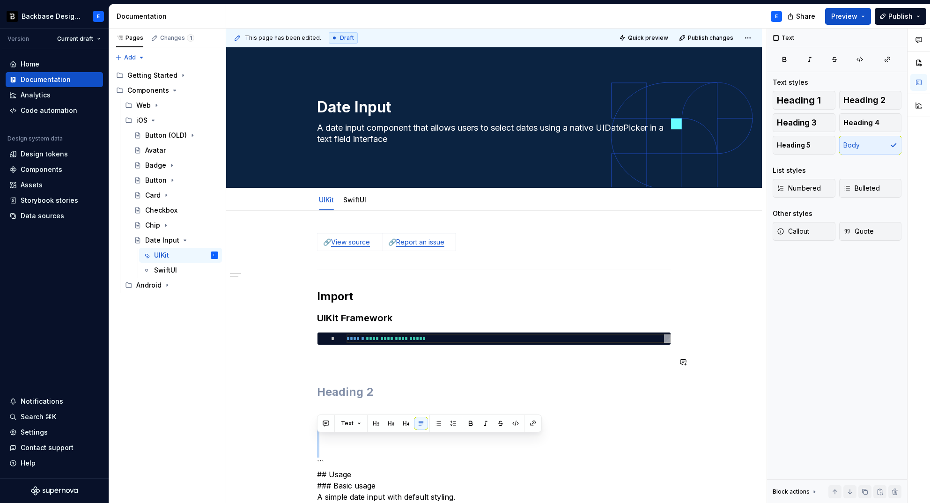
scroll to position [197, 0]
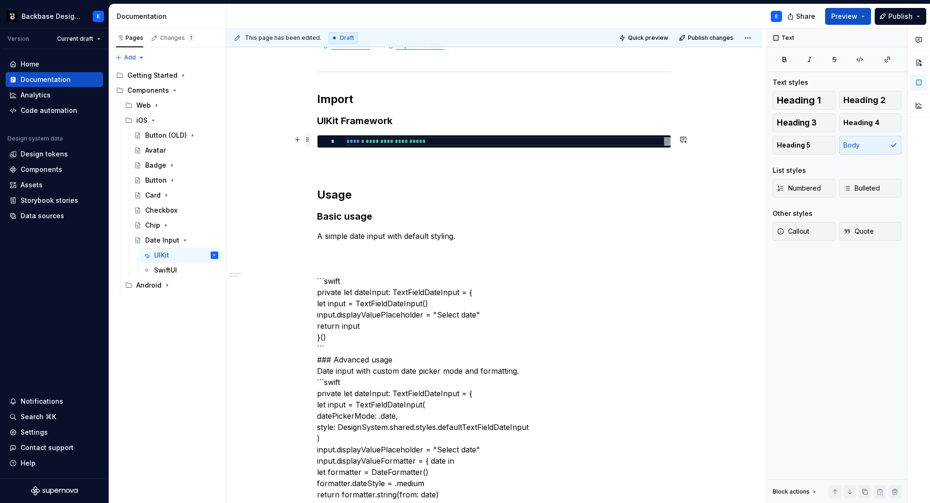
click at [309, 138] on span at bounding box center [307, 139] width 7 height 13
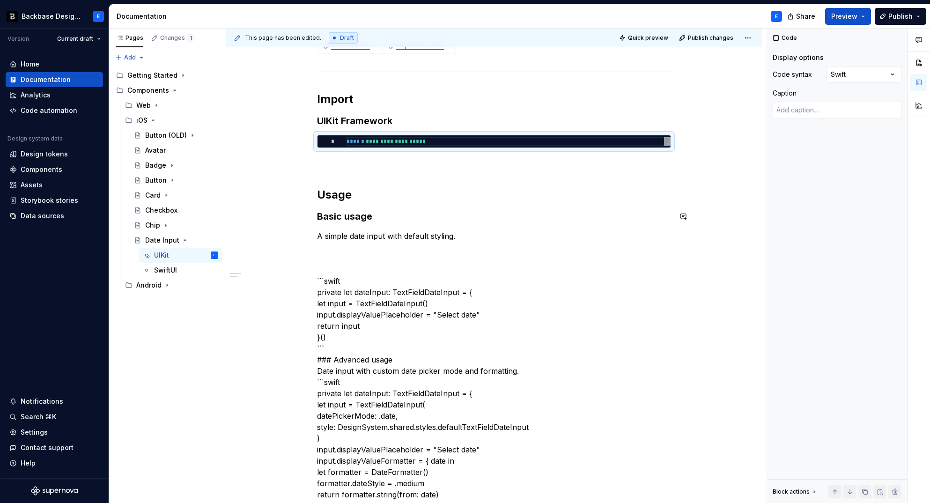
click at [482, 234] on p "A simple date input with default styling." at bounding box center [494, 235] width 354 height 11
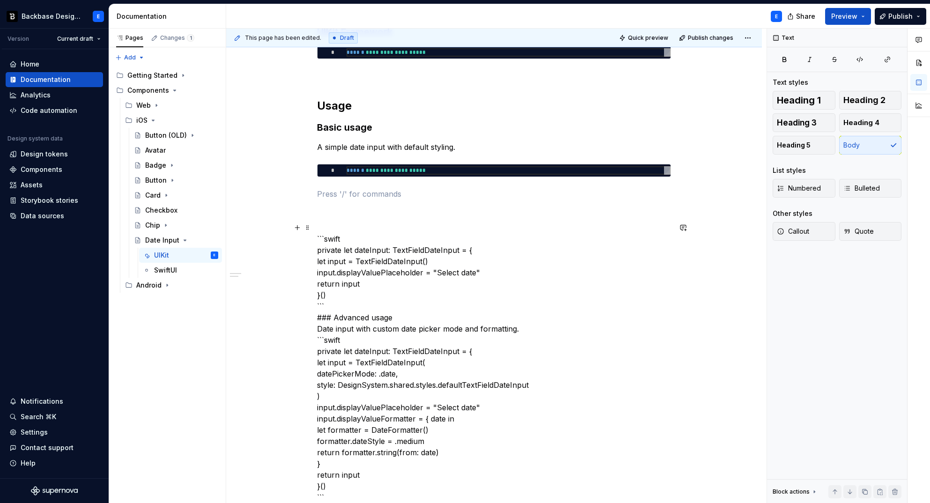
scroll to position [318, 0]
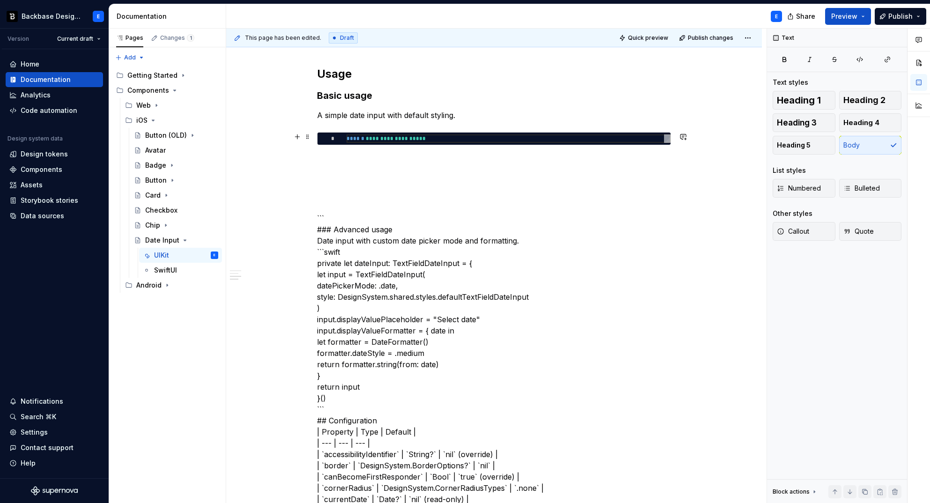
type textarea "*"
type textarea "**********"
click at [438, 138] on div "**********" at bounding box center [509, 138] width 324 height 8
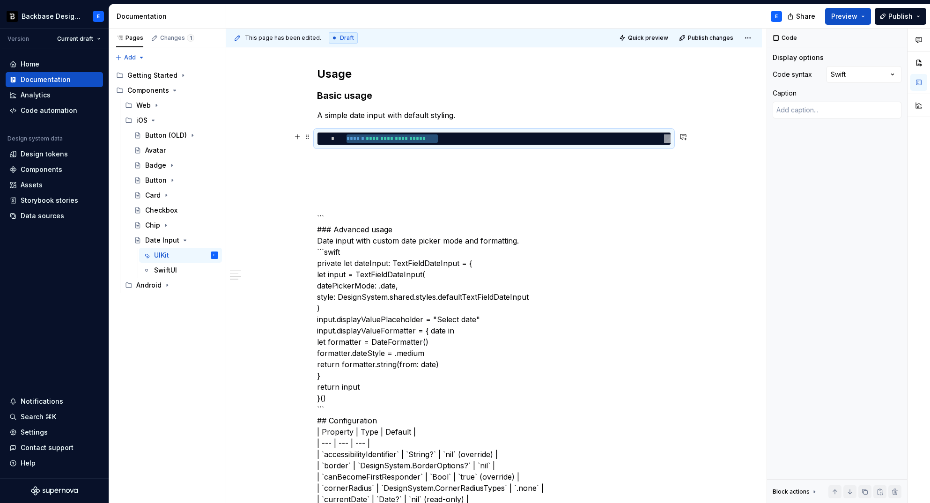
type textarea "*"
type textarea "**********"
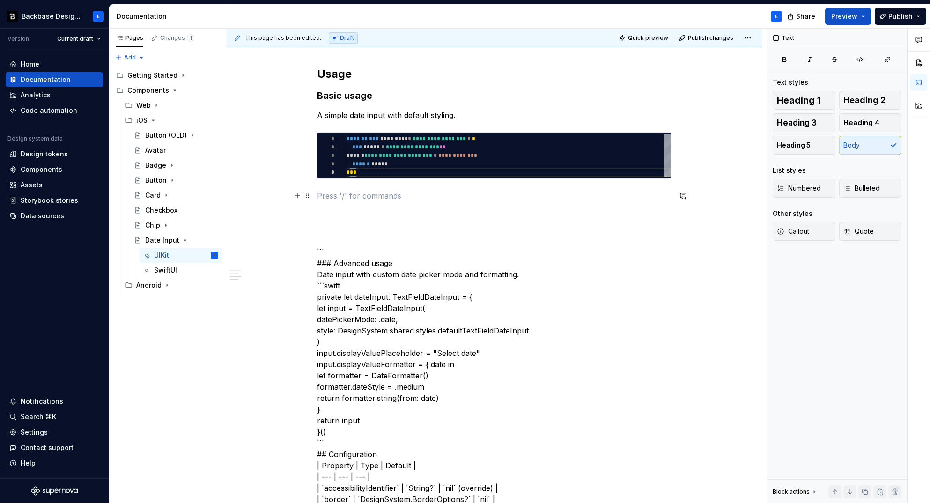
click at [382, 197] on p at bounding box center [494, 195] width 354 height 11
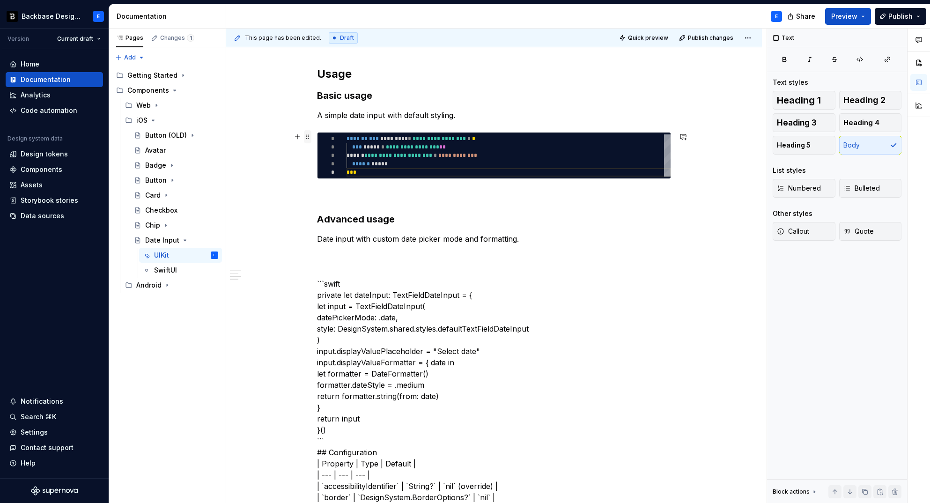
click at [306, 137] on span at bounding box center [307, 136] width 7 height 13
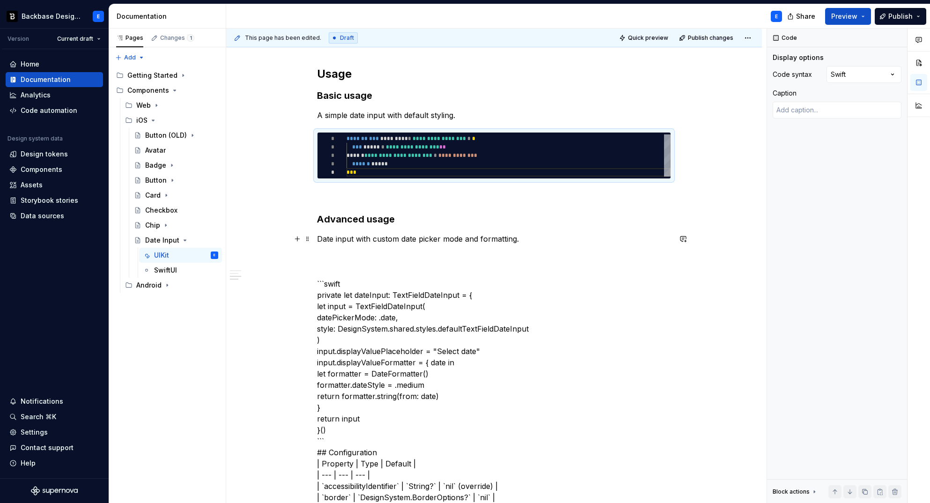
click at [529, 237] on p "Date input with custom date picker mode and formatting." at bounding box center [494, 238] width 354 height 11
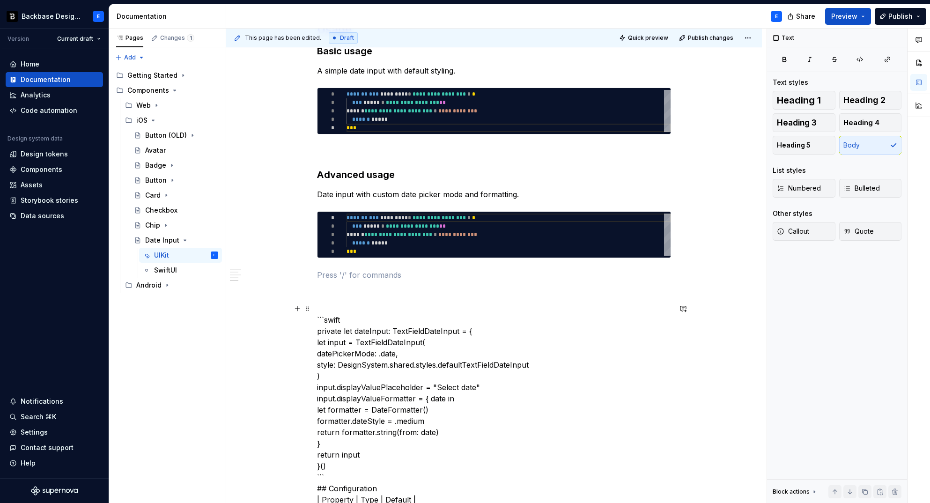
scroll to position [410, 0]
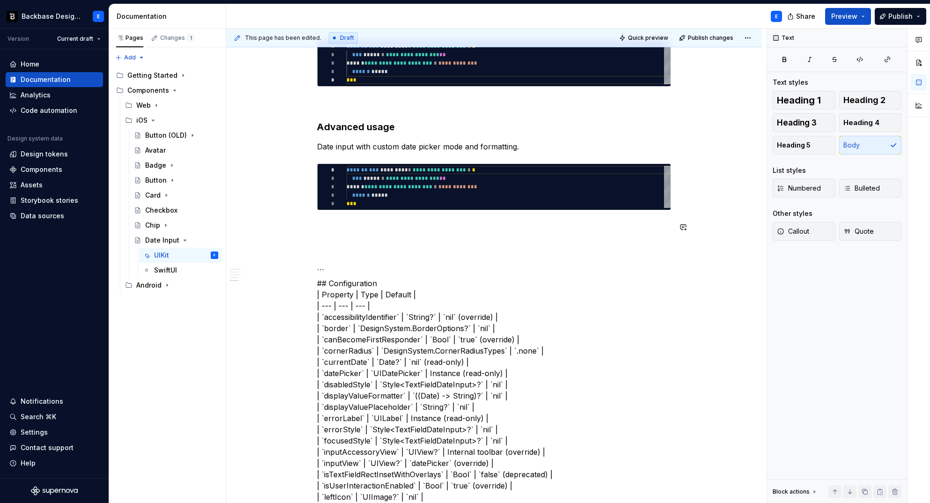
type textarea "*"
type textarea "**********"
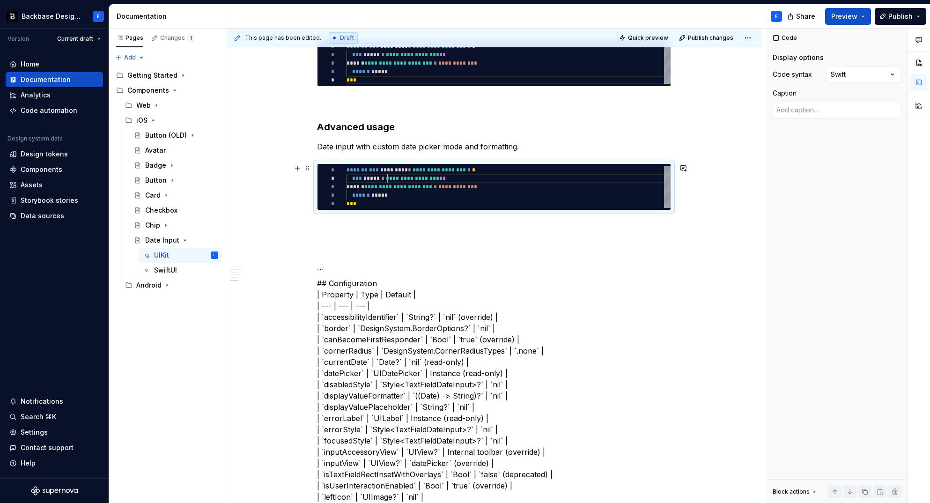
click at [387, 179] on div "**********" at bounding box center [509, 187] width 324 height 42
type textarea "*"
type textarea "**********"
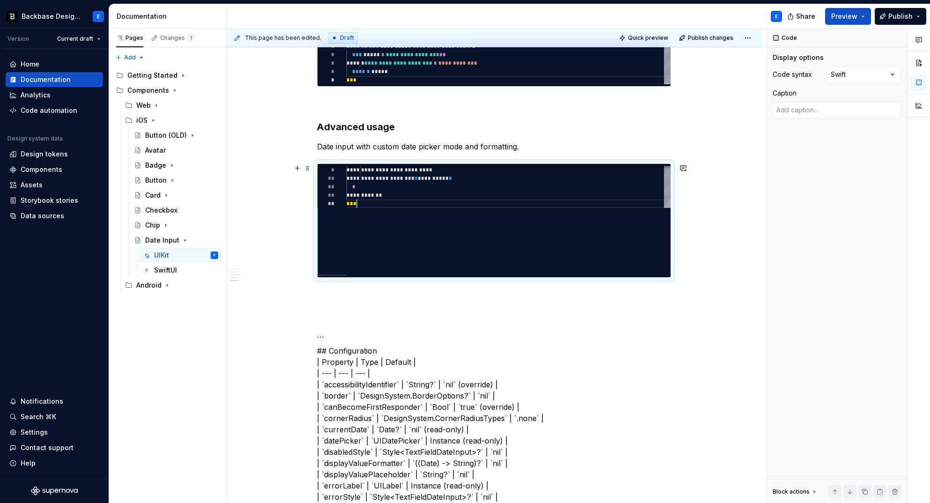
scroll to position [17, 10]
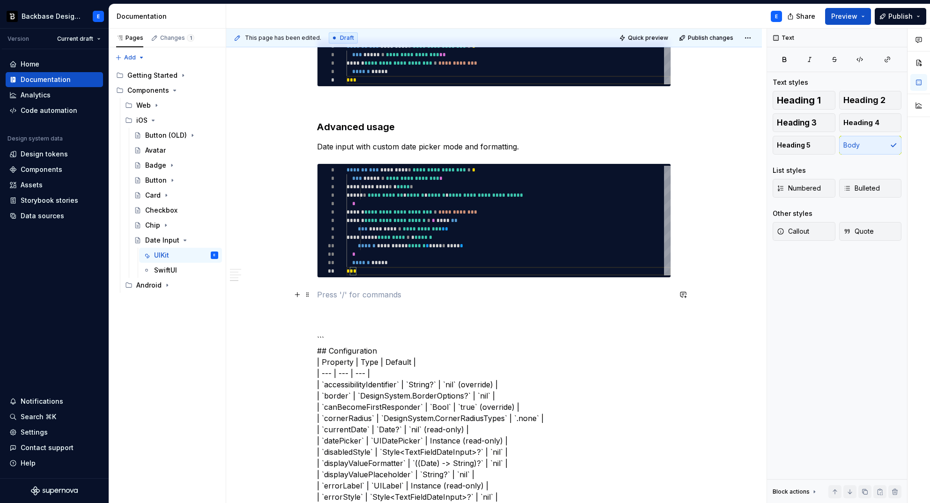
click at [365, 294] on p at bounding box center [494, 294] width 354 height 11
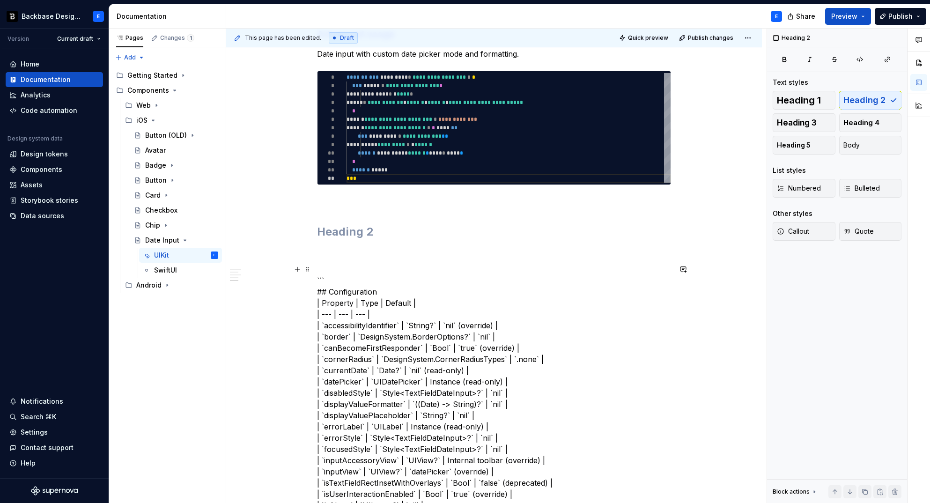
scroll to position [517, 0]
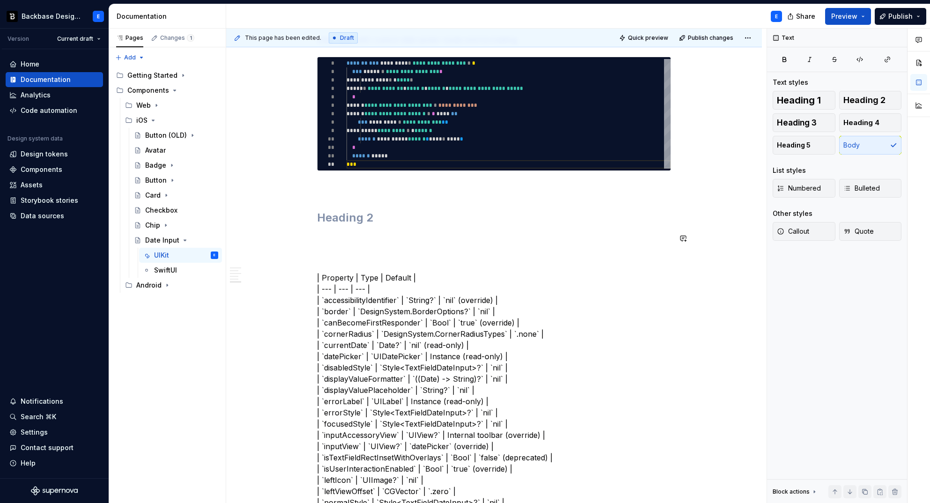
click at [342, 220] on h2 at bounding box center [494, 217] width 354 height 15
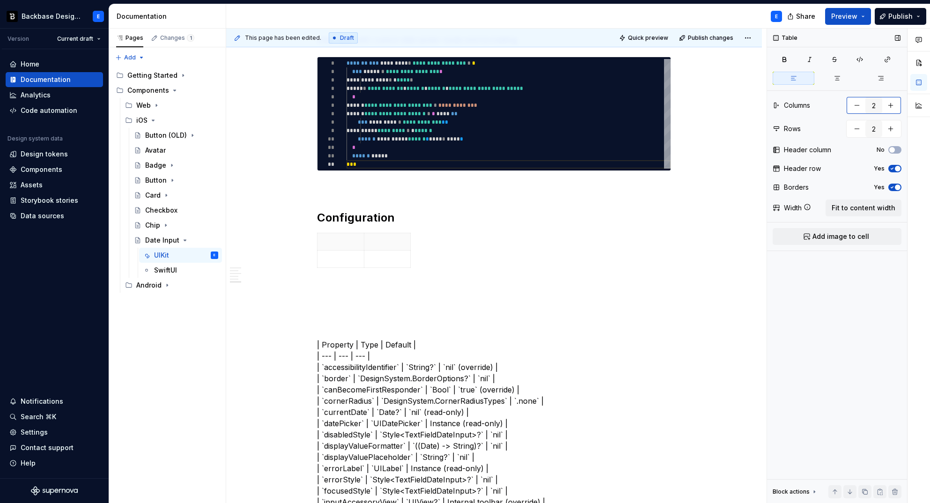
click at [892, 104] on button "button" at bounding box center [890, 105] width 17 height 17
type input "3"
click at [884, 207] on span "Fit to content width" at bounding box center [864, 207] width 64 height 9
type textarea "*"
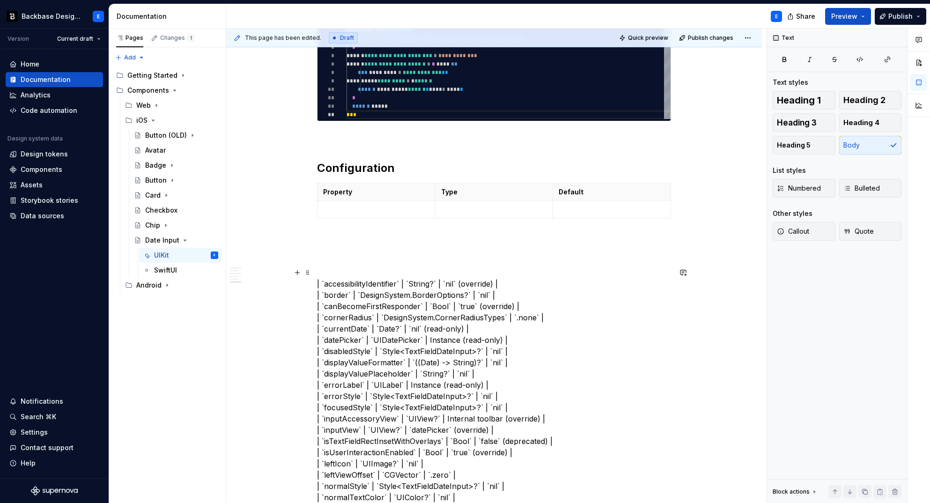
scroll to position [566, 0]
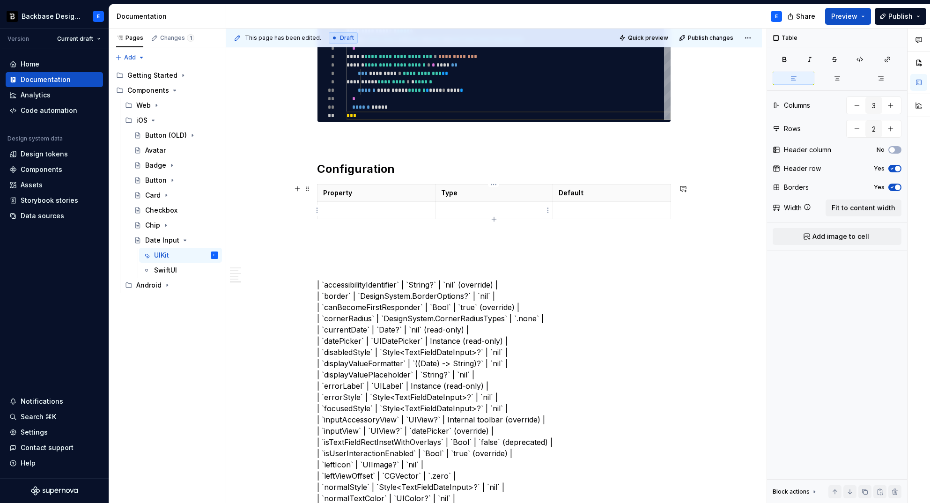
click at [486, 213] on p at bounding box center [494, 210] width 106 height 9
click at [895, 127] on button "button" at bounding box center [890, 128] width 17 height 17
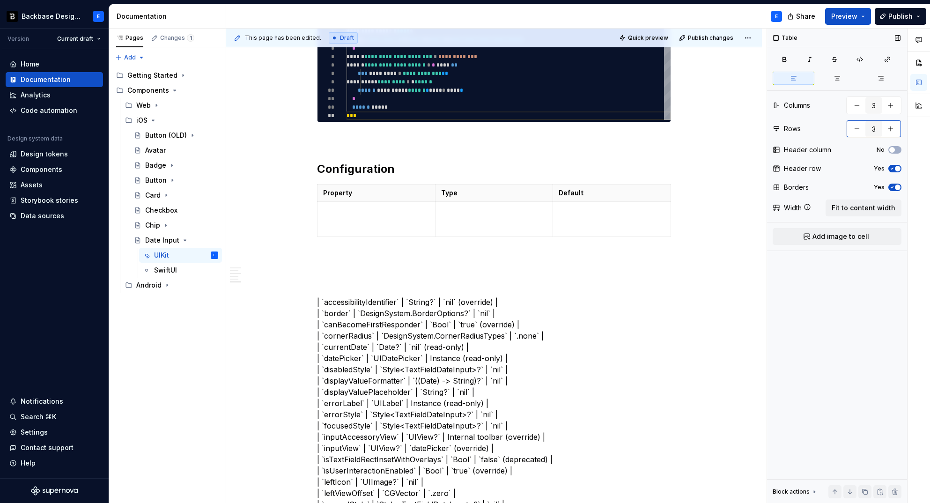
click at [895, 127] on button "button" at bounding box center [890, 128] width 17 height 17
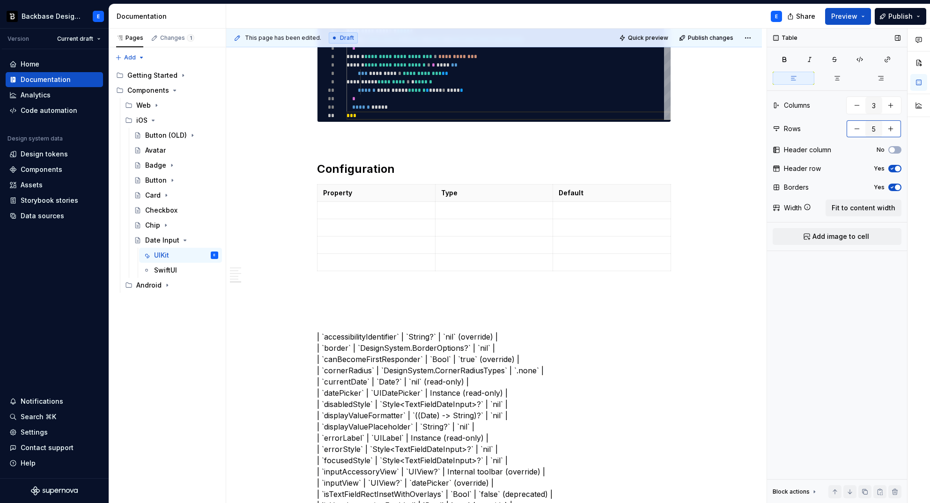
click at [895, 127] on button "button" at bounding box center [890, 128] width 17 height 17
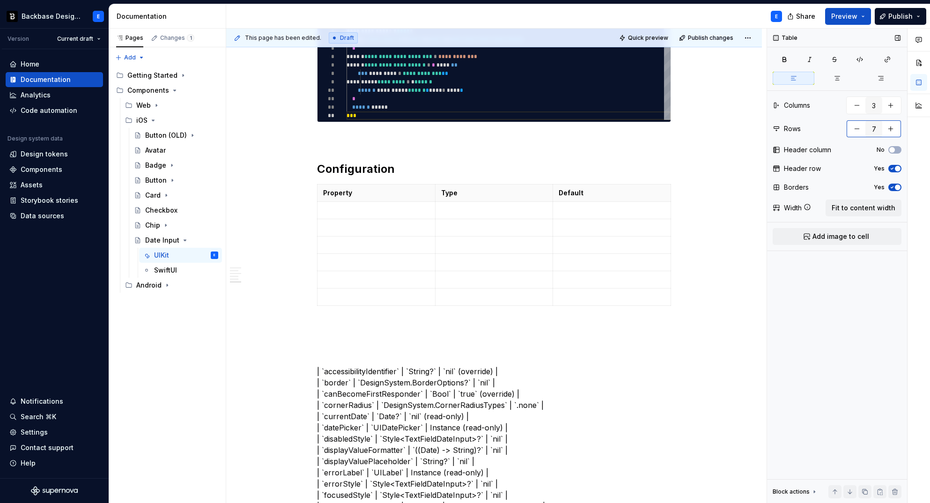
click at [895, 127] on button "button" at bounding box center [890, 128] width 17 height 17
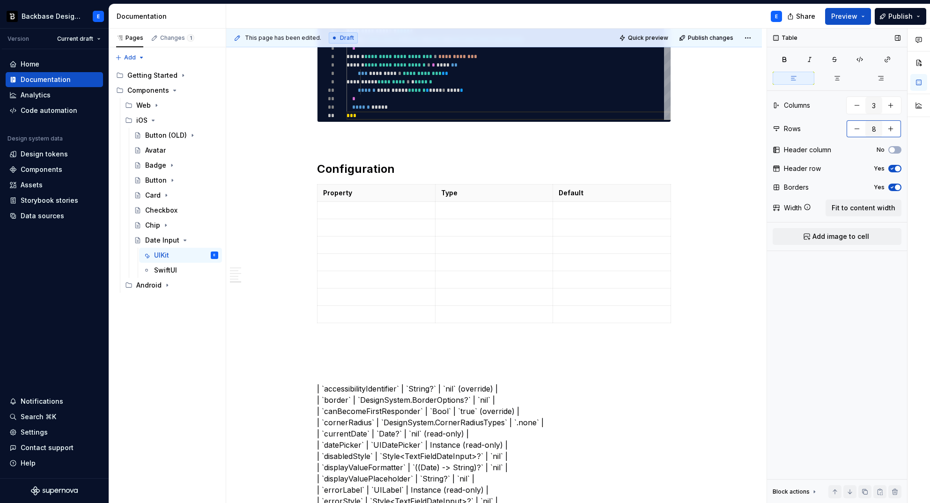
click at [895, 127] on button "button" at bounding box center [890, 128] width 17 height 17
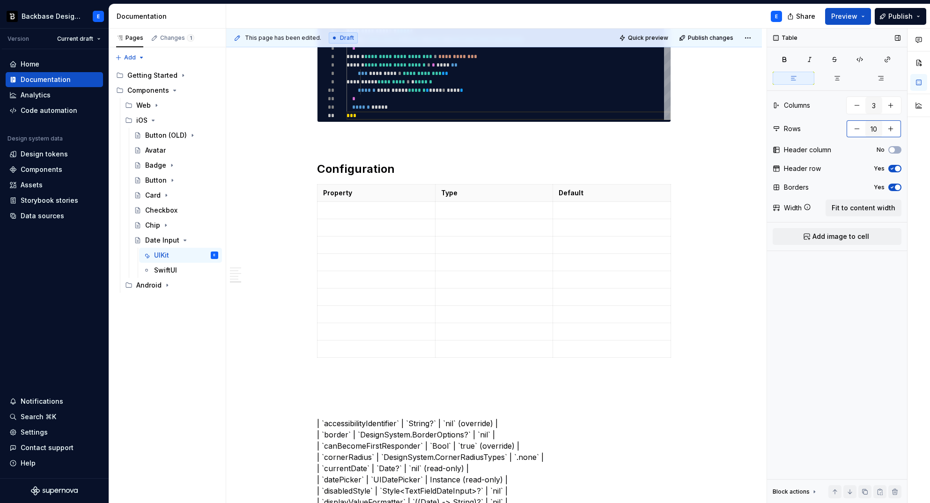
click at [895, 127] on button "button" at bounding box center [890, 128] width 17 height 17
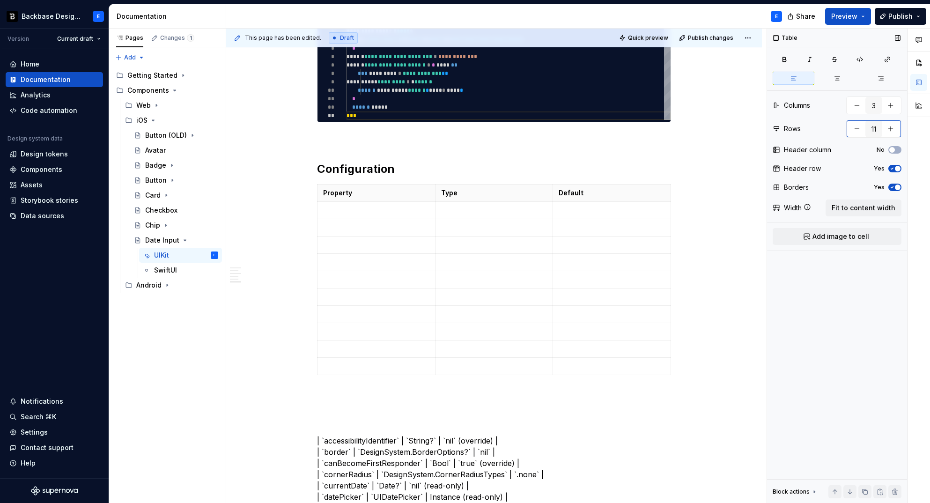
click at [895, 127] on button "button" at bounding box center [890, 128] width 17 height 17
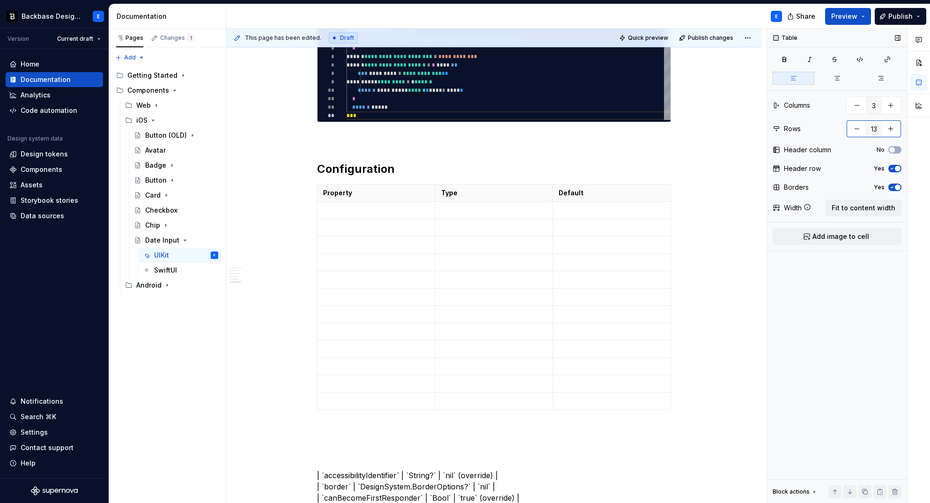
click at [895, 127] on button "button" at bounding box center [890, 128] width 17 height 17
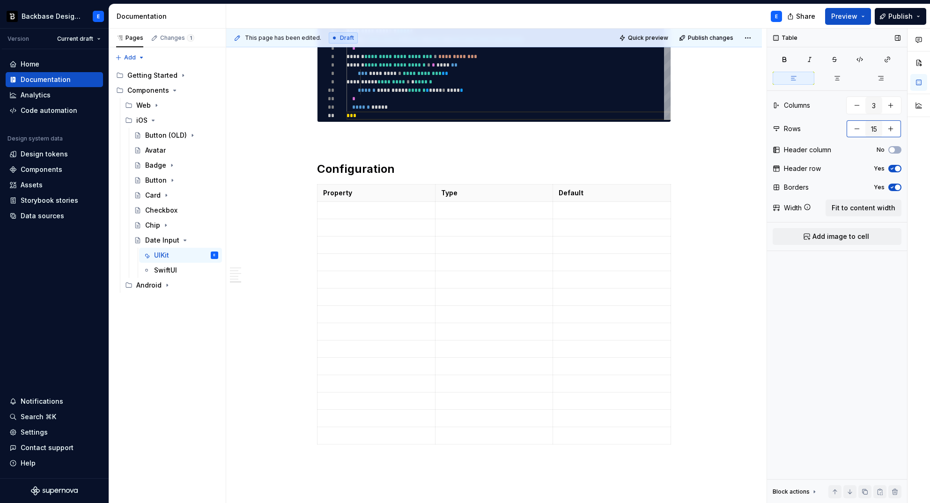
click at [895, 127] on button "button" at bounding box center [890, 128] width 17 height 17
type input "16"
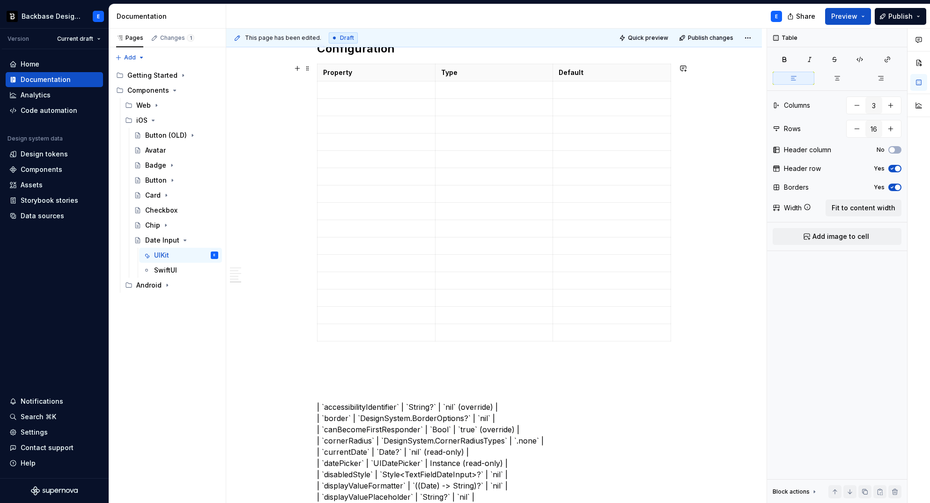
scroll to position [679, 0]
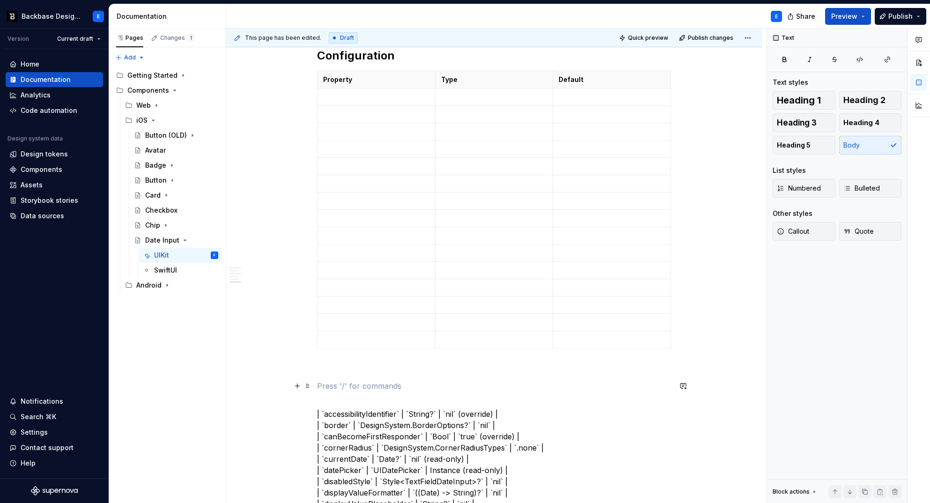
click at [378, 387] on p at bounding box center [494, 385] width 354 height 11
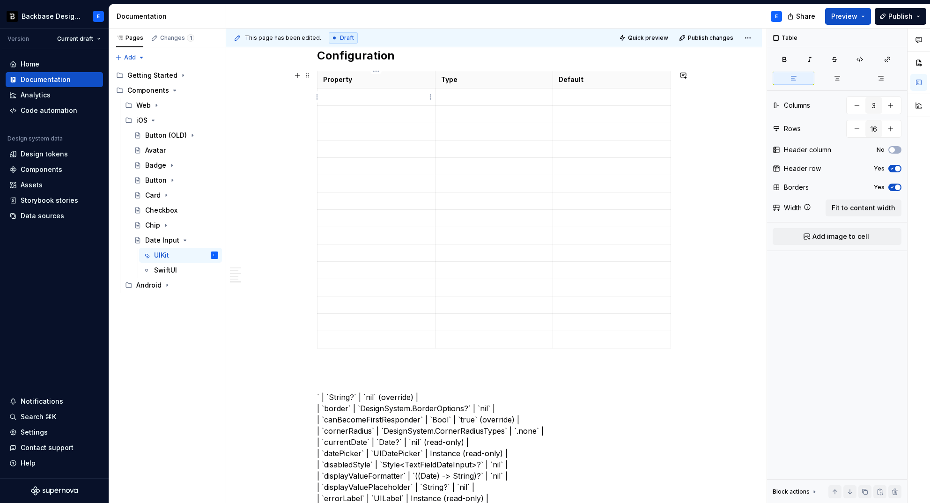
click at [378, 97] on p at bounding box center [376, 96] width 106 height 9
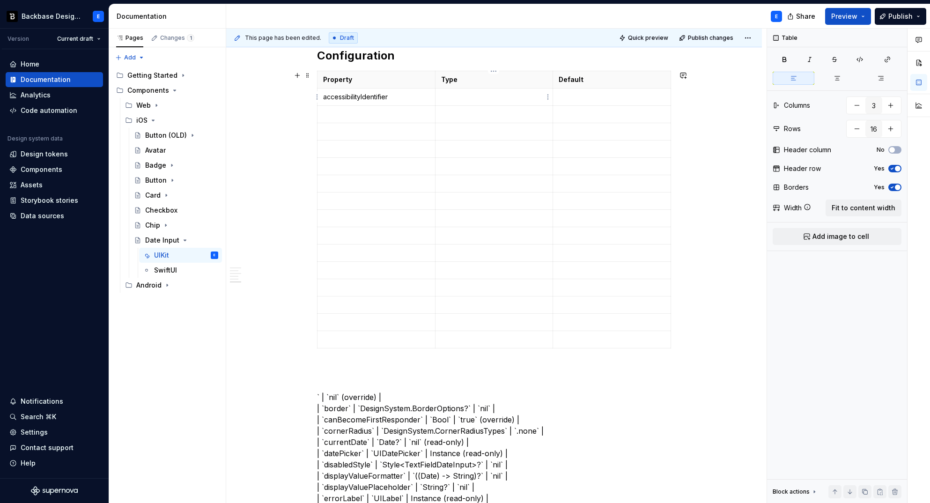
click at [477, 98] on p at bounding box center [494, 96] width 106 height 9
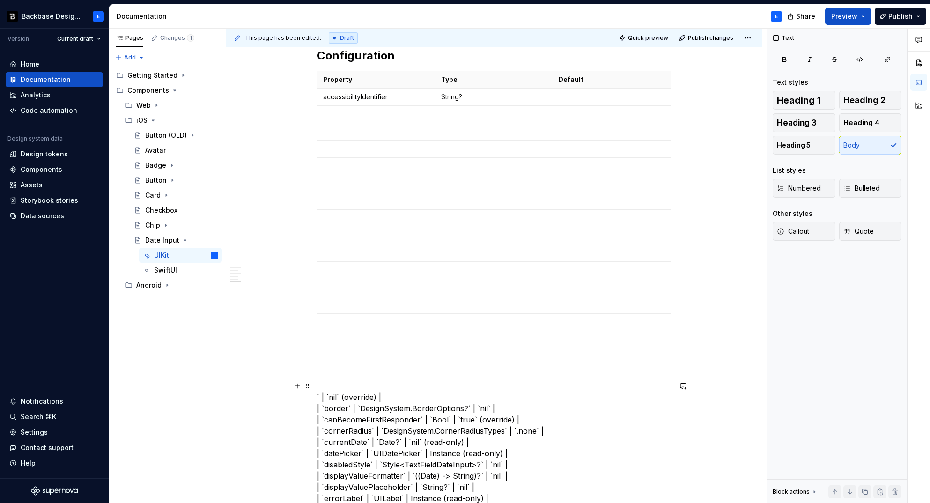
click at [599, 92] on p at bounding box center [612, 96] width 106 height 9
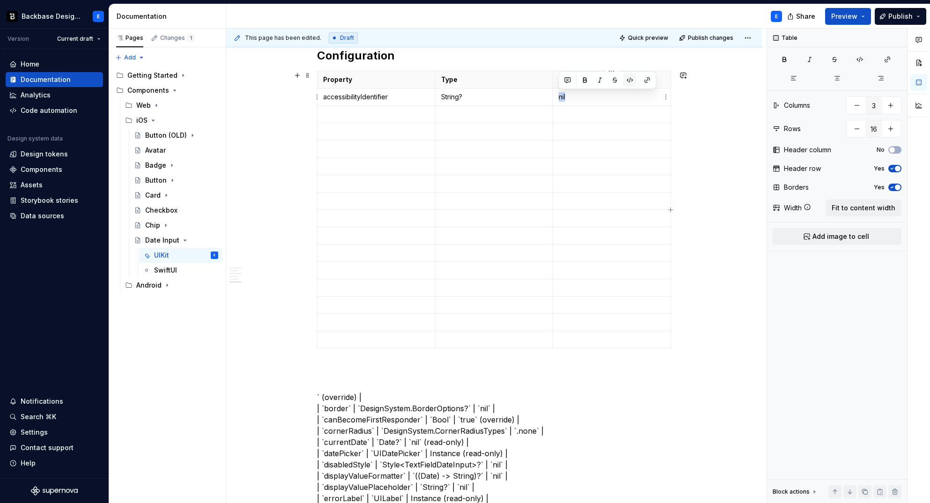
click at [624, 80] on button "button" at bounding box center [629, 80] width 13 height 13
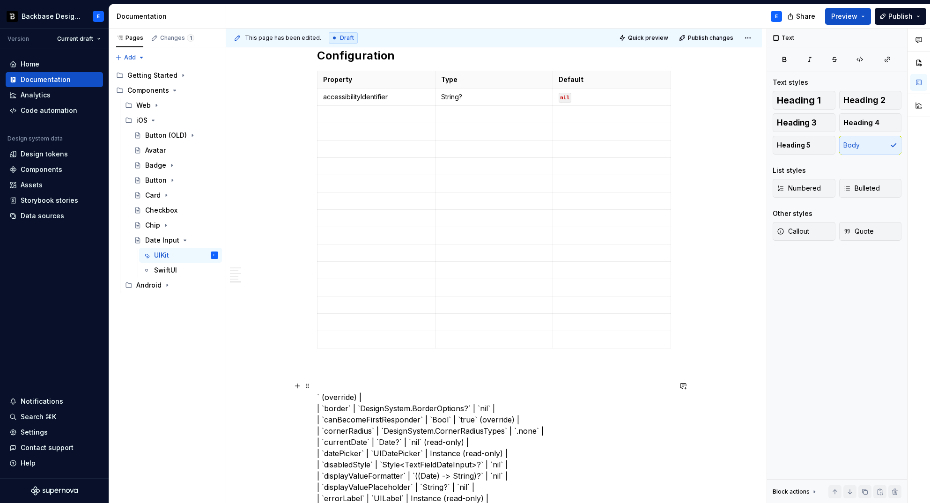
click at [592, 98] on p "nil" at bounding box center [612, 96] width 106 height 9
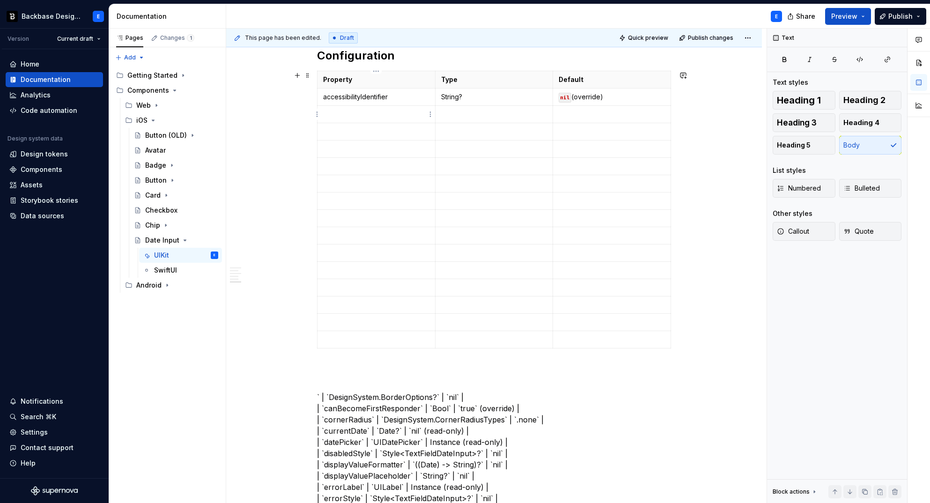
click at [346, 116] on p at bounding box center [376, 114] width 106 height 9
click at [460, 113] on p at bounding box center [494, 114] width 106 height 9
drag, startPoint x: 327, startPoint y: 395, endPoint x: 358, endPoint y: 376, distance: 36.6
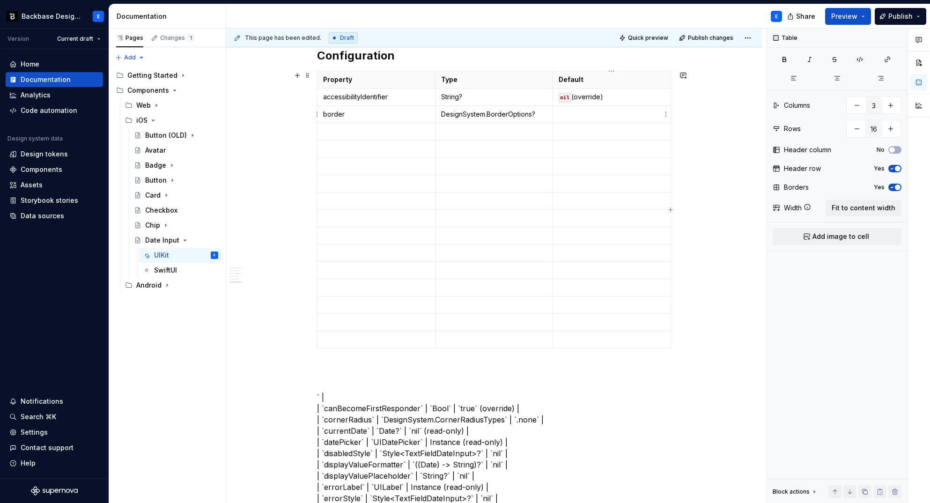
click at [586, 113] on p at bounding box center [612, 114] width 106 height 9
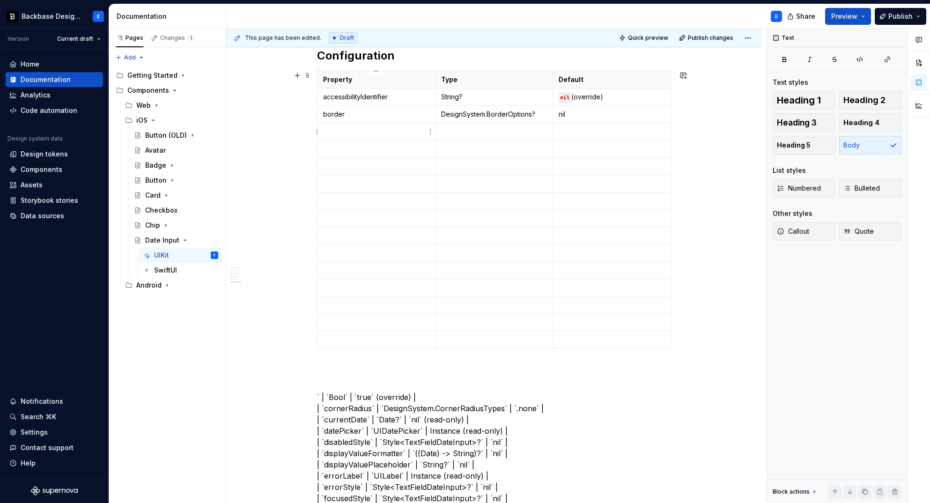
click at [369, 130] on p at bounding box center [376, 131] width 106 height 9
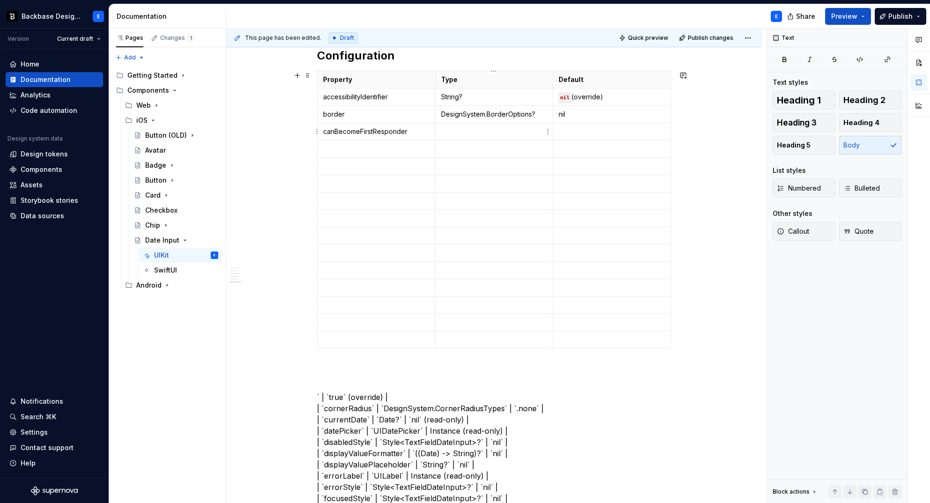
click at [470, 133] on p at bounding box center [494, 131] width 106 height 9
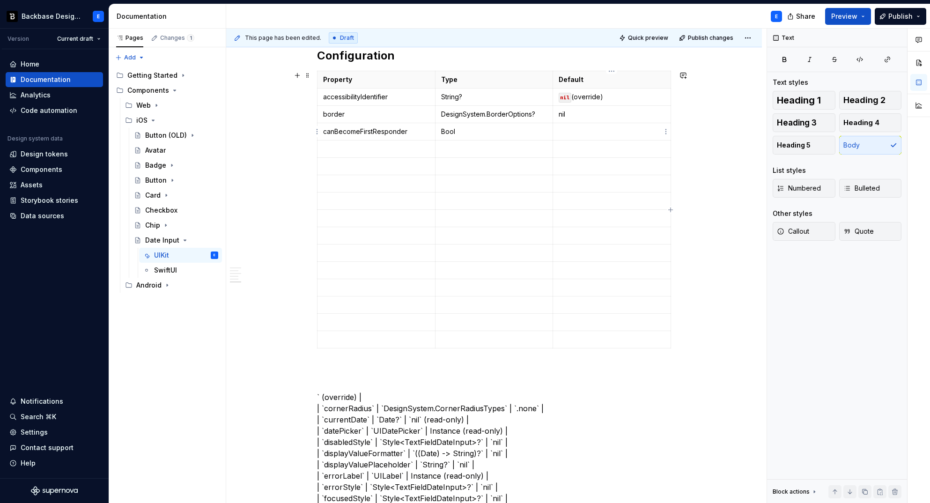
click at [579, 128] on p at bounding box center [612, 131] width 106 height 9
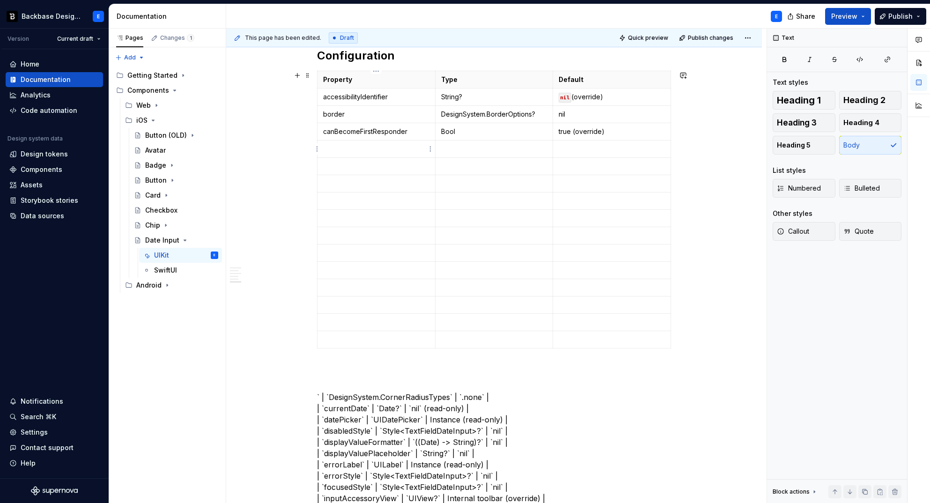
click at [380, 143] on td at bounding box center [377, 149] width 118 height 17
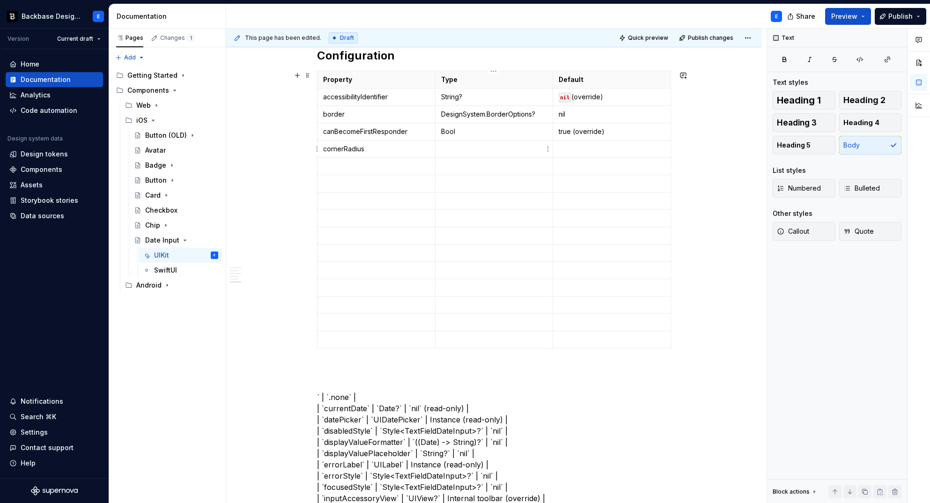
click at [451, 146] on p at bounding box center [494, 148] width 106 height 9
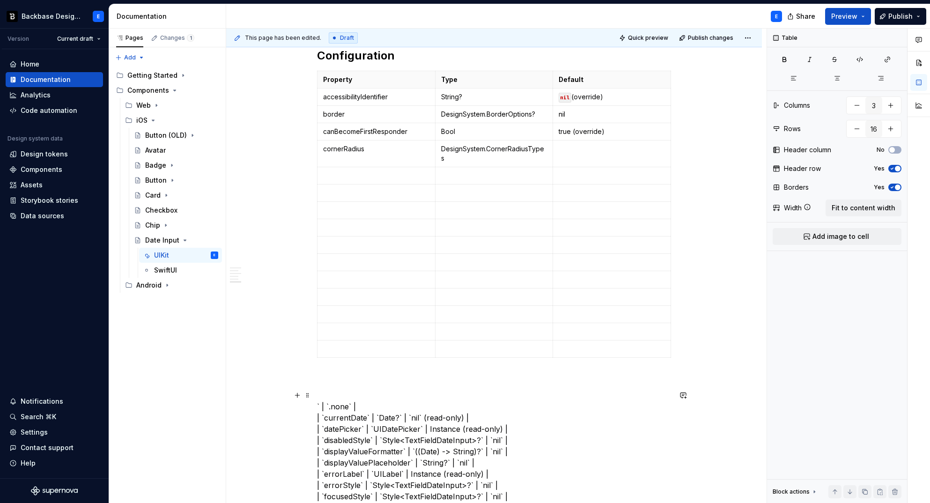
click at [581, 148] on p at bounding box center [612, 148] width 106 height 9
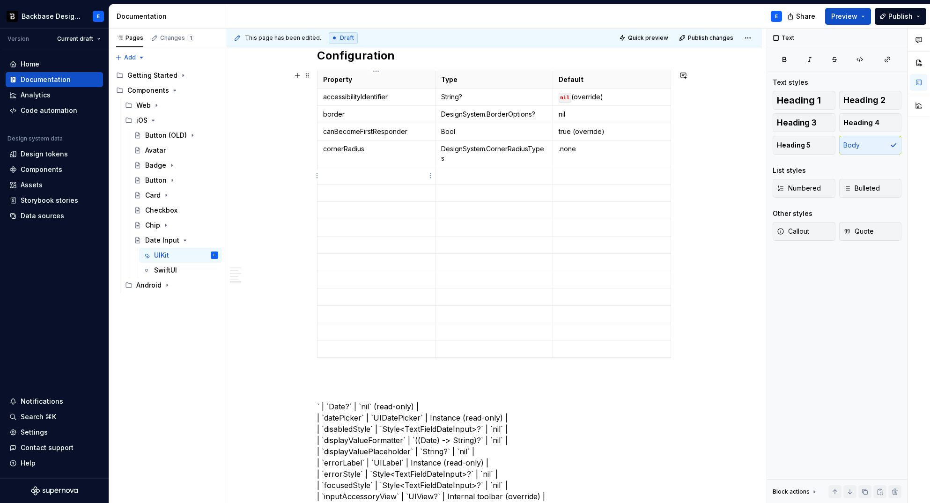
click at [354, 173] on p at bounding box center [376, 175] width 106 height 9
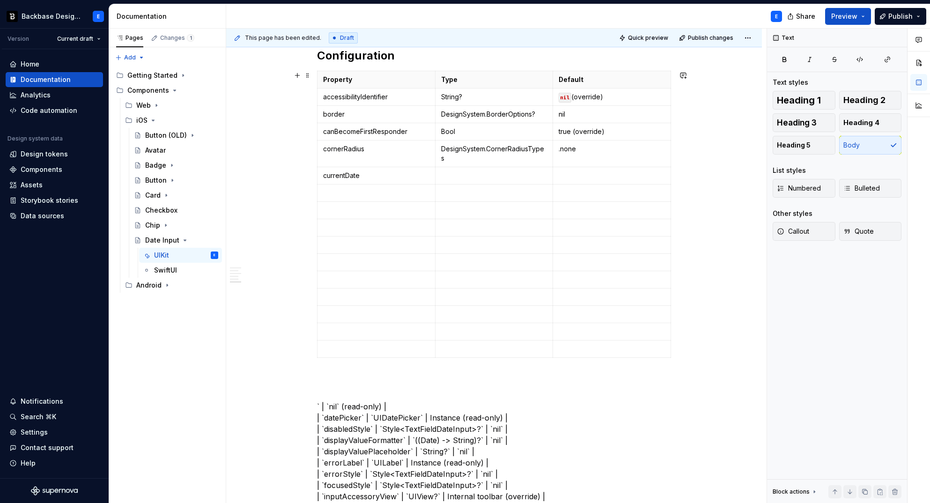
click at [470, 172] on p at bounding box center [494, 175] width 106 height 9
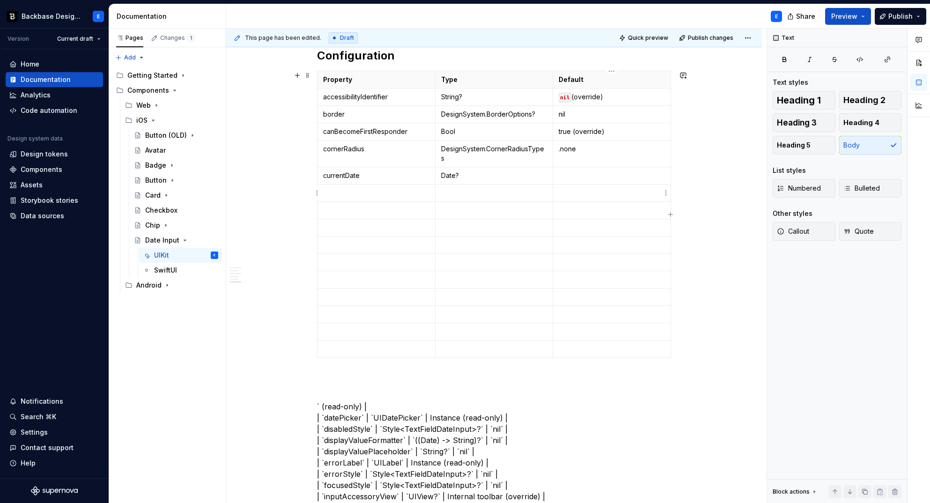
click at [593, 185] on td at bounding box center [612, 193] width 118 height 17
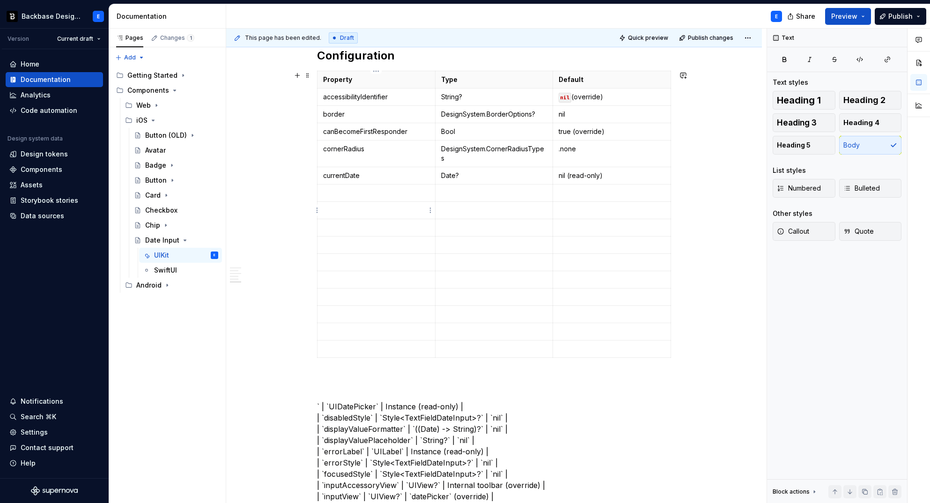
click at [383, 194] on p at bounding box center [376, 192] width 106 height 9
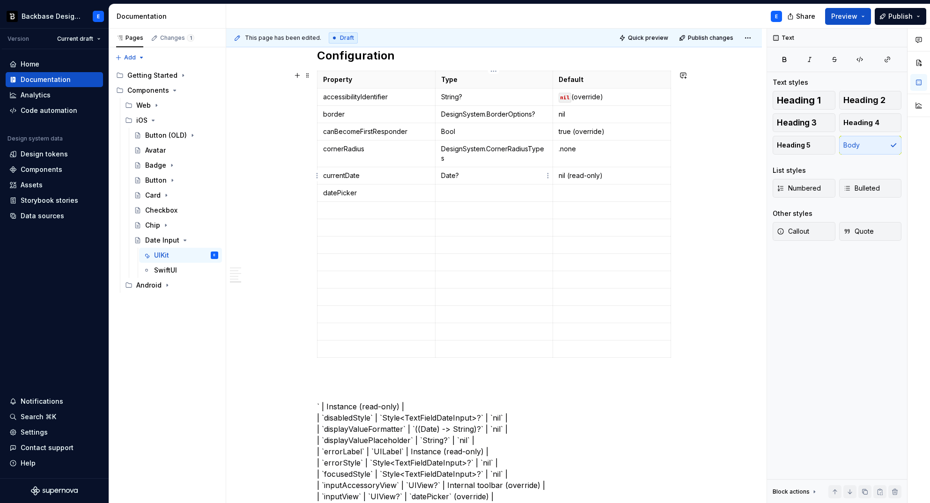
click at [469, 190] on p at bounding box center [494, 192] width 106 height 9
click at [591, 190] on p at bounding box center [612, 192] width 106 height 9
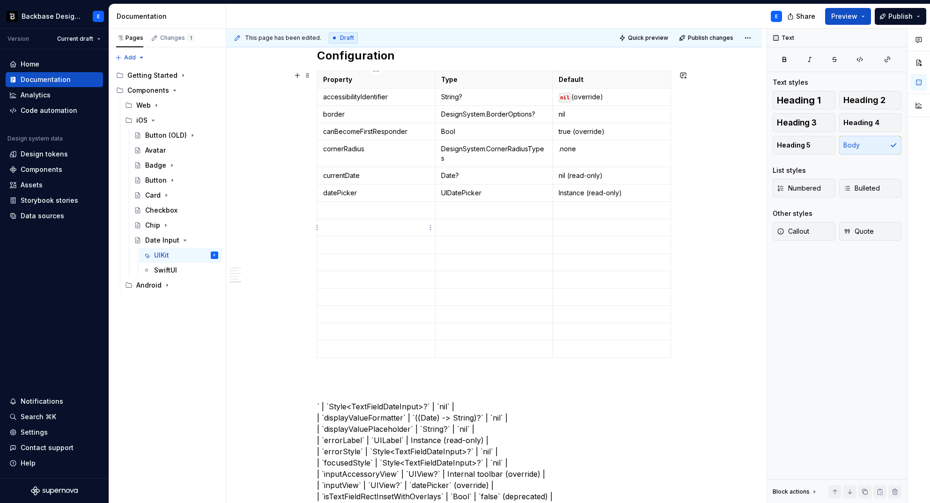
click at [351, 208] on p at bounding box center [376, 210] width 106 height 9
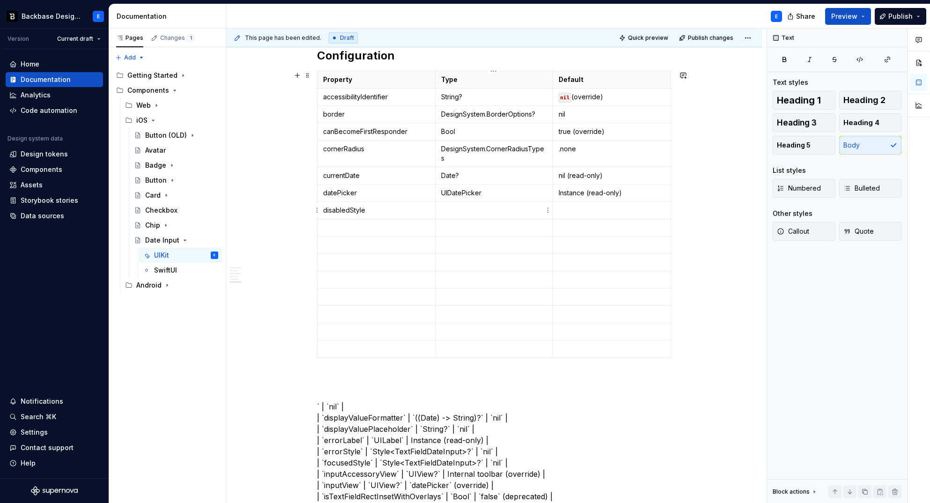
click at [454, 200] on td "UIDatePicker" at bounding box center [494, 193] width 118 height 17
click at [573, 209] on p at bounding box center [612, 210] width 106 height 9
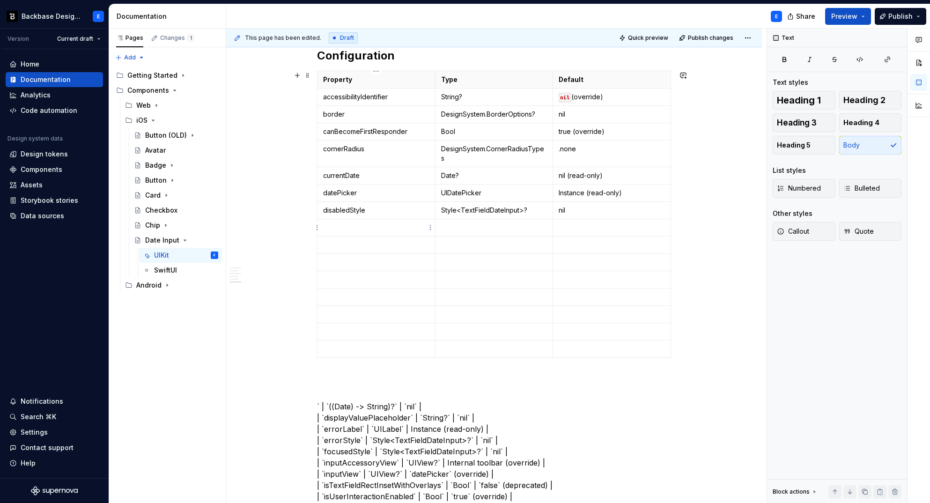
click at [351, 225] on p at bounding box center [376, 227] width 106 height 9
click at [456, 220] on td at bounding box center [494, 227] width 118 height 17
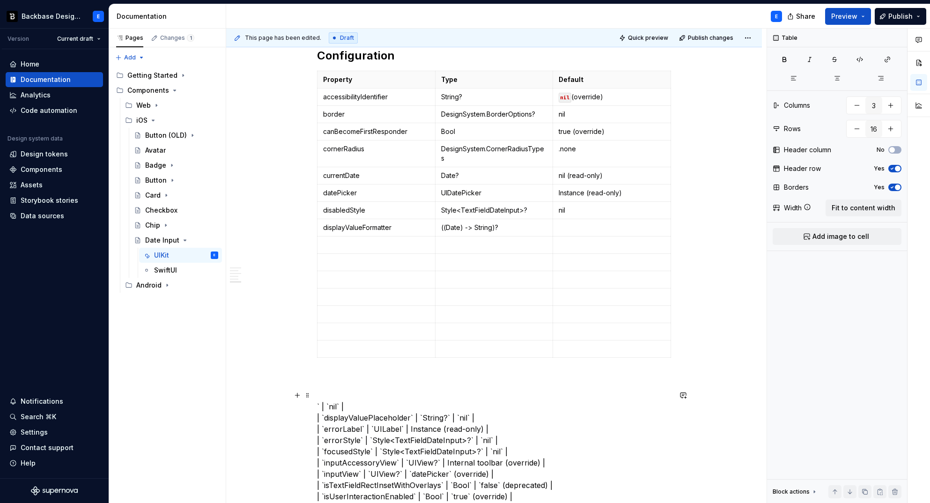
click at [592, 228] on p at bounding box center [612, 227] width 106 height 9
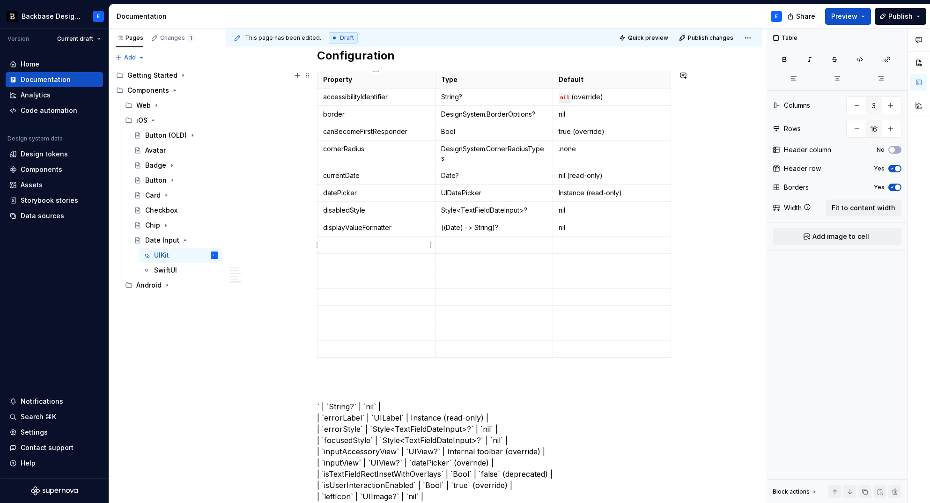
click at [339, 242] on p at bounding box center [376, 244] width 106 height 9
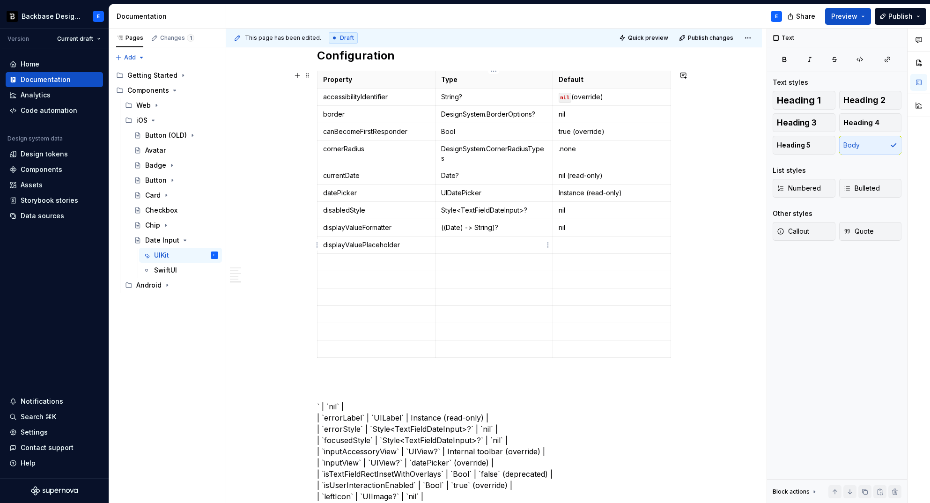
click at [486, 241] on p at bounding box center [494, 244] width 106 height 9
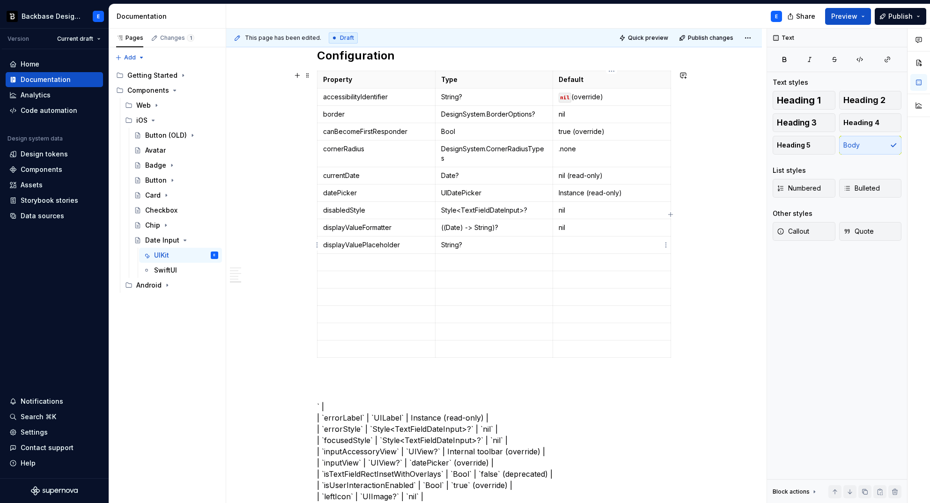
click at [582, 242] on p at bounding box center [612, 244] width 106 height 9
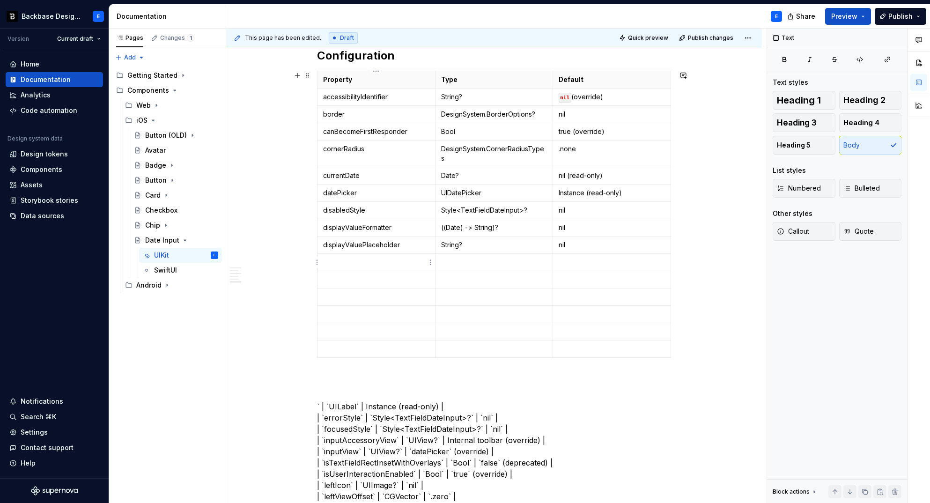
click at [367, 259] on p at bounding box center [376, 262] width 106 height 9
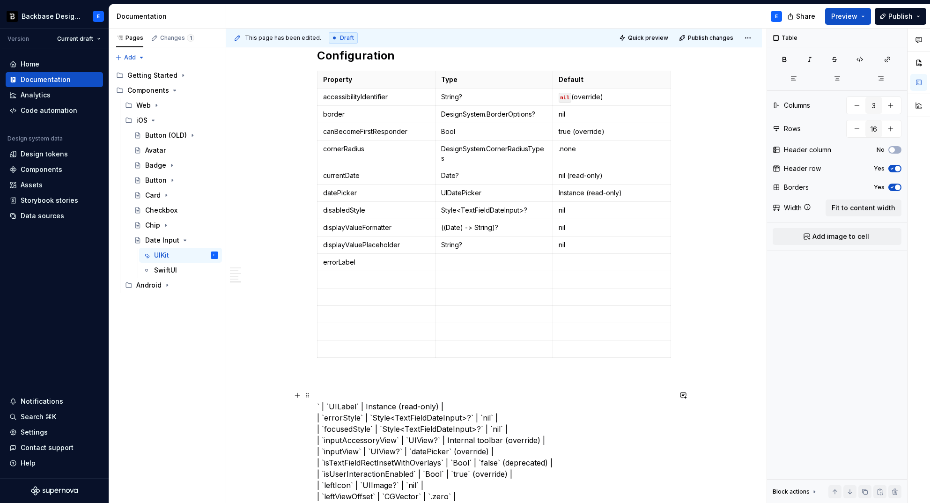
click at [460, 260] on p at bounding box center [494, 262] width 106 height 9
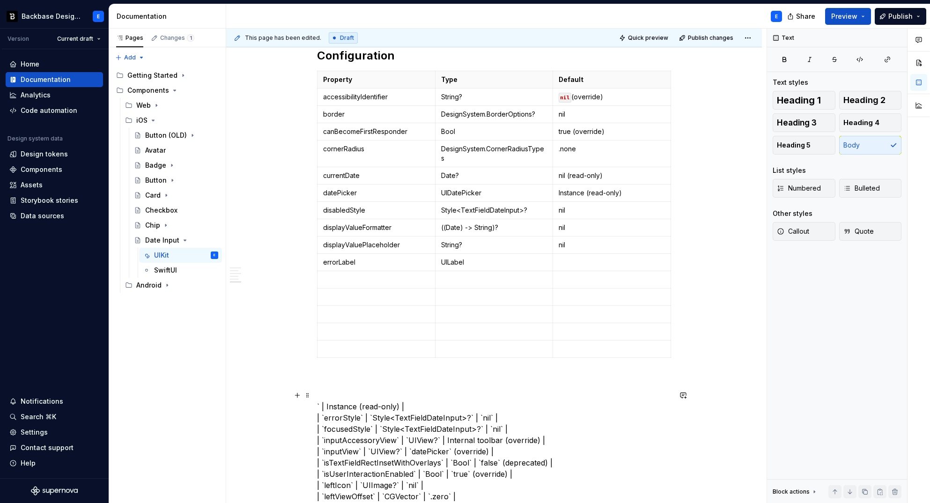
click at [568, 259] on p at bounding box center [612, 262] width 106 height 9
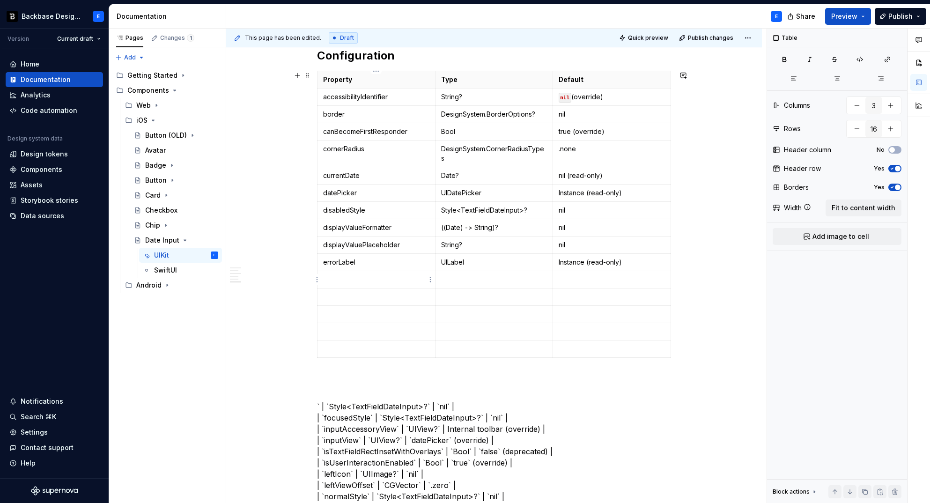
click at [349, 280] on p at bounding box center [376, 279] width 106 height 9
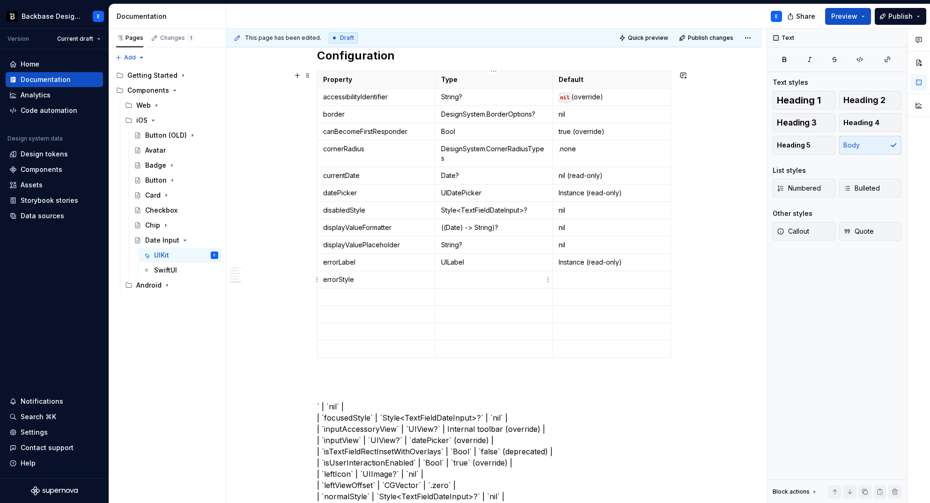
click at [453, 272] on td at bounding box center [494, 279] width 118 height 17
click at [572, 274] on td at bounding box center [612, 279] width 118 height 17
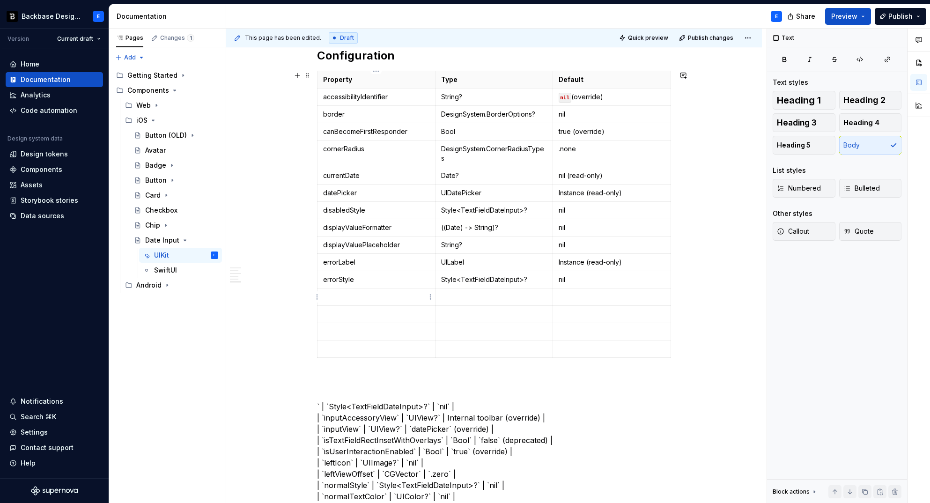
click at [358, 290] on td at bounding box center [377, 297] width 118 height 17
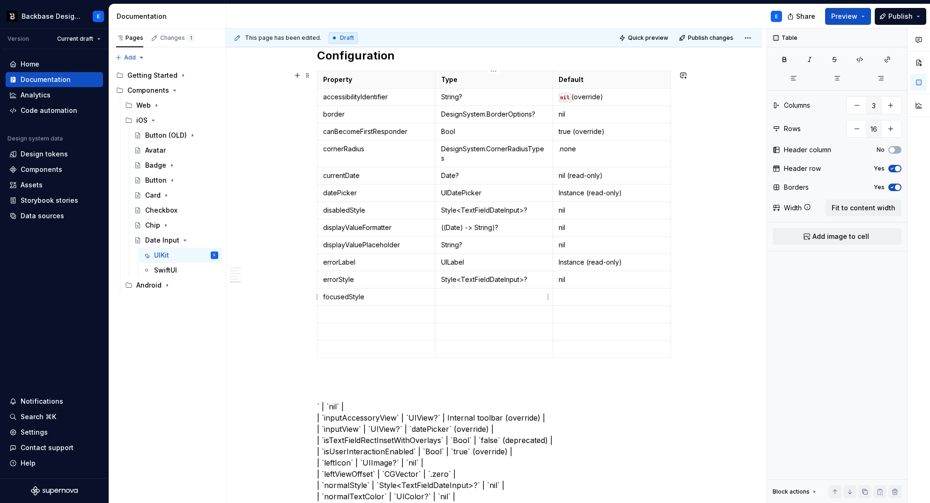
click at [487, 296] on p at bounding box center [494, 296] width 106 height 9
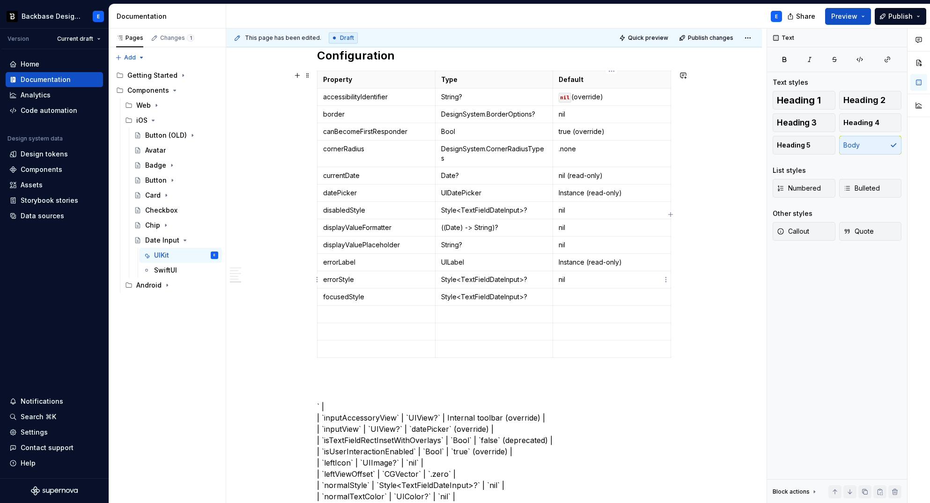
click at [573, 289] on td at bounding box center [612, 297] width 118 height 17
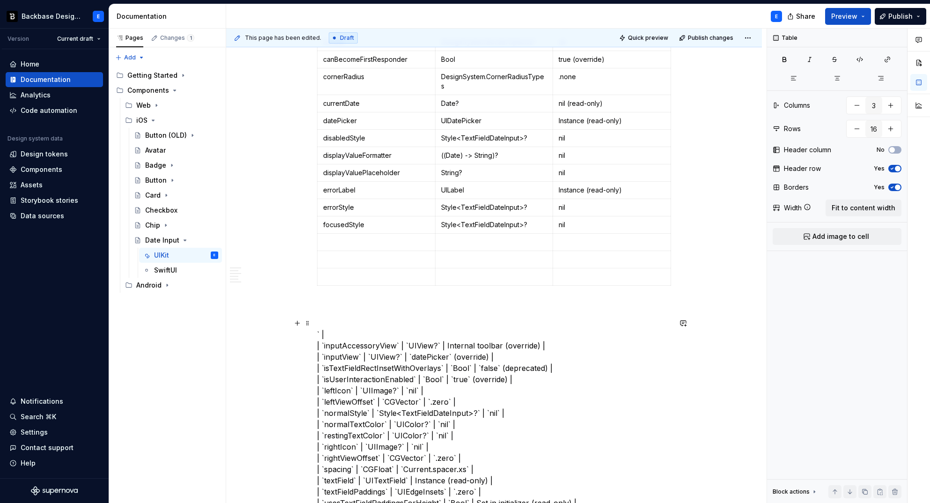
scroll to position [761, 0]
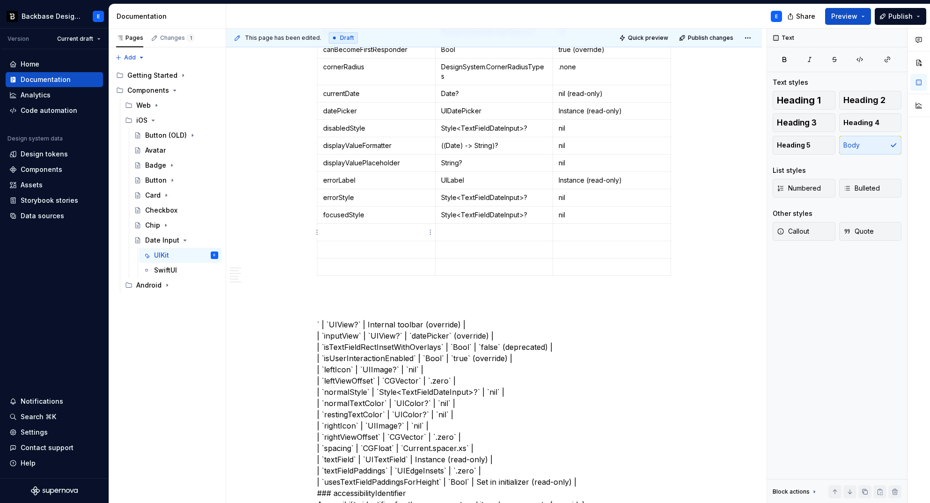
click at [363, 229] on p at bounding box center [376, 232] width 106 height 9
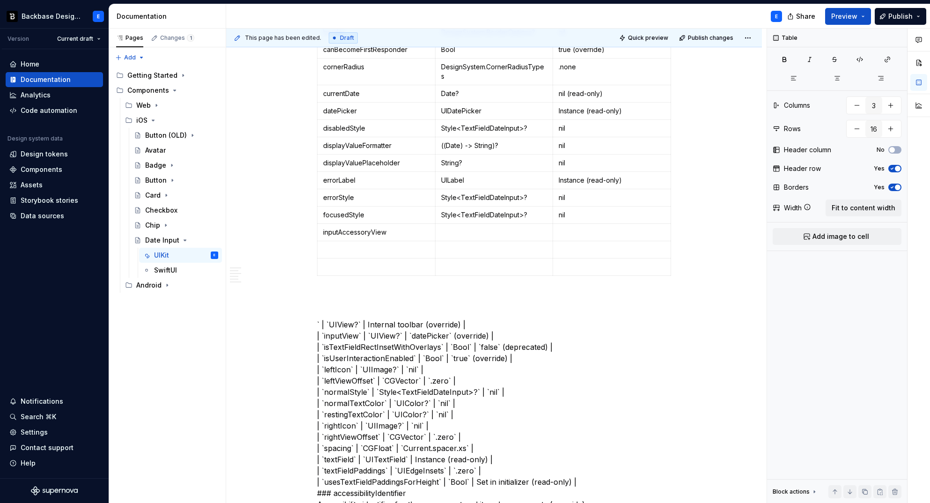
scroll to position [730, 0]
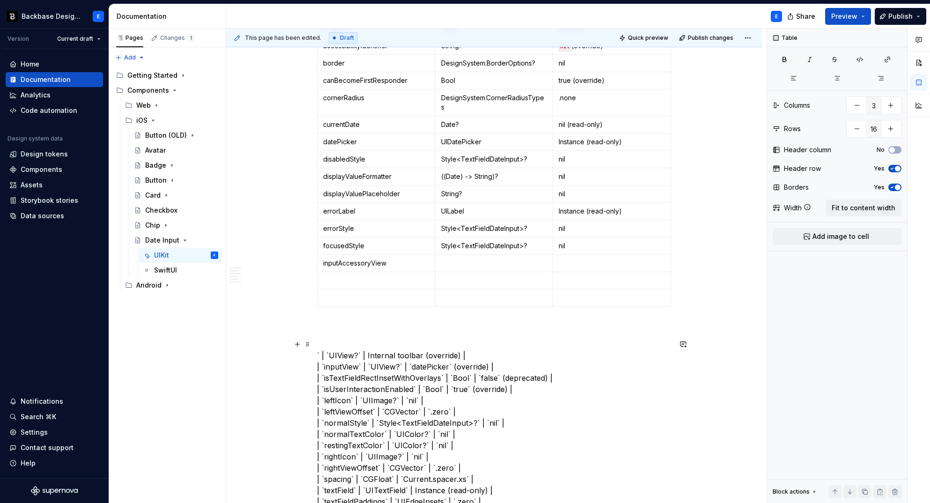
click at [456, 260] on p at bounding box center [494, 263] width 106 height 9
click at [568, 258] on td at bounding box center [612, 263] width 118 height 17
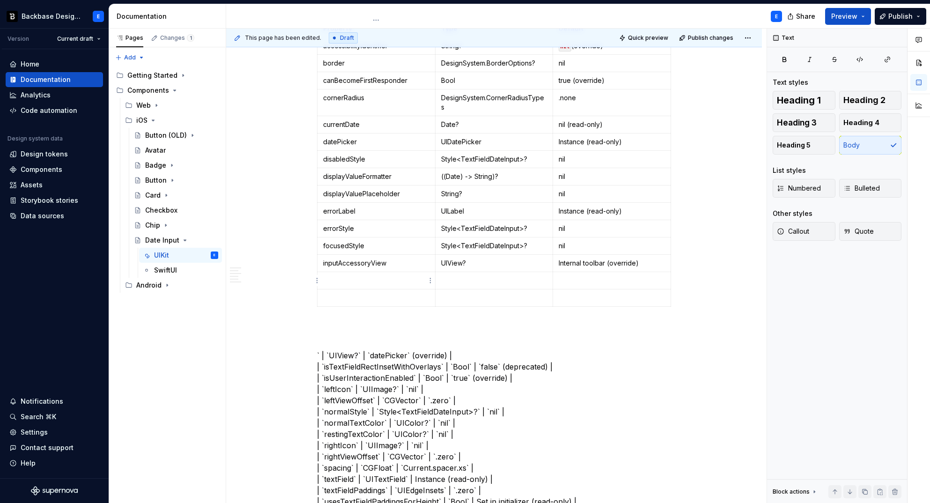
click at [374, 274] on td at bounding box center [377, 280] width 118 height 17
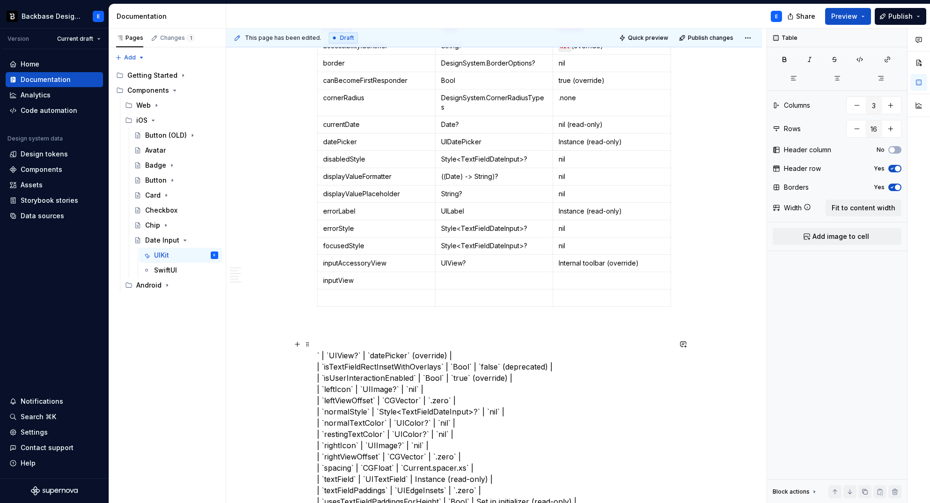
click at [472, 276] on p at bounding box center [494, 280] width 106 height 9
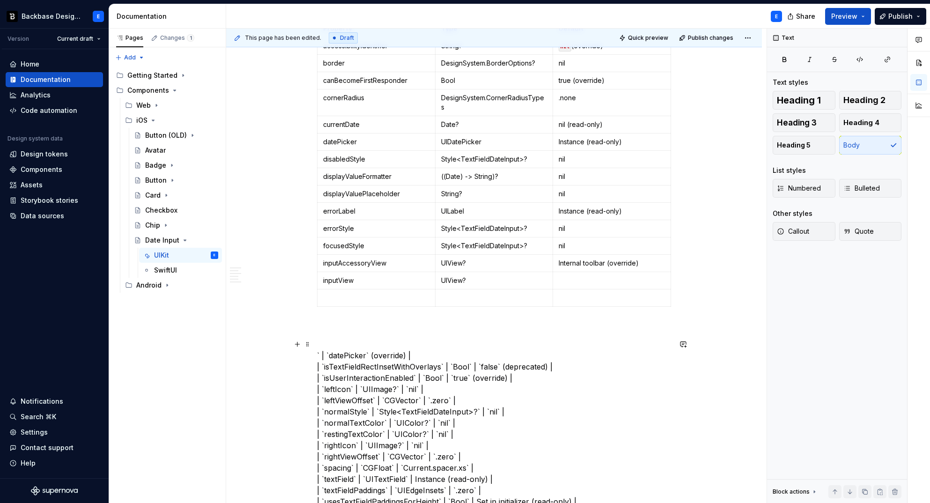
click at [573, 273] on td at bounding box center [612, 280] width 118 height 17
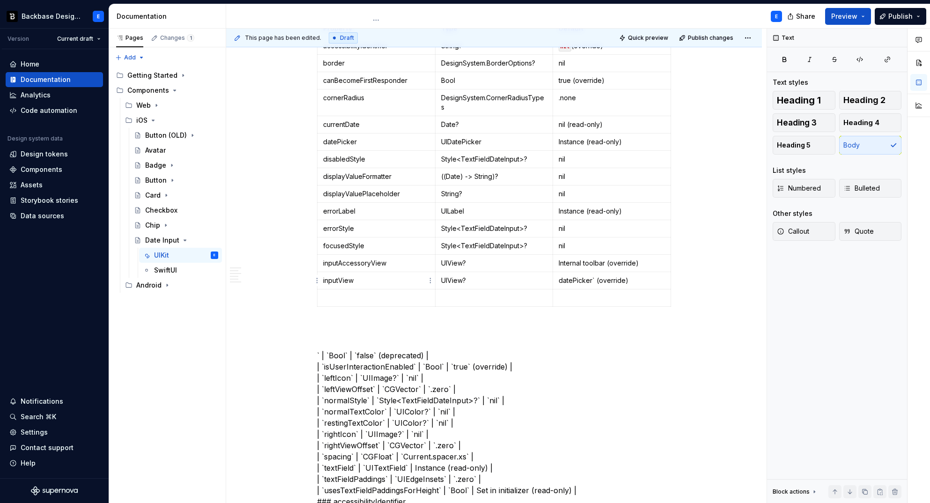
click at [382, 295] on p at bounding box center [376, 297] width 106 height 9
click at [473, 297] on p at bounding box center [494, 297] width 106 height 9
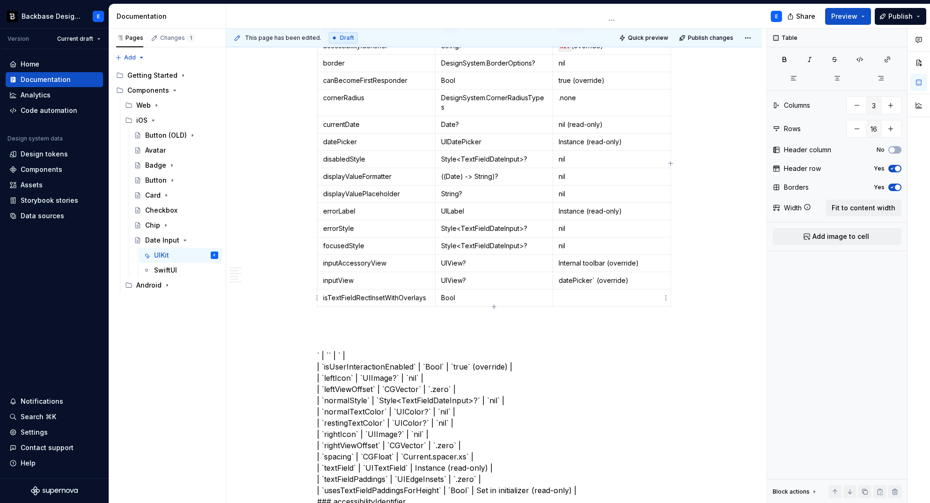
click at [577, 293] on p at bounding box center [612, 297] width 106 height 9
type textarea "*"
click at [891, 129] on button "button" at bounding box center [890, 128] width 17 height 17
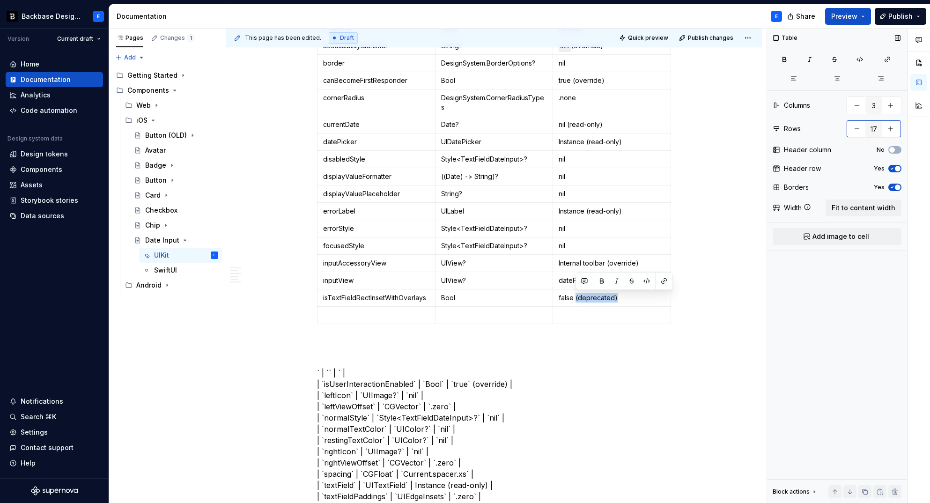
click at [891, 129] on button "button" at bounding box center [890, 128] width 17 height 17
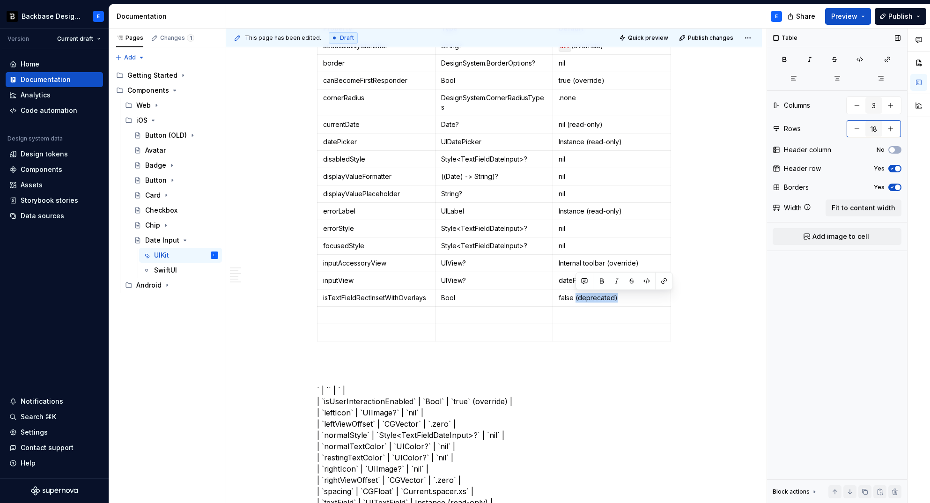
click at [891, 129] on button "button" at bounding box center [890, 128] width 17 height 17
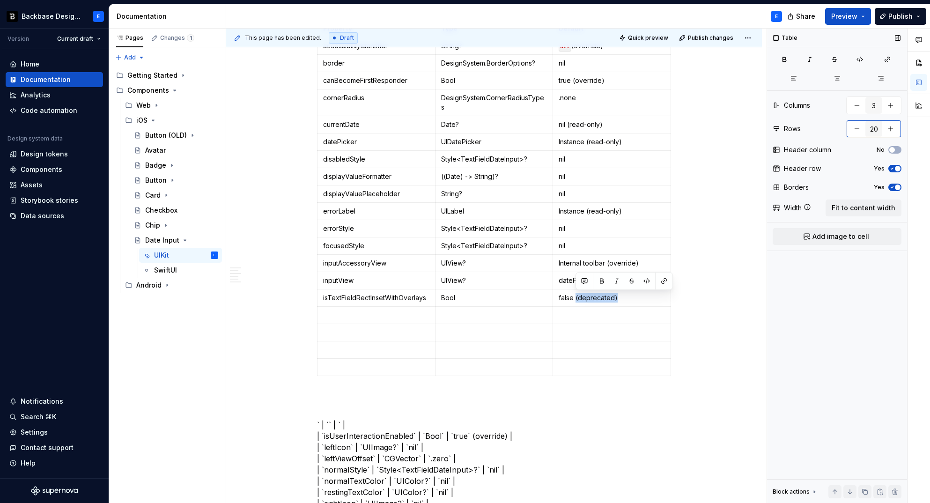
click at [891, 129] on button "button" at bounding box center [890, 128] width 17 height 17
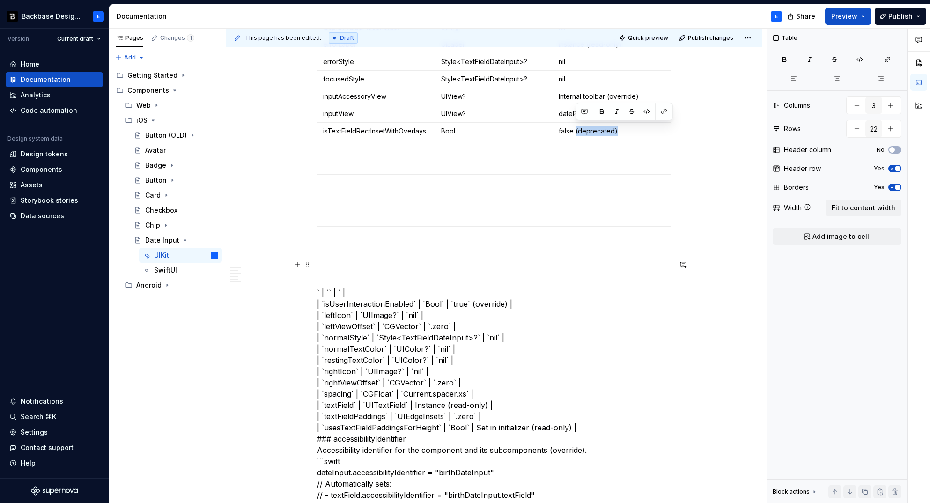
scroll to position [900, 0]
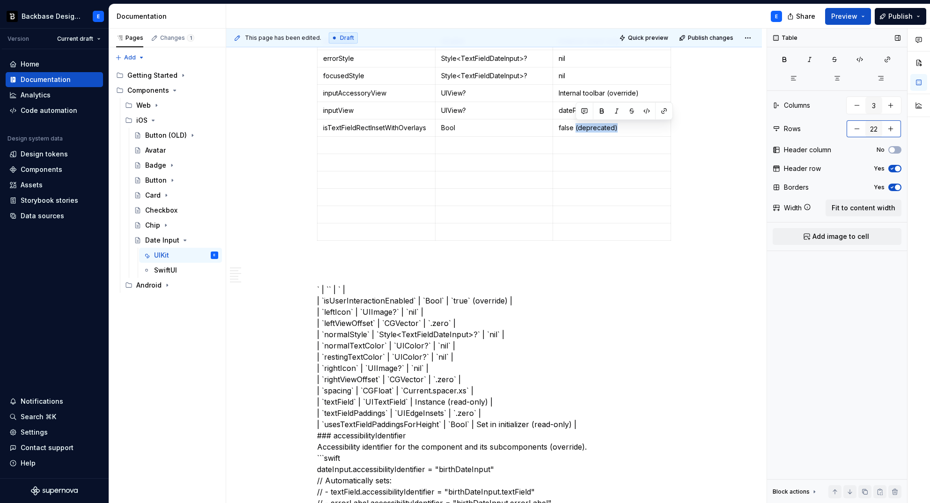
click at [894, 127] on button "button" at bounding box center [890, 128] width 17 height 17
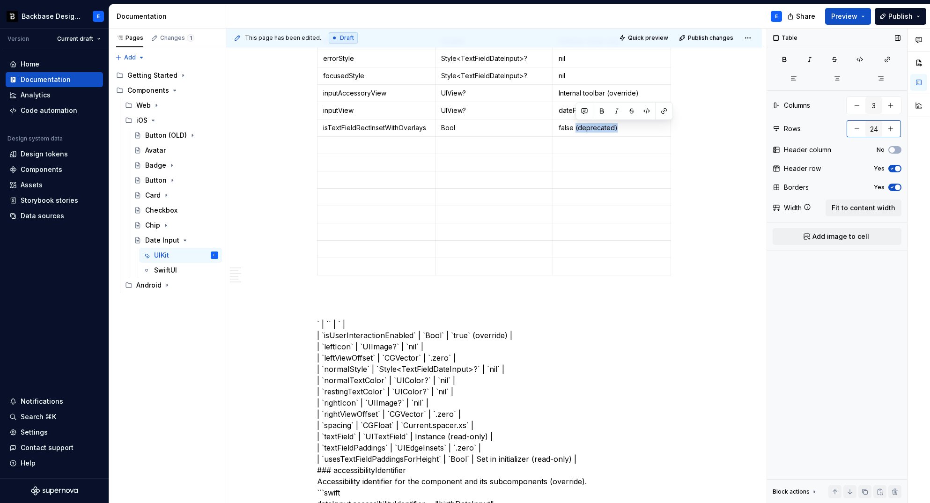
click at [894, 127] on button "button" at bounding box center [890, 128] width 17 height 17
type input "25"
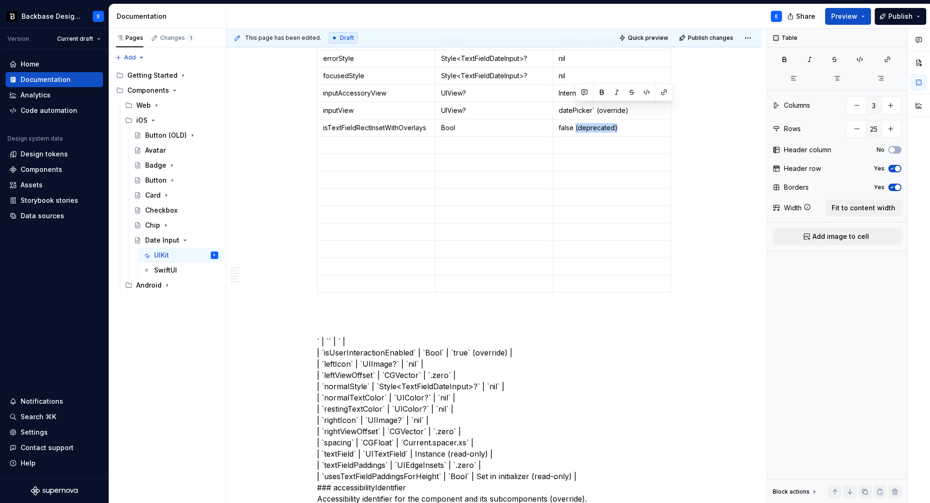
scroll to position [963, 0]
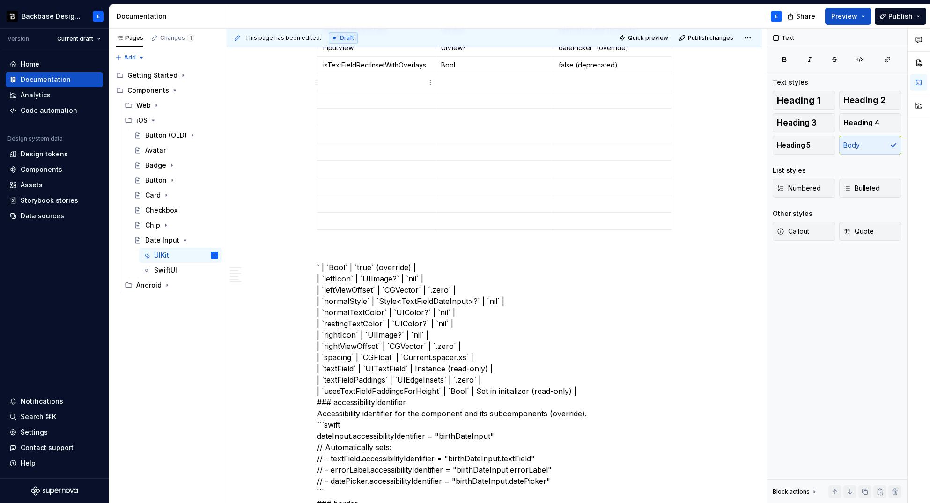
click at [352, 78] on p at bounding box center [376, 82] width 106 height 9
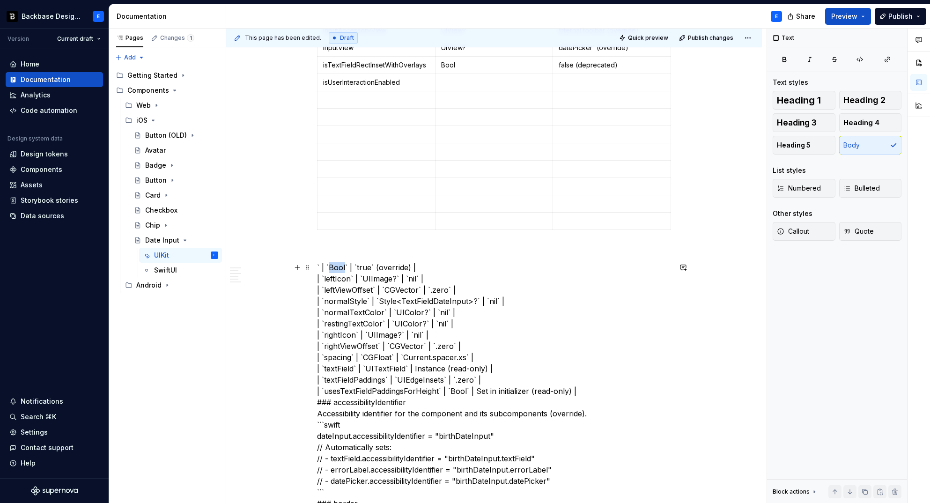
click at [498, 82] on p at bounding box center [494, 82] width 106 height 9
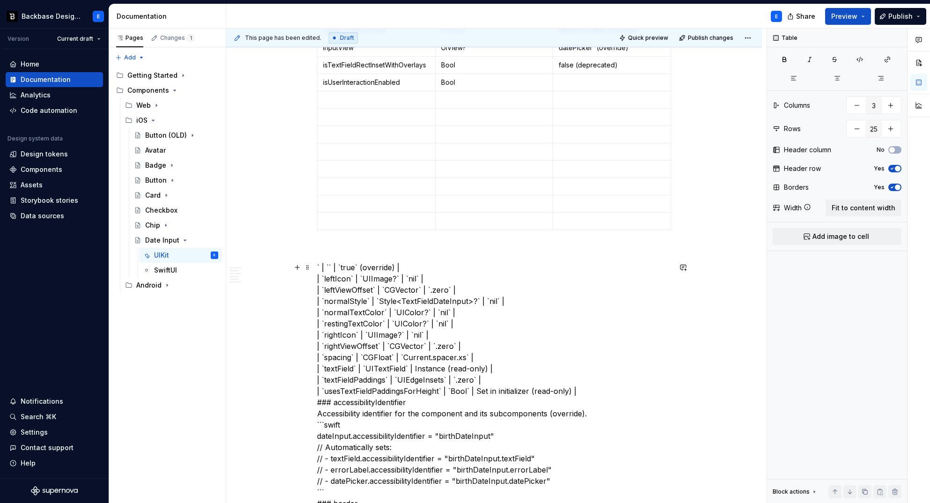
click at [584, 76] on td at bounding box center [612, 82] width 118 height 17
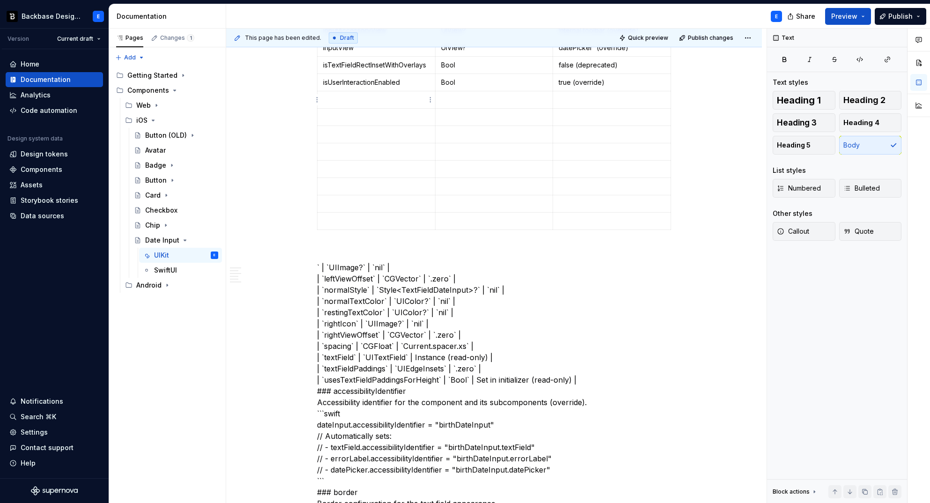
click at [367, 100] on p at bounding box center [376, 99] width 106 height 9
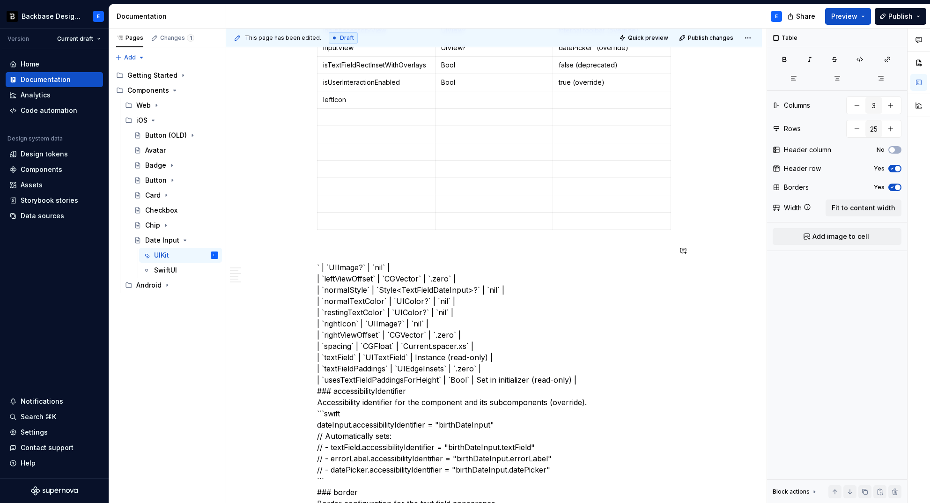
click at [454, 98] on p at bounding box center [494, 99] width 106 height 9
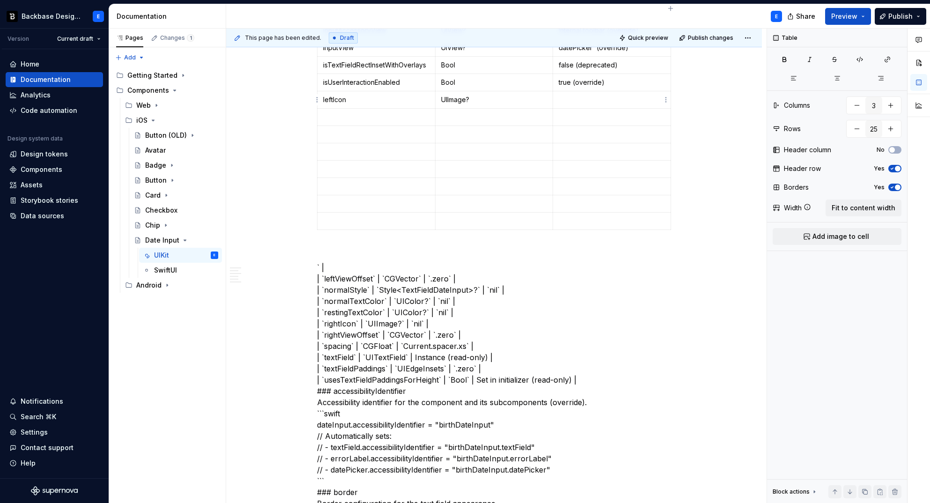
click at [603, 98] on p at bounding box center [612, 99] width 106 height 9
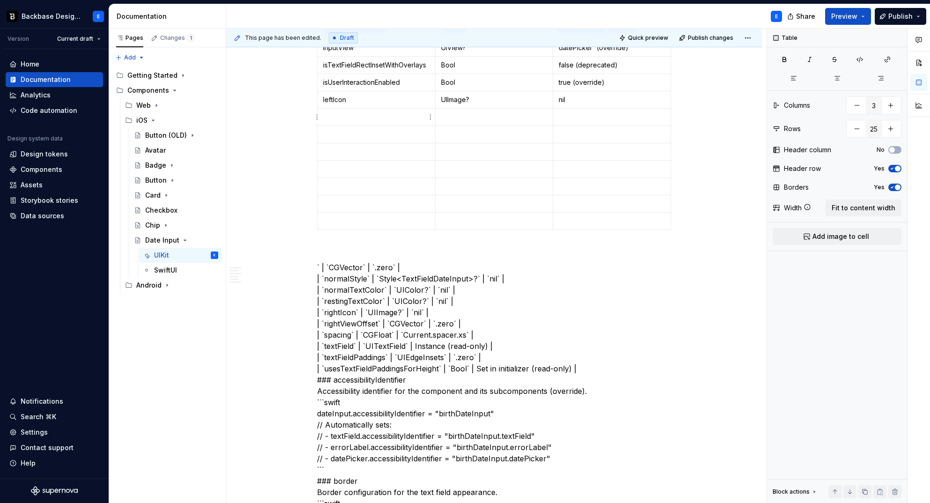
click at [334, 121] on p at bounding box center [376, 116] width 106 height 9
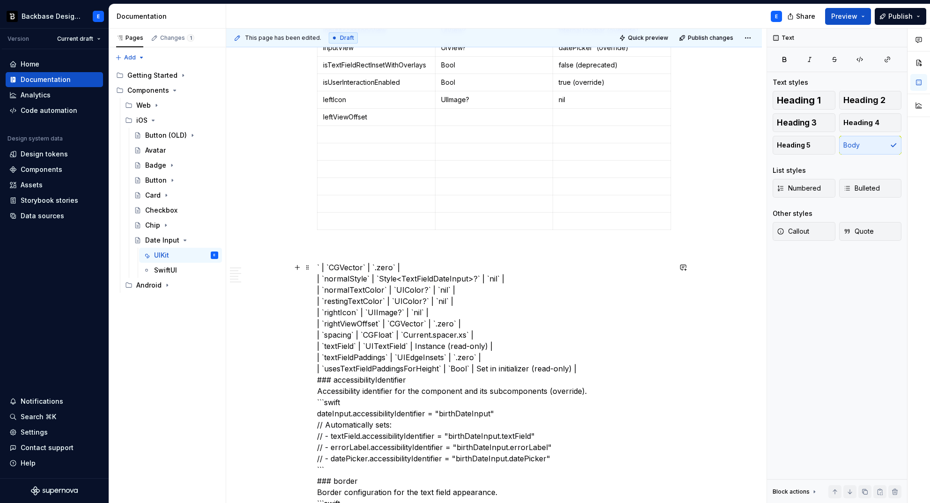
click at [496, 121] on p at bounding box center [494, 116] width 106 height 9
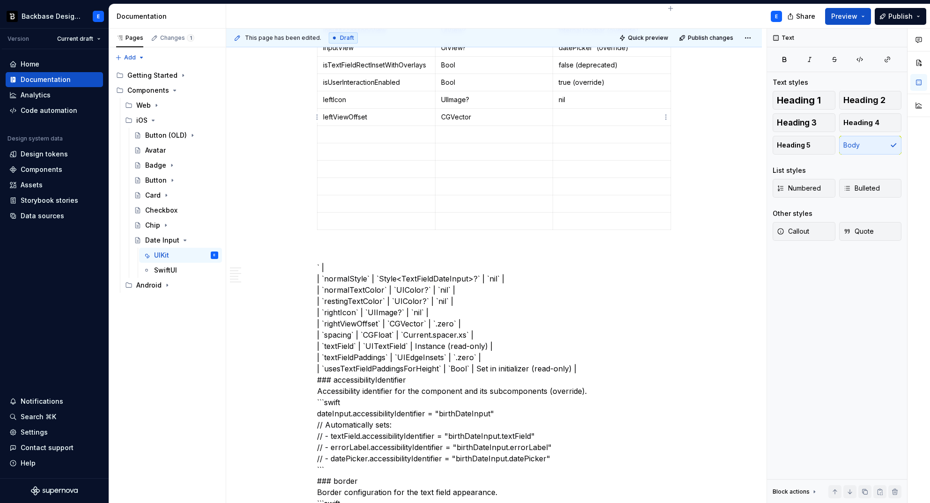
click at [592, 119] on p at bounding box center [612, 116] width 106 height 9
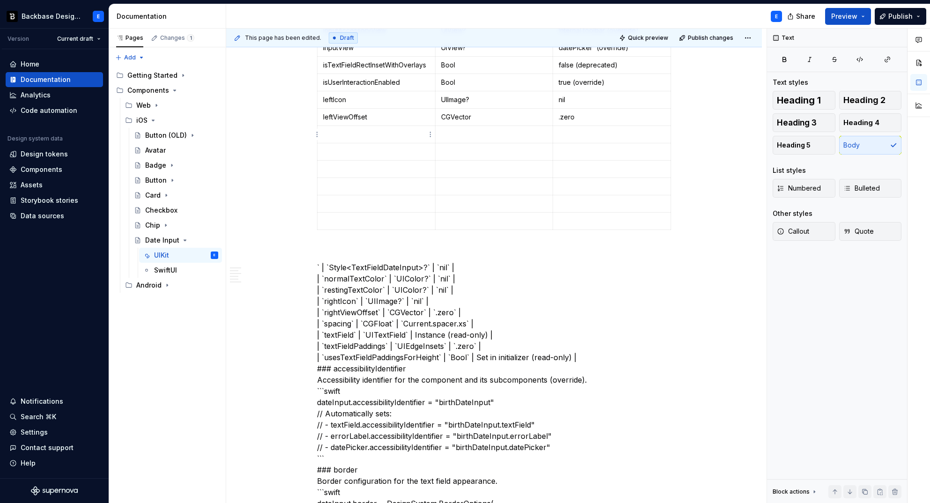
click at [342, 131] on p at bounding box center [376, 134] width 106 height 9
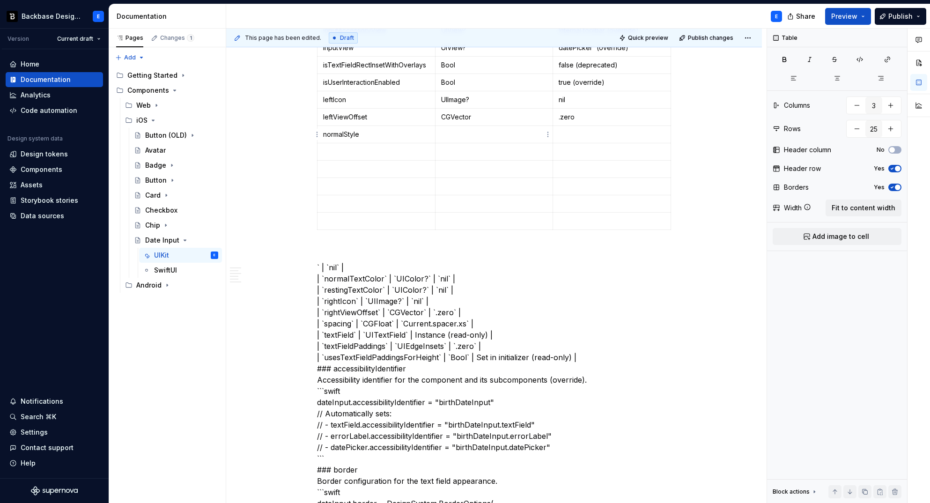
click at [476, 133] on p at bounding box center [494, 134] width 106 height 9
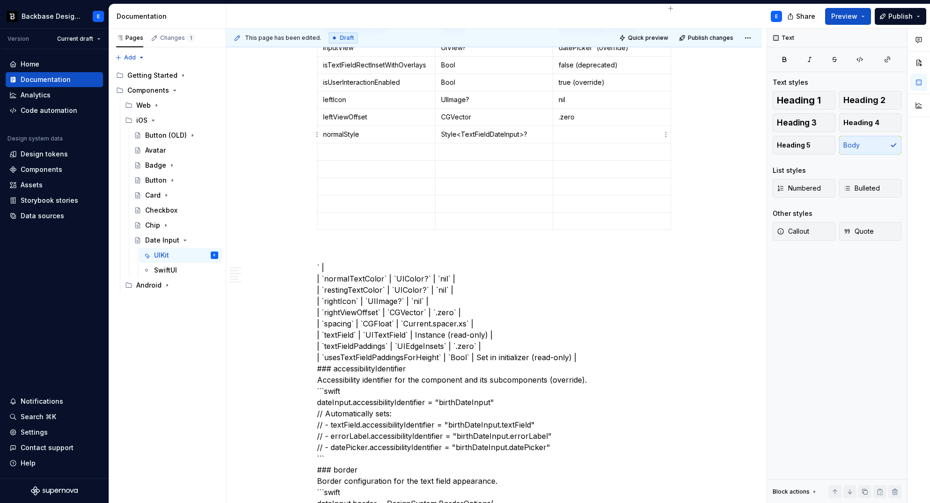
click at [583, 130] on p at bounding box center [612, 134] width 106 height 9
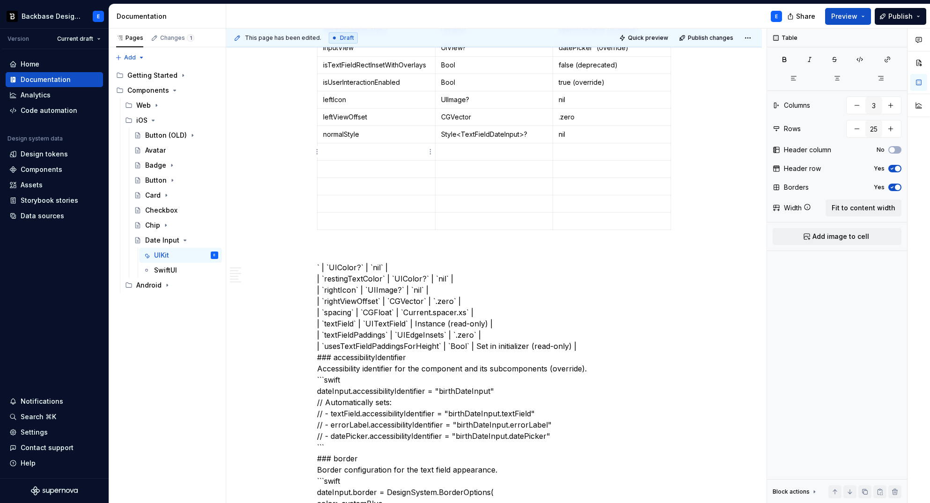
click at [353, 152] on p at bounding box center [376, 151] width 106 height 9
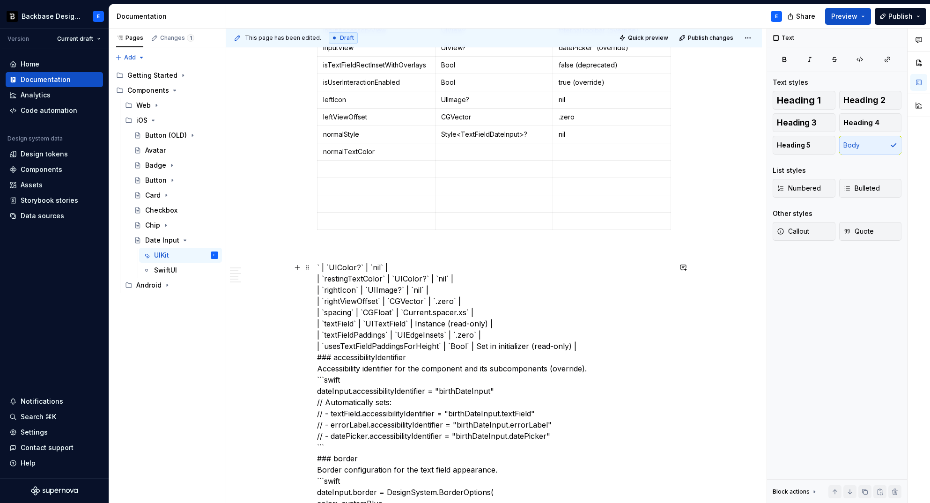
click at [453, 147] on p at bounding box center [494, 151] width 106 height 9
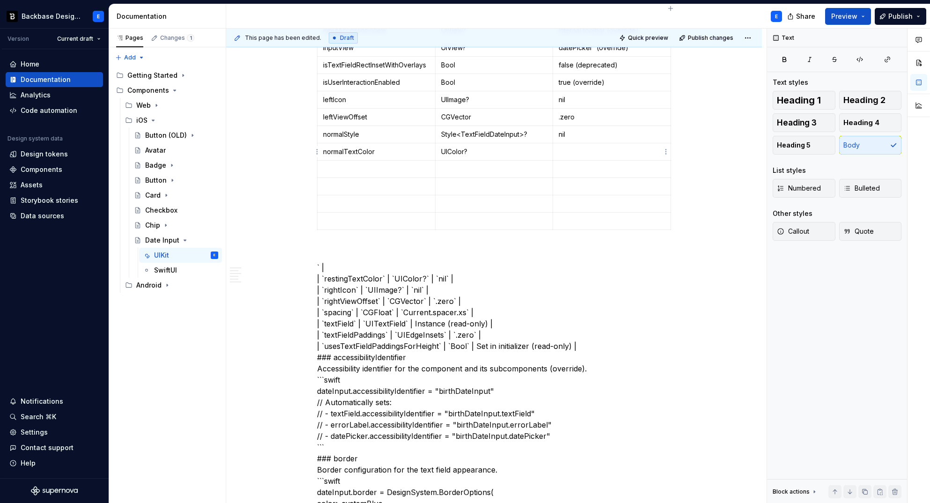
click at [591, 151] on p at bounding box center [612, 151] width 106 height 9
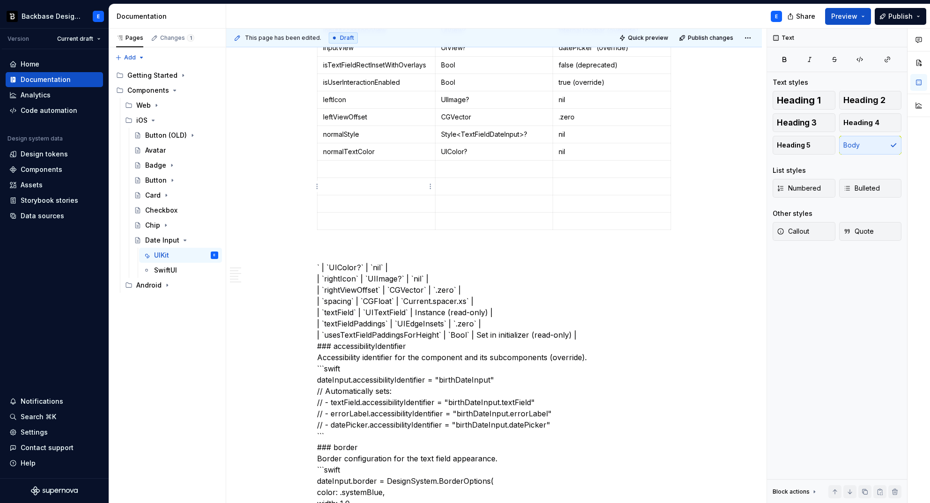
click at [344, 167] on p at bounding box center [376, 168] width 106 height 9
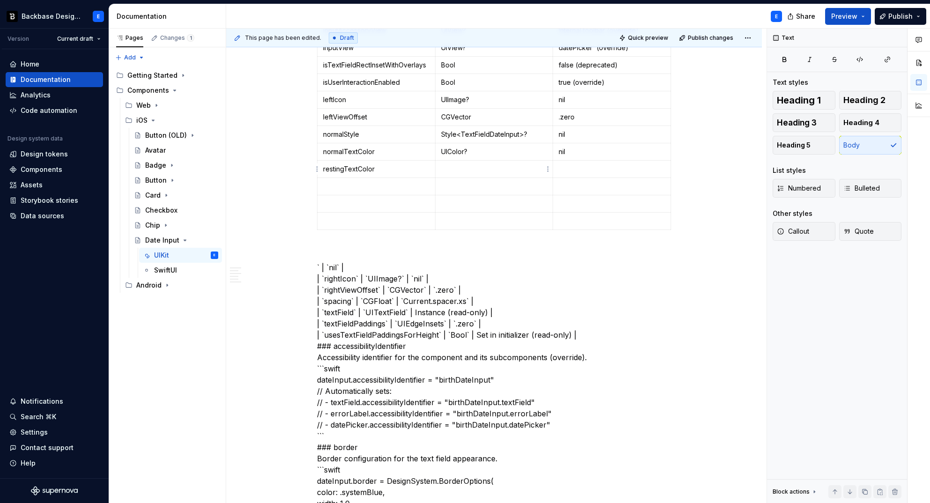
click at [460, 161] on td at bounding box center [494, 169] width 118 height 17
click at [568, 166] on p at bounding box center [612, 168] width 106 height 9
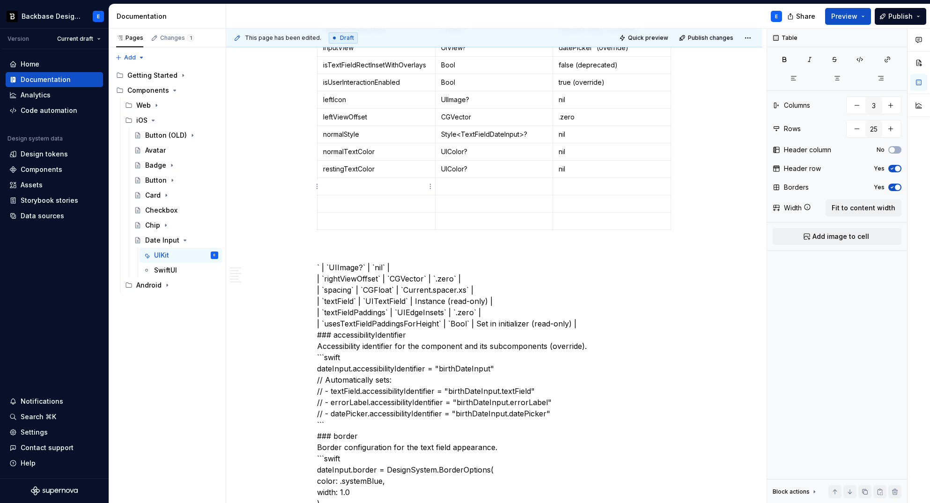
click at [352, 181] on td at bounding box center [377, 186] width 118 height 17
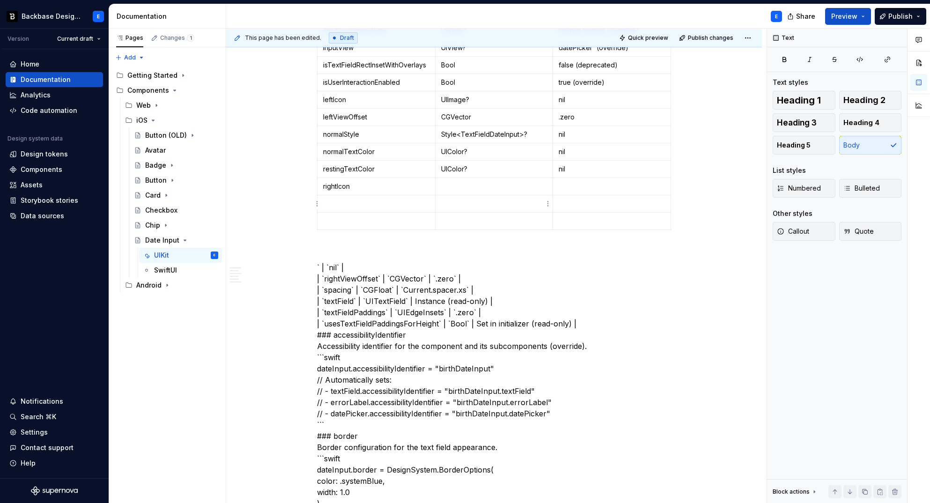
click at [472, 182] on p at bounding box center [494, 186] width 106 height 9
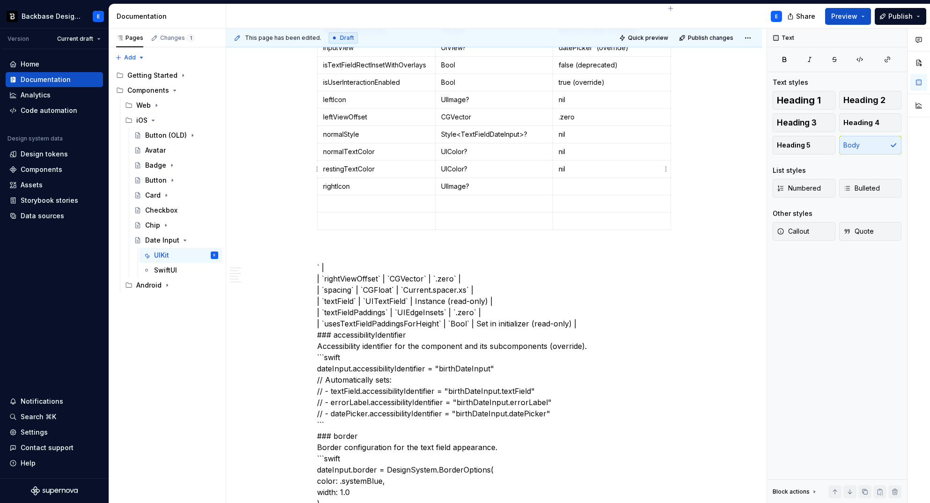
click at [579, 186] on p at bounding box center [612, 186] width 106 height 9
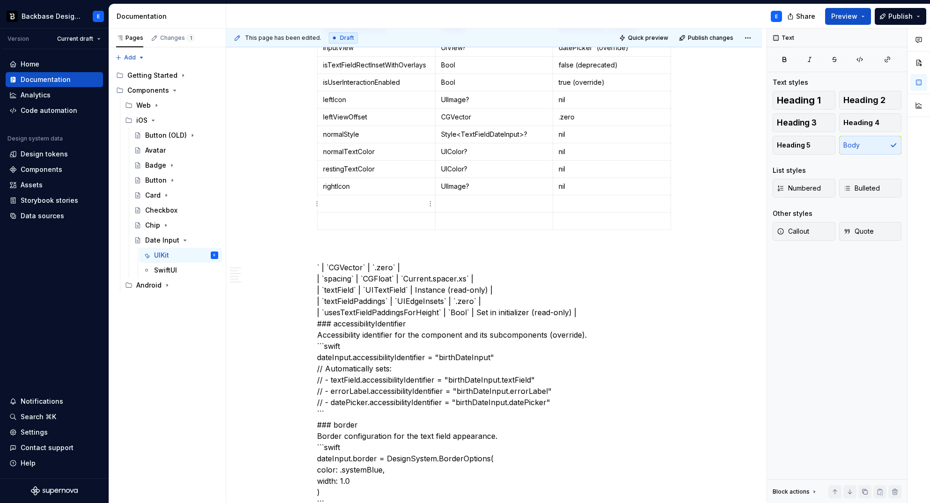
click at [341, 200] on p at bounding box center [376, 203] width 106 height 9
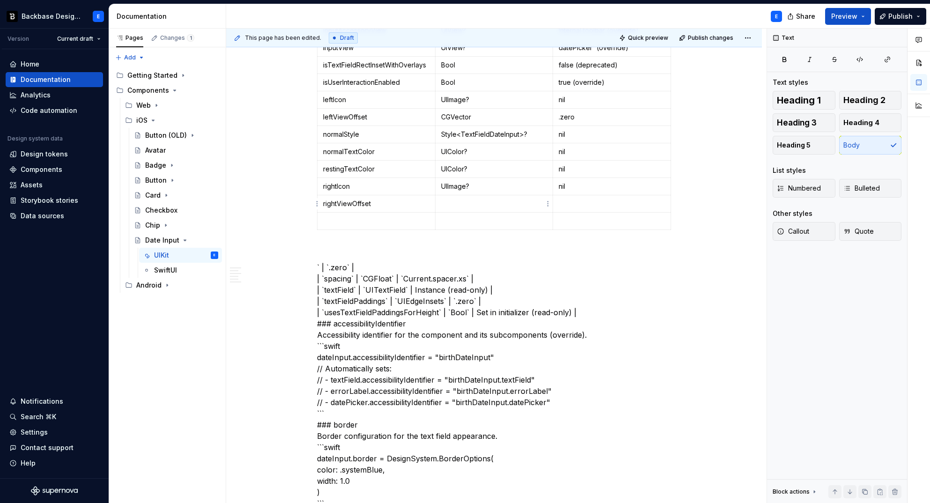
click at [468, 201] on p at bounding box center [494, 203] width 106 height 9
click at [572, 196] on td at bounding box center [612, 203] width 118 height 17
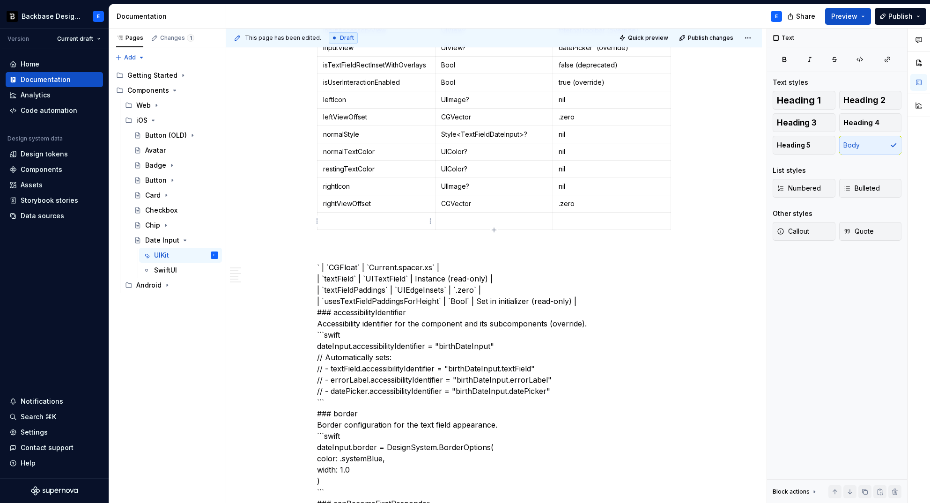
click at [371, 217] on p at bounding box center [376, 220] width 106 height 9
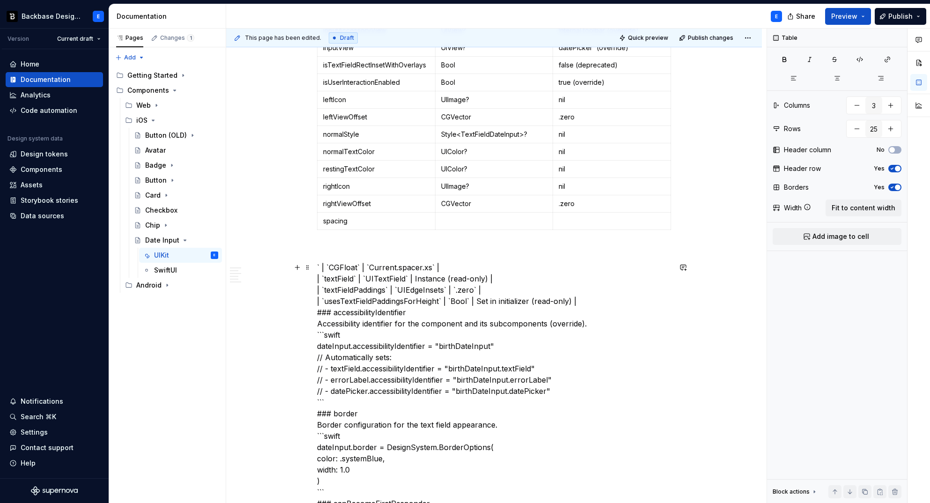
click at [486, 217] on p at bounding box center [494, 220] width 106 height 9
click at [601, 218] on p at bounding box center [612, 220] width 106 height 9
click at [895, 128] on button "button" at bounding box center [890, 128] width 17 height 17
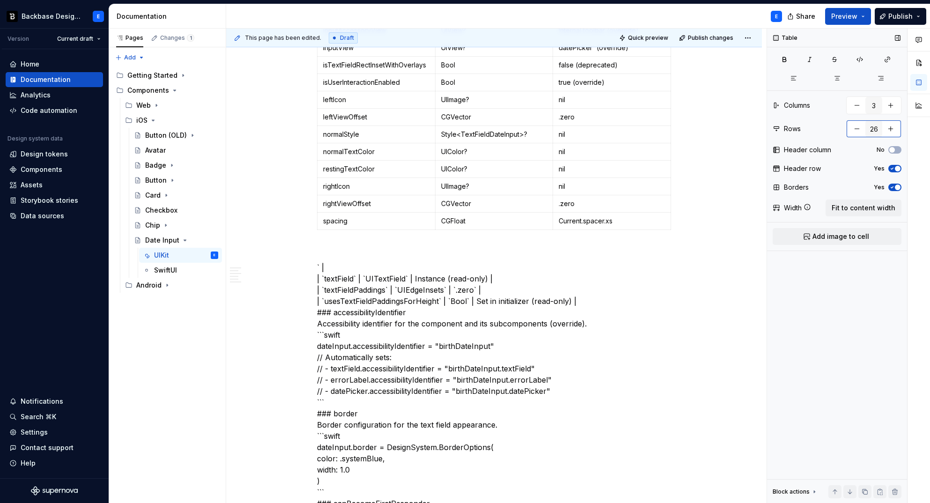
click at [895, 128] on button "button" at bounding box center [890, 128] width 17 height 17
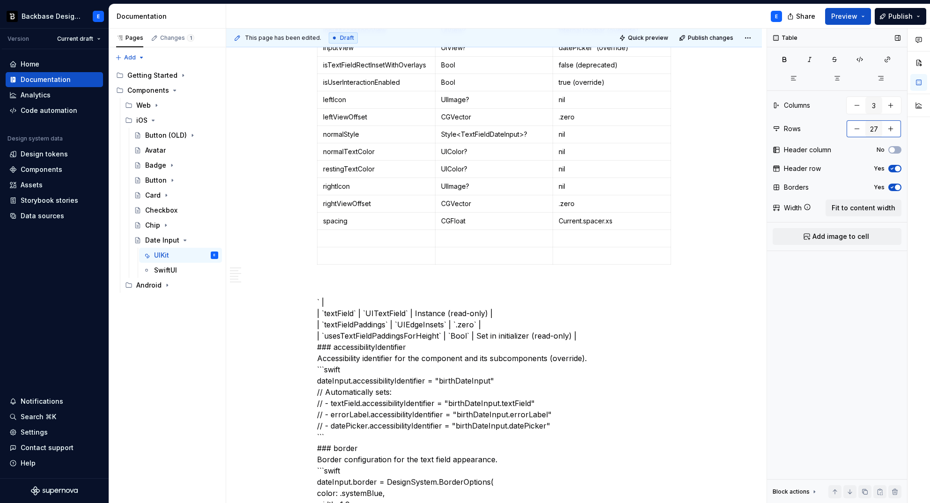
click at [895, 128] on button "button" at bounding box center [890, 128] width 17 height 17
type input "28"
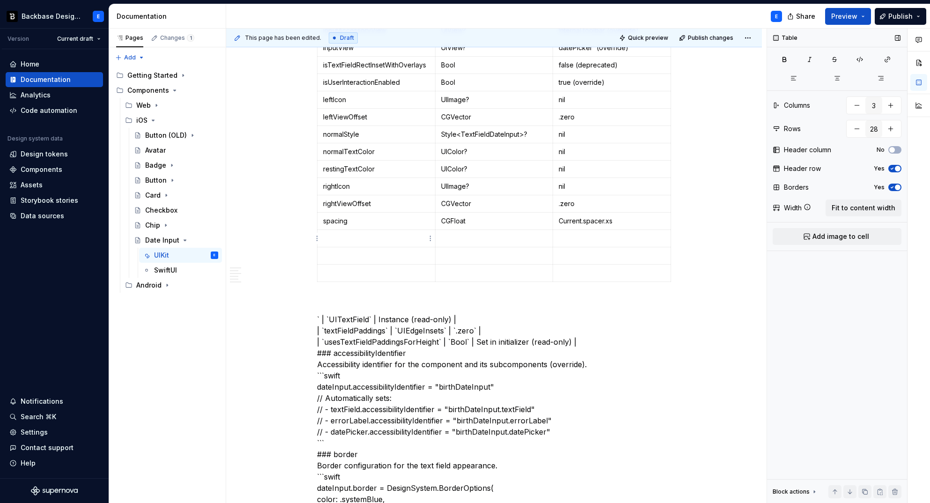
click at [345, 232] on td at bounding box center [377, 238] width 118 height 17
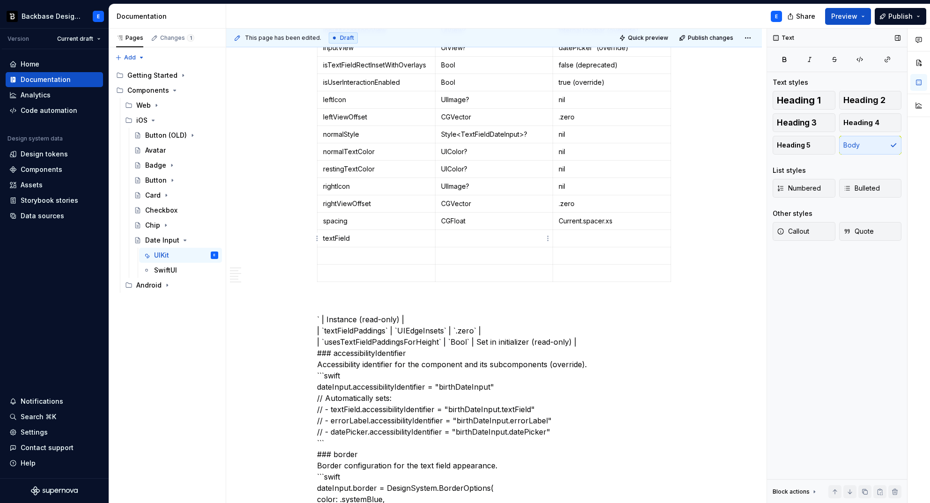
click at [471, 238] on p at bounding box center [494, 238] width 106 height 9
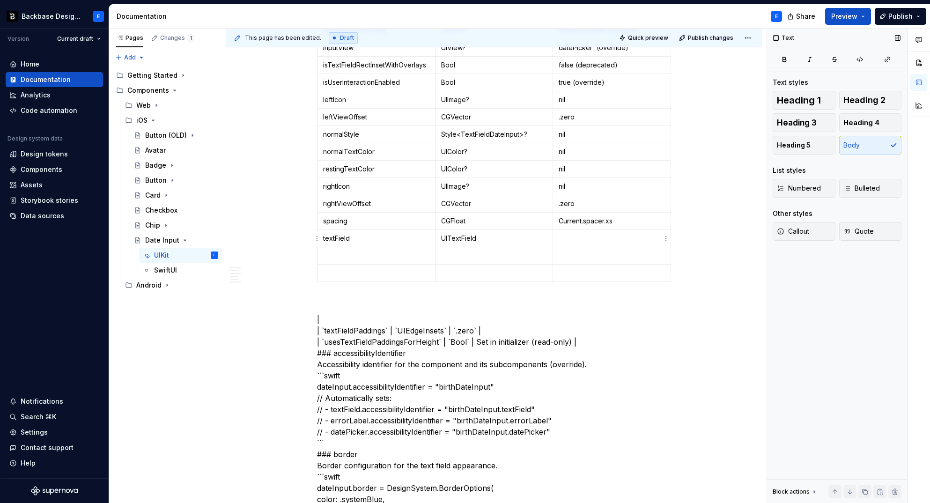
click at [580, 237] on p at bounding box center [612, 238] width 106 height 9
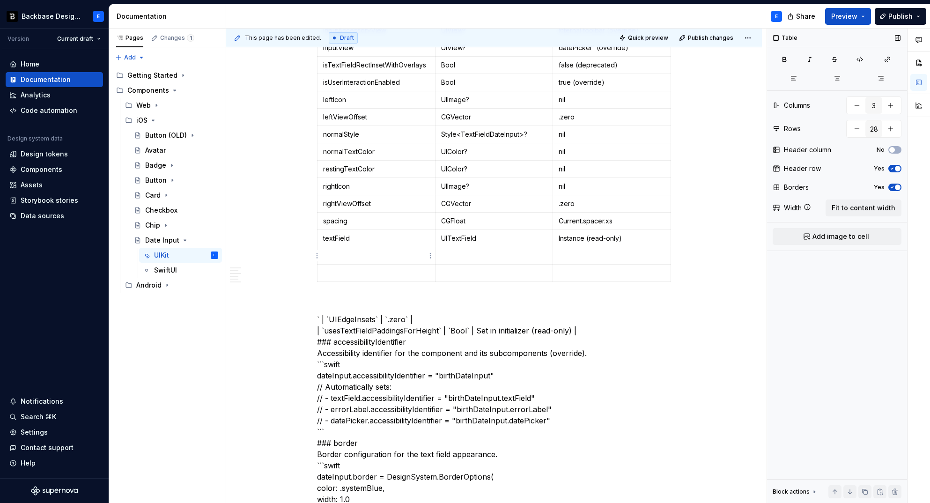
click at [349, 252] on p at bounding box center [376, 255] width 106 height 9
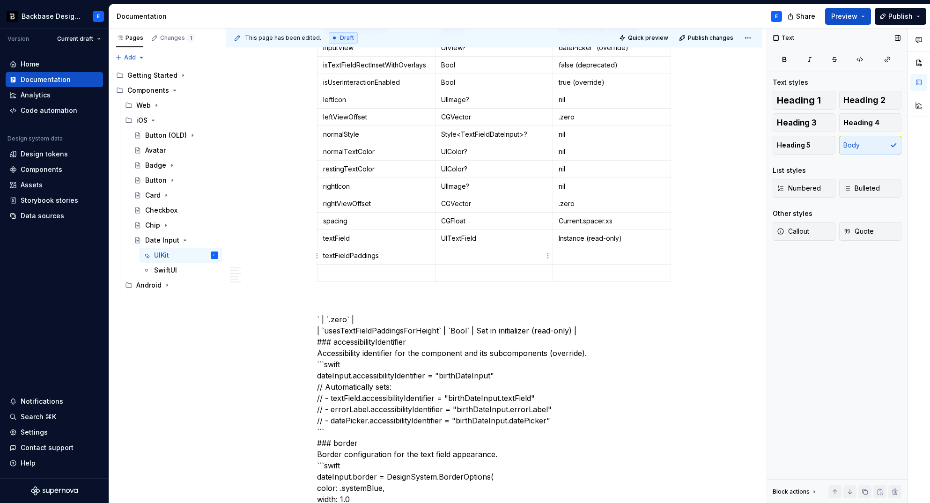
click at [450, 252] on p at bounding box center [494, 255] width 106 height 9
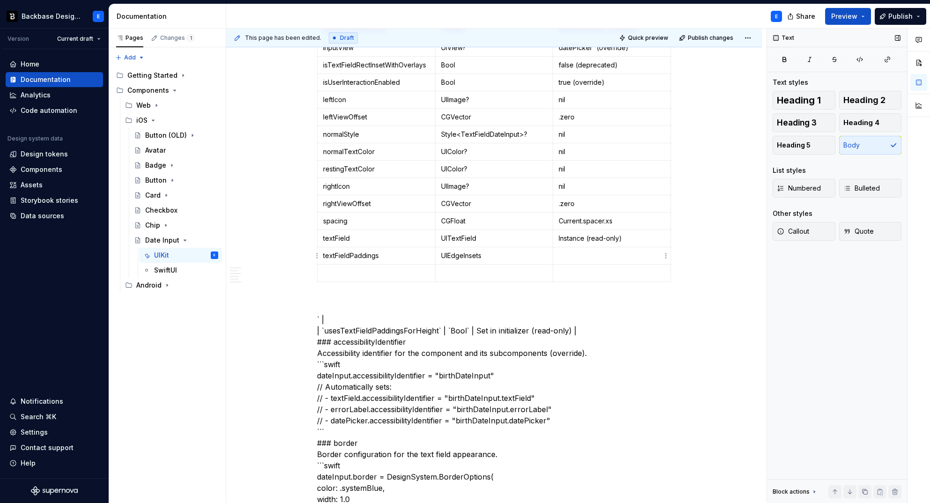
click at [603, 251] on p at bounding box center [612, 255] width 106 height 9
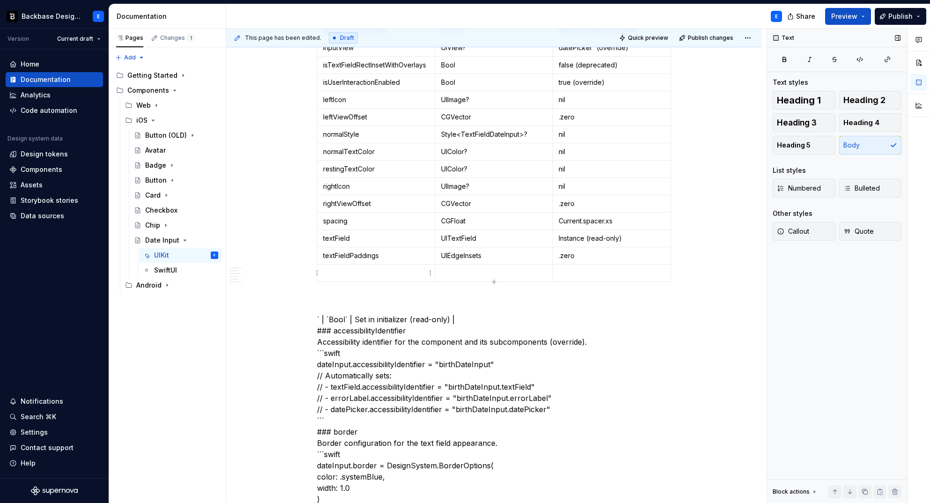
click at [403, 273] on p at bounding box center [376, 272] width 106 height 9
click at [522, 267] on td at bounding box center [494, 273] width 118 height 17
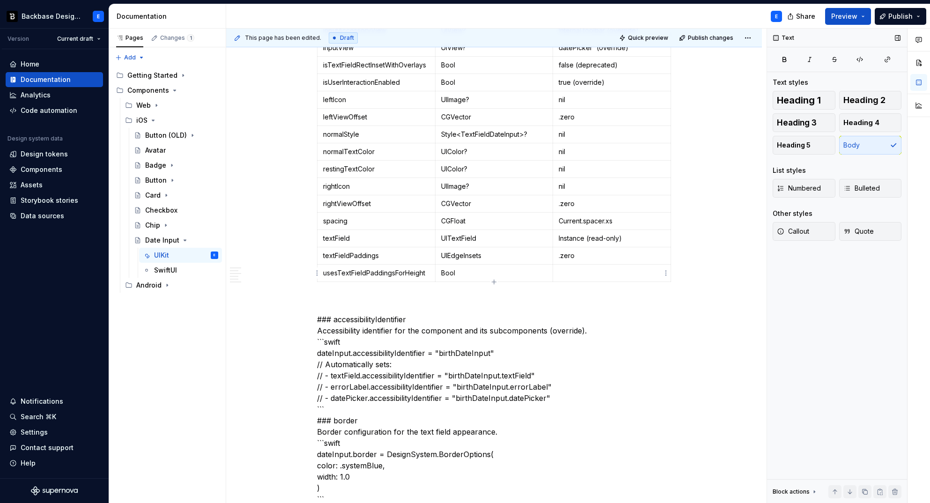
click at [568, 267] on td at bounding box center [612, 273] width 118 height 17
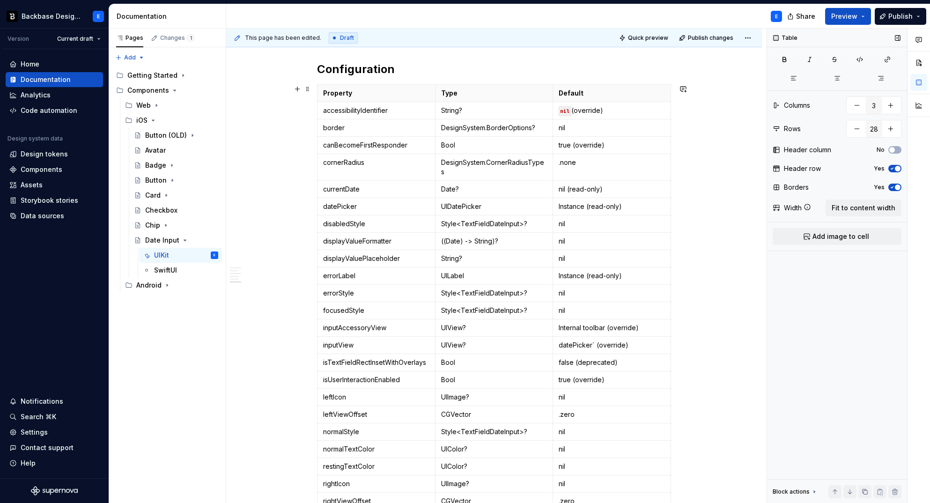
scroll to position [664, 0]
click at [408, 113] on p "accessibilityIdentifier" at bounding box center [376, 112] width 106 height 9
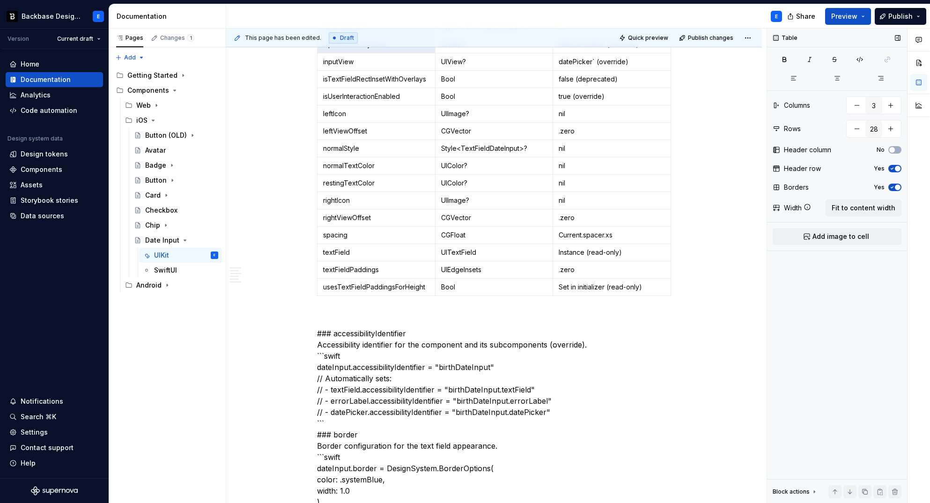
scroll to position [950, 0]
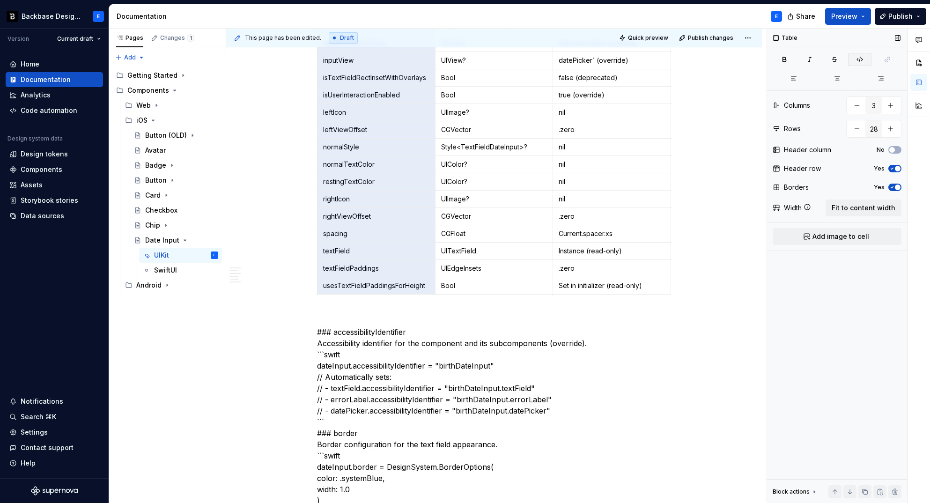
click at [855, 59] on button "button" at bounding box center [859, 59] width 23 height 13
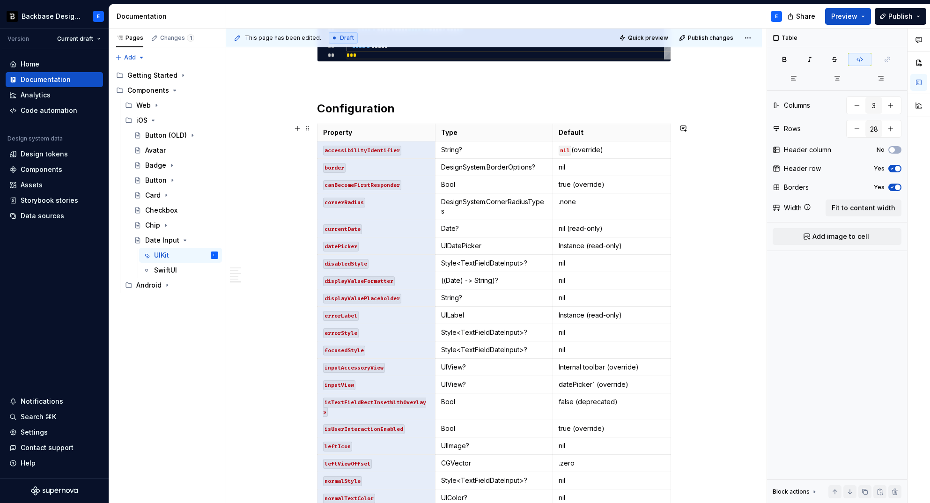
scroll to position [626, 0]
click at [514, 150] on p "String?" at bounding box center [494, 150] width 106 height 9
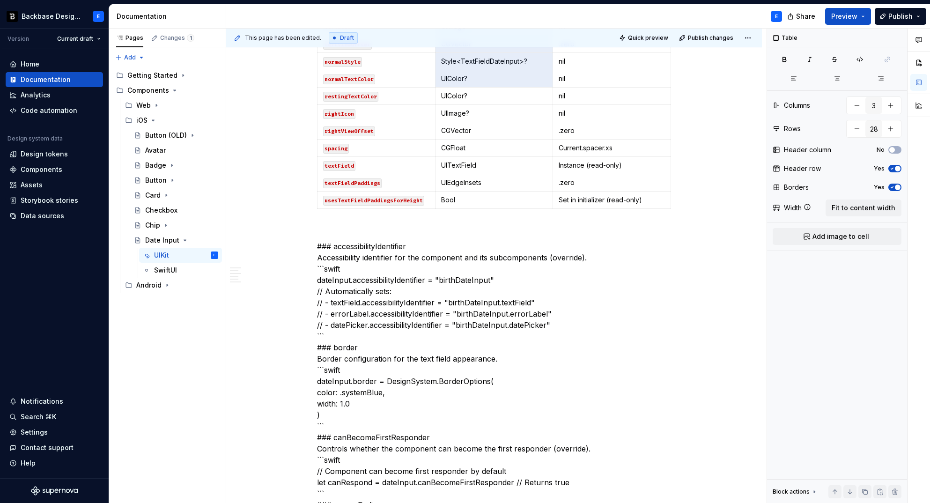
scroll to position [1046, 0]
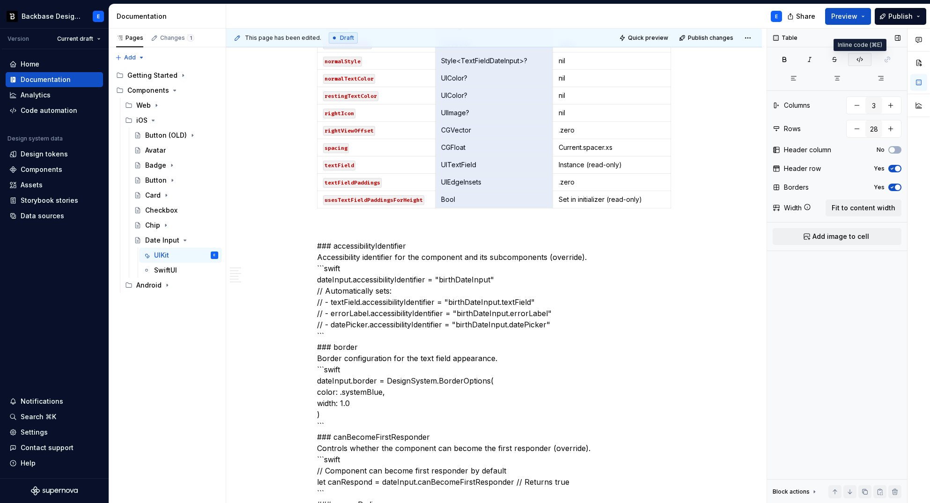
click at [858, 60] on icon "button" at bounding box center [859, 59] width 7 height 7
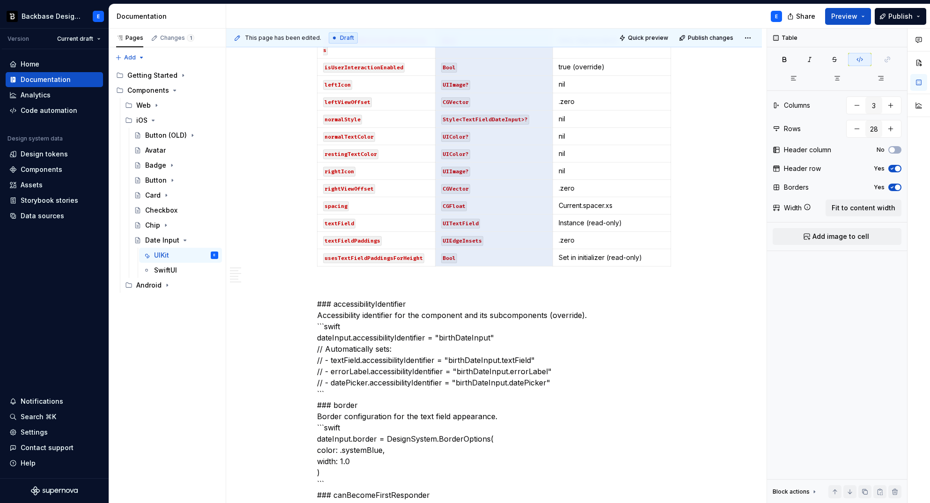
scroll to position [967, 0]
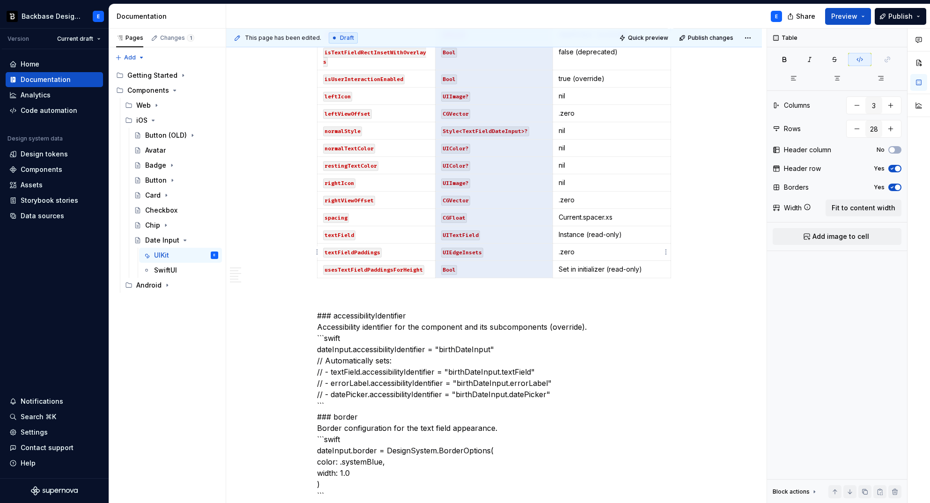
click at [592, 253] on p ".zero" at bounding box center [612, 251] width 106 height 9
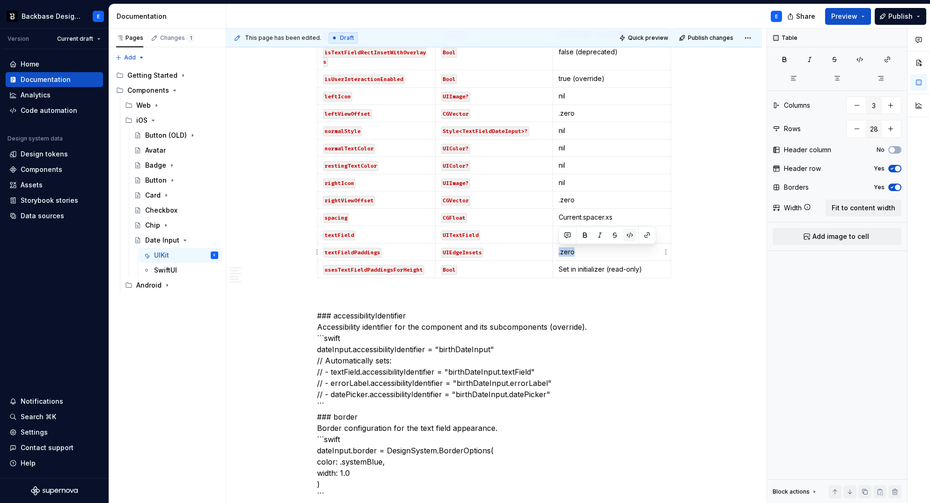
click at [628, 231] on button "button" at bounding box center [629, 235] width 13 height 13
click at [593, 262] on td "Set in initializer (read-only)" at bounding box center [612, 269] width 118 height 17
click at [627, 216] on p "Current.spacer.xs" at bounding box center [612, 217] width 106 height 9
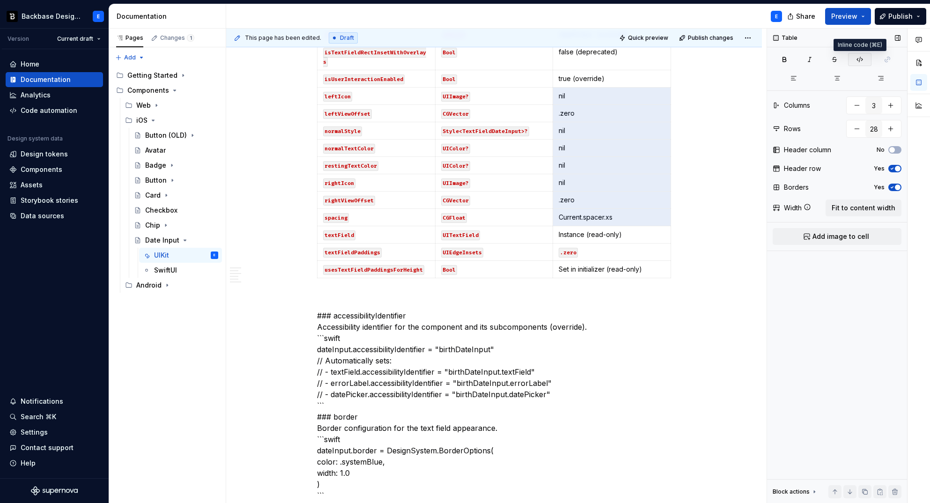
click at [860, 56] on icon "button" at bounding box center [859, 59] width 7 height 7
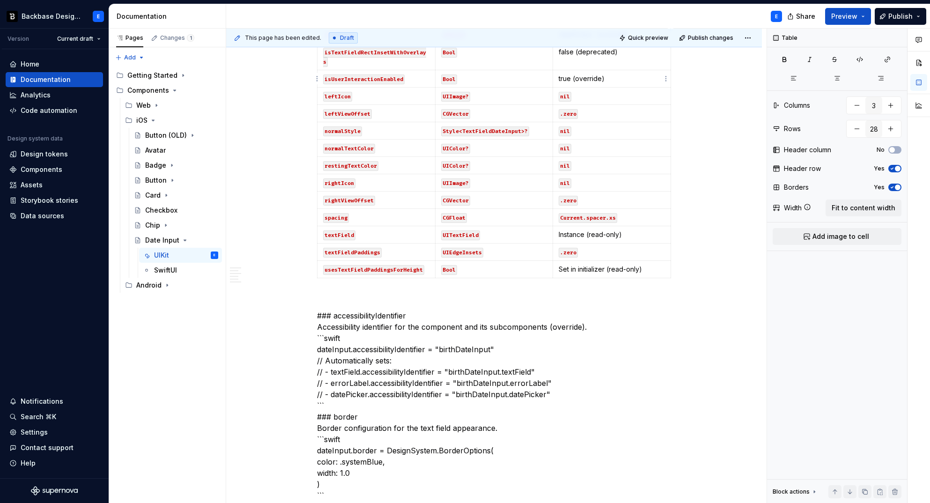
click at [582, 79] on p "true (override)" at bounding box center [612, 78] width 106 height 9
click at [630, 61] on button "button" at bounding box center [629, 62] width 13 height 13
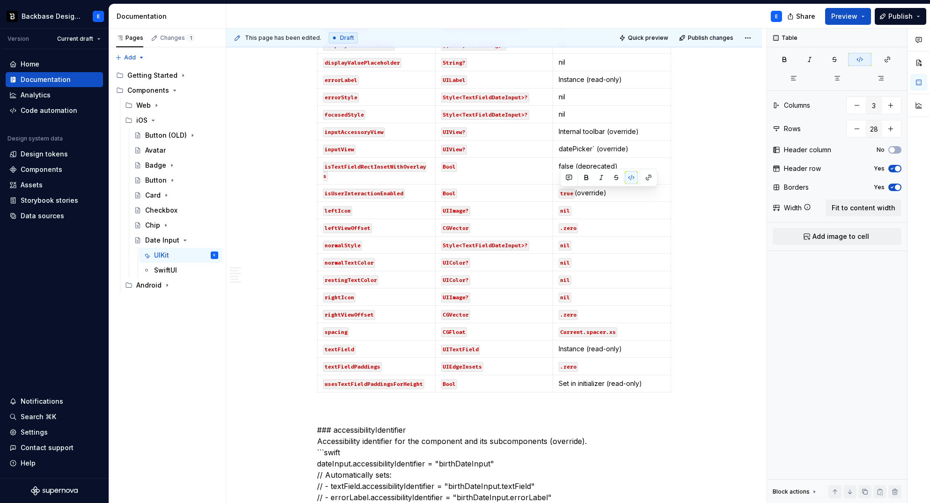
scroll to position [830, 0]
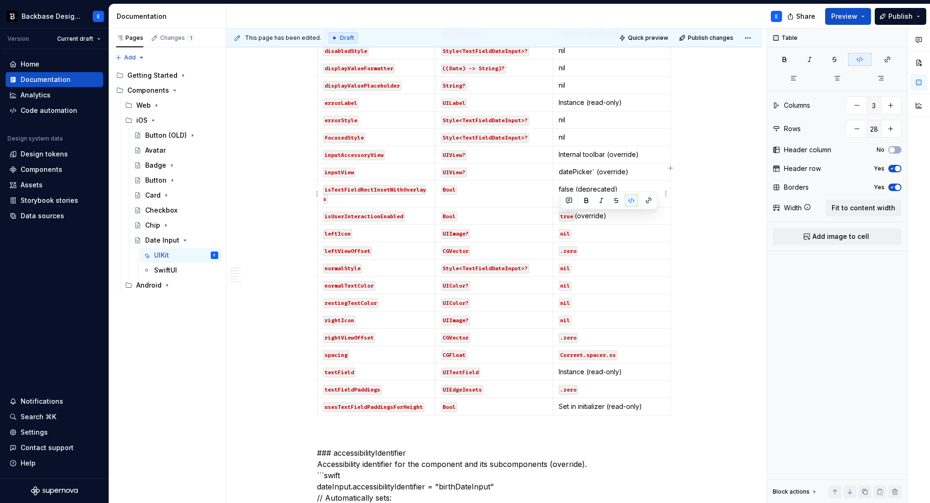
click at [567, 192] on div at bounding box center [608, 201] width 97 height 18
click at [568, 185] on p "false (deprecated)" at bounding box center [612, 189] width 106 height 9
click at [633, 172] on button "button" at bounding box center [629, 172] width 13 height 13
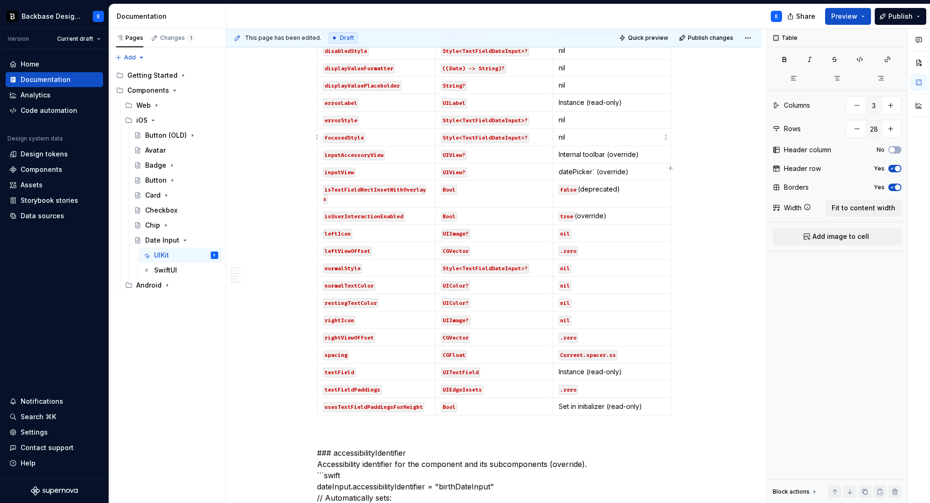
click at [642, 143] on td "nil" at bounding box center [612, 137] width 118 height 17
click at [592, 172] on p "datePicker` (override)" at bounding box center [612, 171] width 106 height 9
click at [630, 153] on button "button" at bounding box center [629, 154] width 13 height 13
click at [628, 109] on td "Instance (read-only)" at bounding box center [612, 102] width 118 height 17
click at [605, 153] on p "Internal toolbar (override)" at bounding box center [612, 154] width 106 height 9
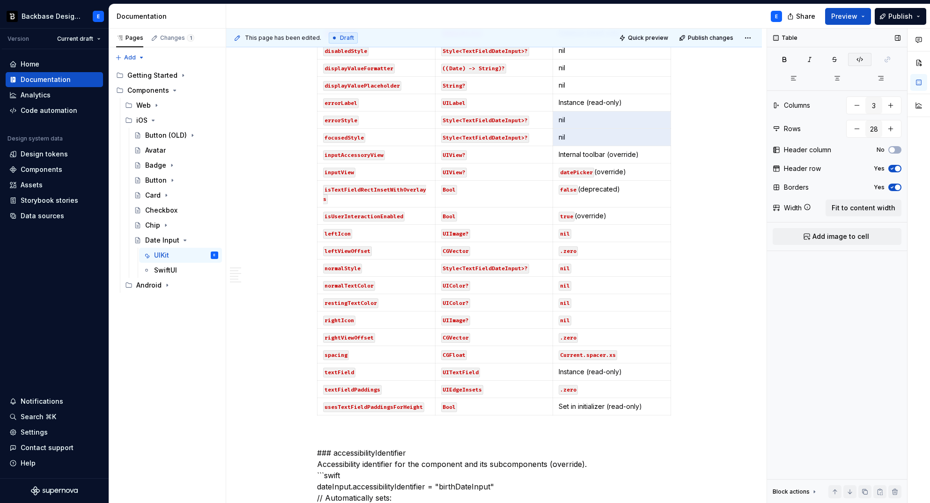
click at [860, 60] on icon "button" at bounding box center [859, 59] width 7 height 7
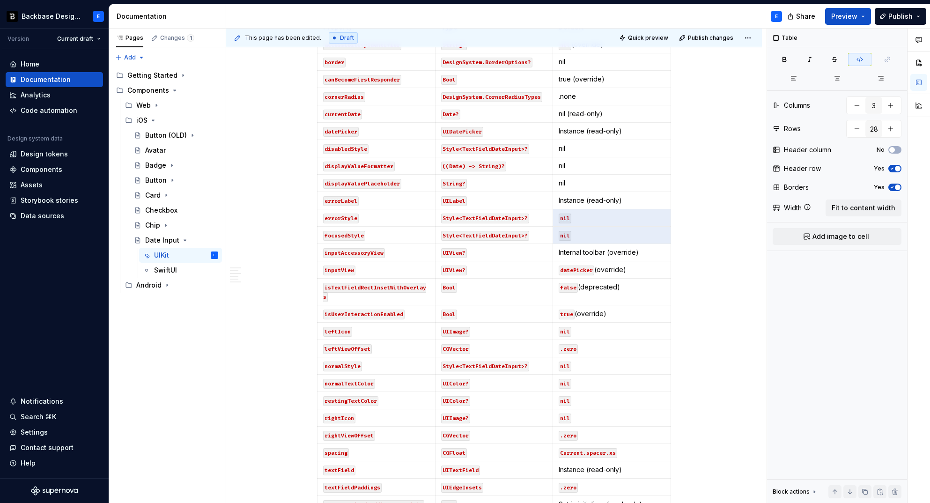
scroll to position [705, 0]
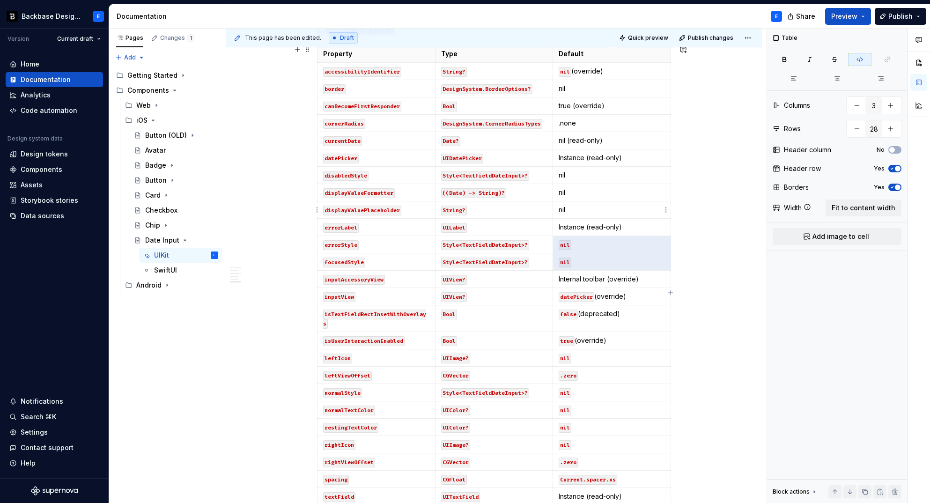
click at [580, 210] on p "nil" at bounding box center [612, 209] width 106 height 9
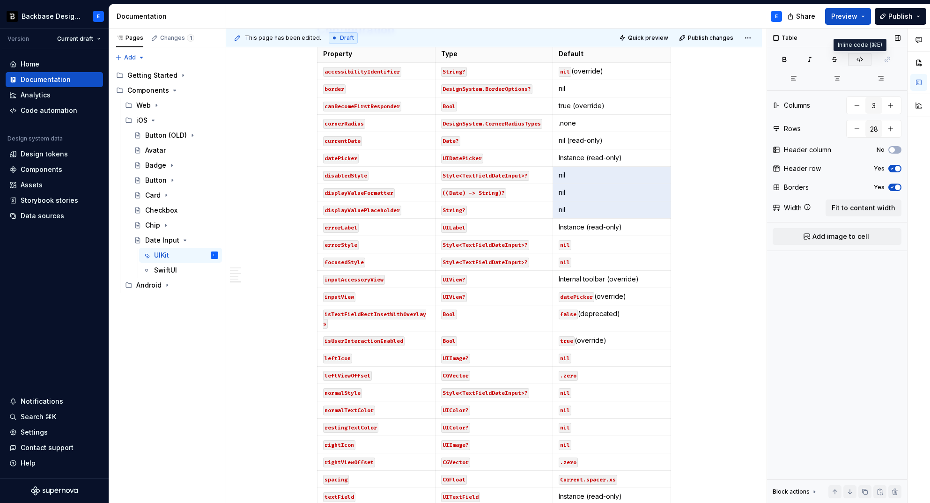
click at [861, 56] on icon "button" at bounding box center [859, 59] width 7 height 7
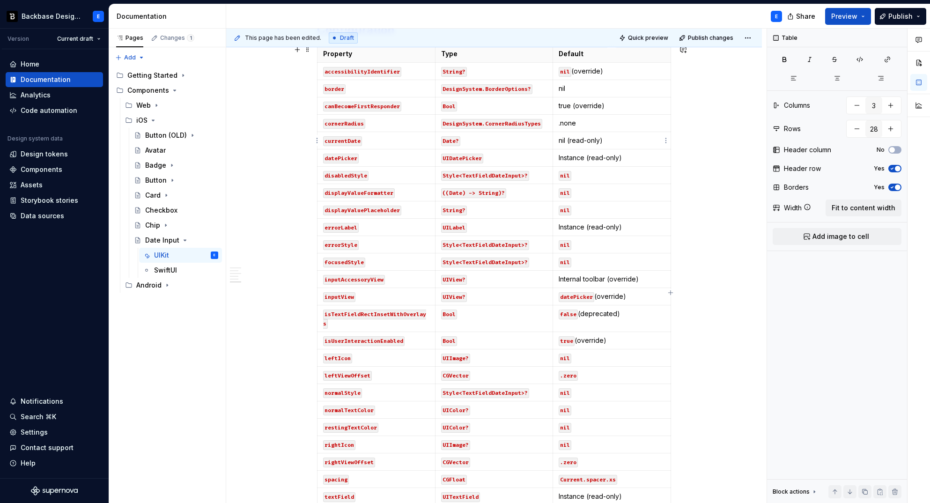
click at [565, 141] on p "nil (read-only)" at bounding box center [612, 140] width 106 height 9
click at [630, 126] on button "button" at bounding box center [629, 123] width 13 height 13
click at [651, 97] on td "true (override)" at bounding box center [612, 105] width 118 height 17
click at [599, 127] on p ".none" at bounding box center [612, 123] width 106 height 9
click at [628, 102] on button "button" at bounding box center [629, 106] width 13 height 13
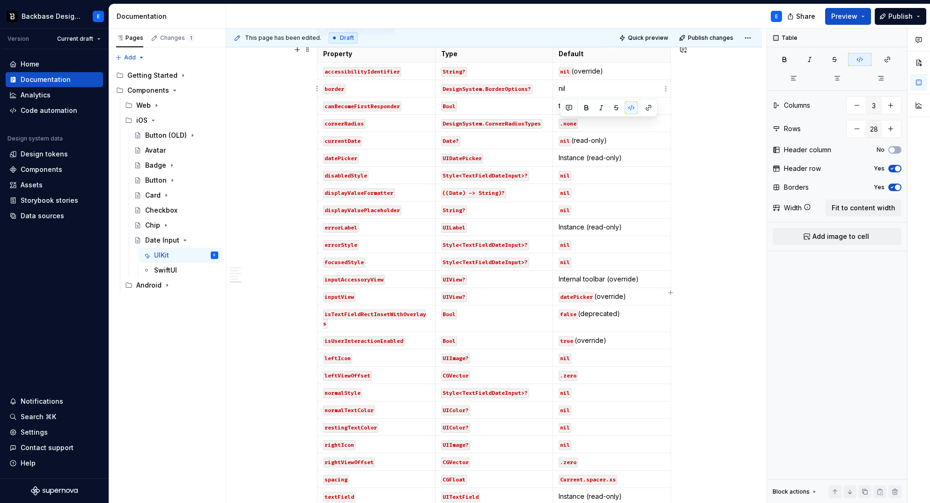
click at [622, 91] on p "nil" at bounding box center [612, 88] width 106 height 9
click at [632, 70] on button "button" at bounding box center [629, 71] width 13 height 13
click at [571, 104] on p "true (override)" at bounding box center [612, 105] width 106 height 9
click at [626, 89] on button "button" at bounding box center [629, 88] width 13 height 13
click at [700, 158] on div "**********" at bounding box center [496, 266] width 541 height 475
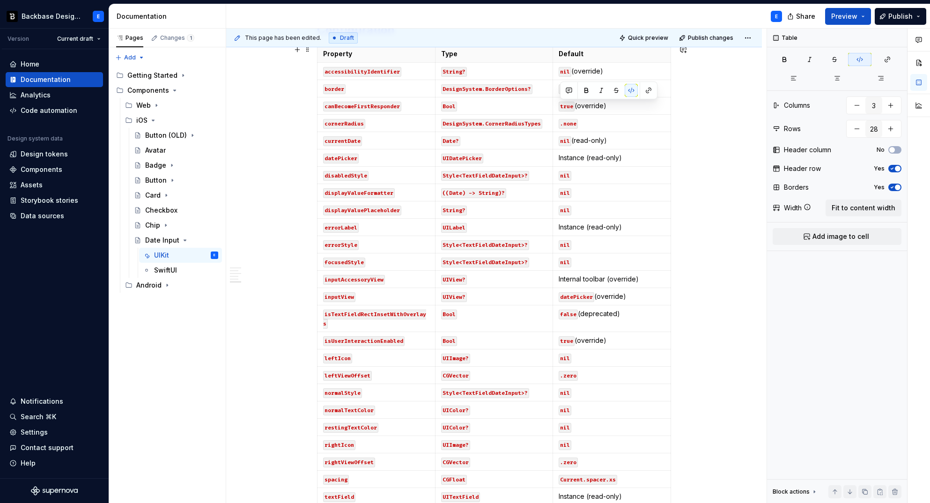
type input "2"
type input "1"
type input "3"
type input "28"
